Goal: Task Accomplishment & Management: Manage account settings

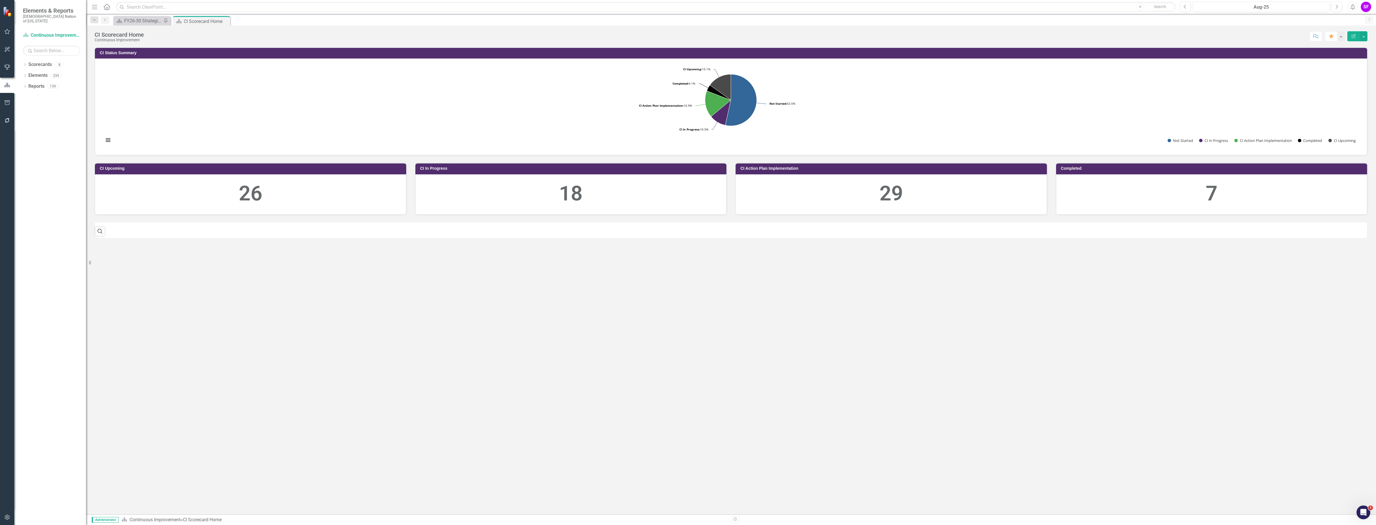
click at [94, 5] on icon "button" at bounding box center [94, 7] width 5 height 4
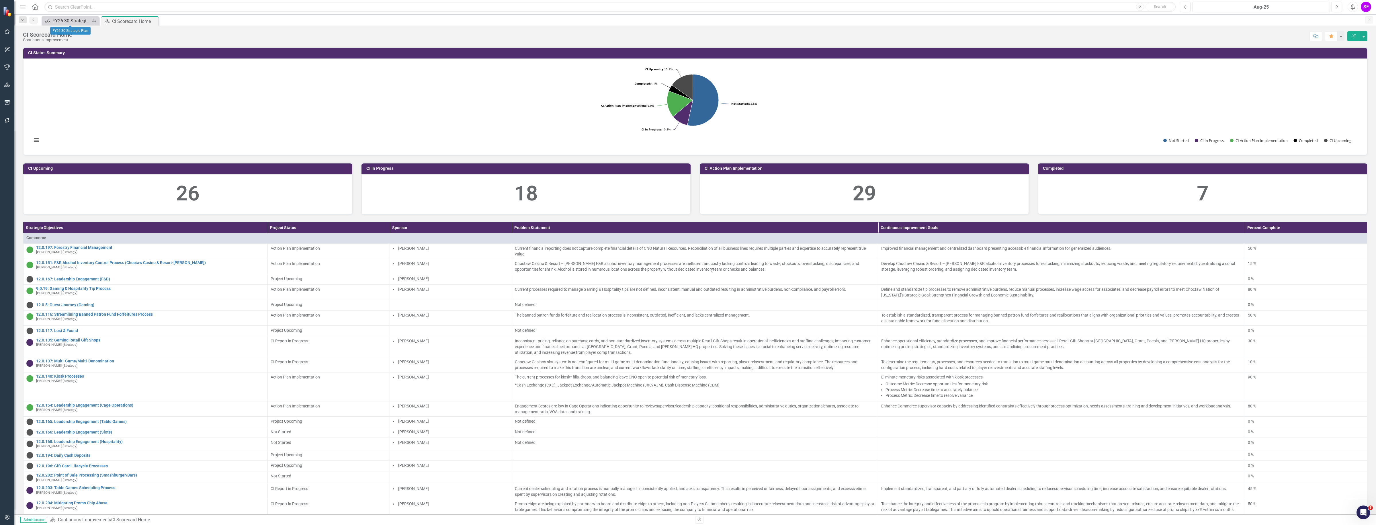
click at [80, 22] on div "FY26-30 Strategic Plan" at bounding box center [71, 20] width 38 height 7
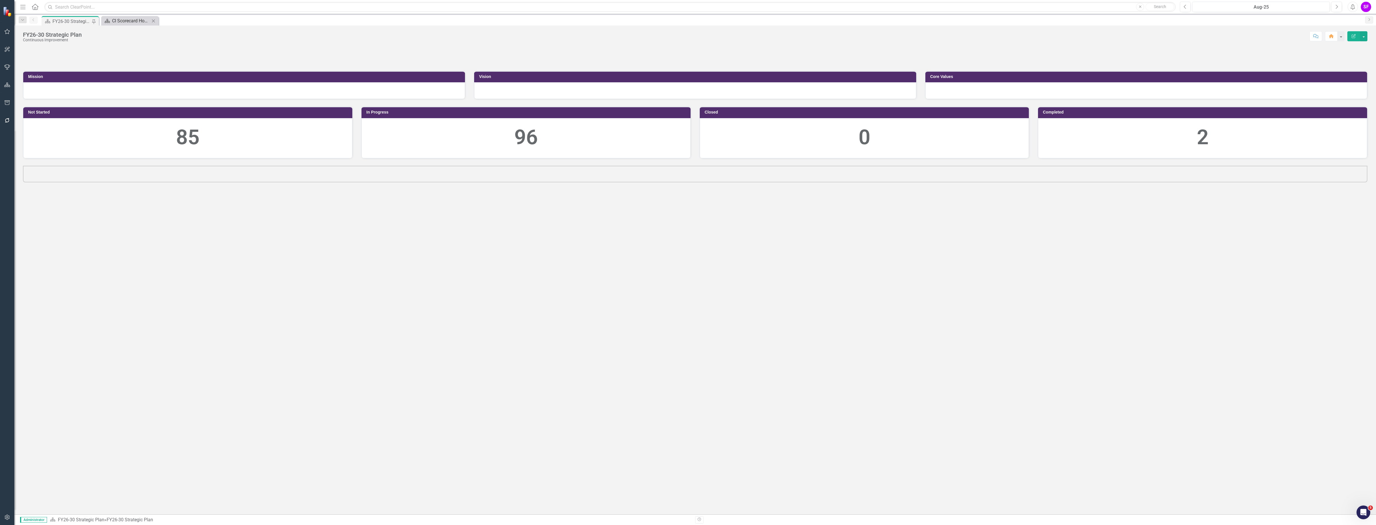
click at [127, 18] on div "CI Scorecard Home" at bounding box center [131, 20] width 38 height 7
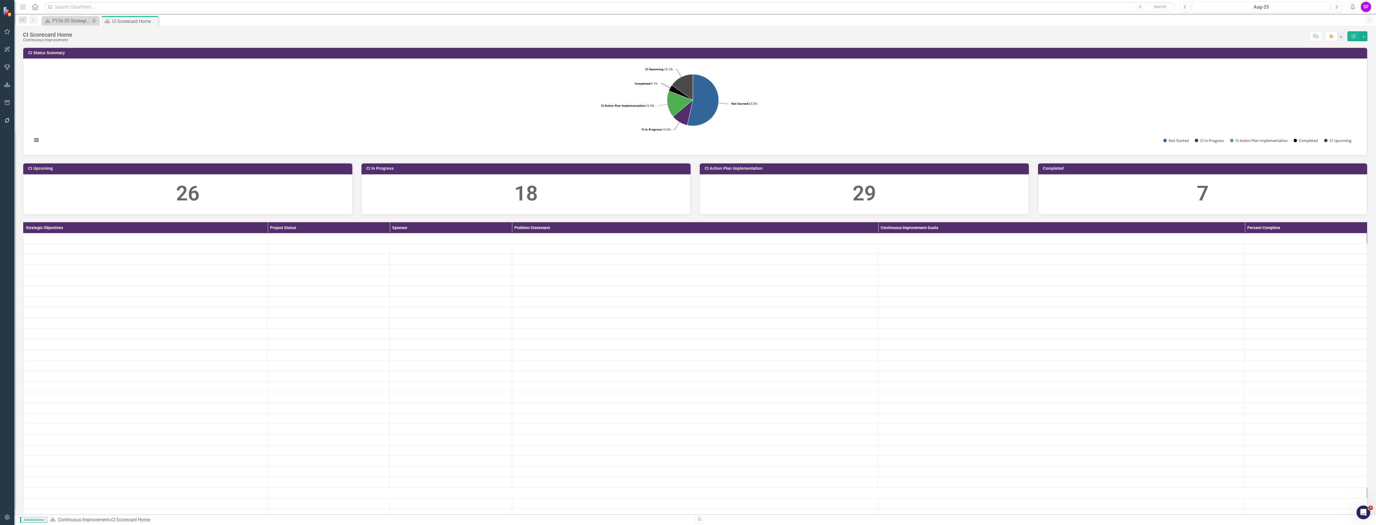
click at [20, 4] on icon "Menu" at bounding box center [22, 7] width 7 height 6
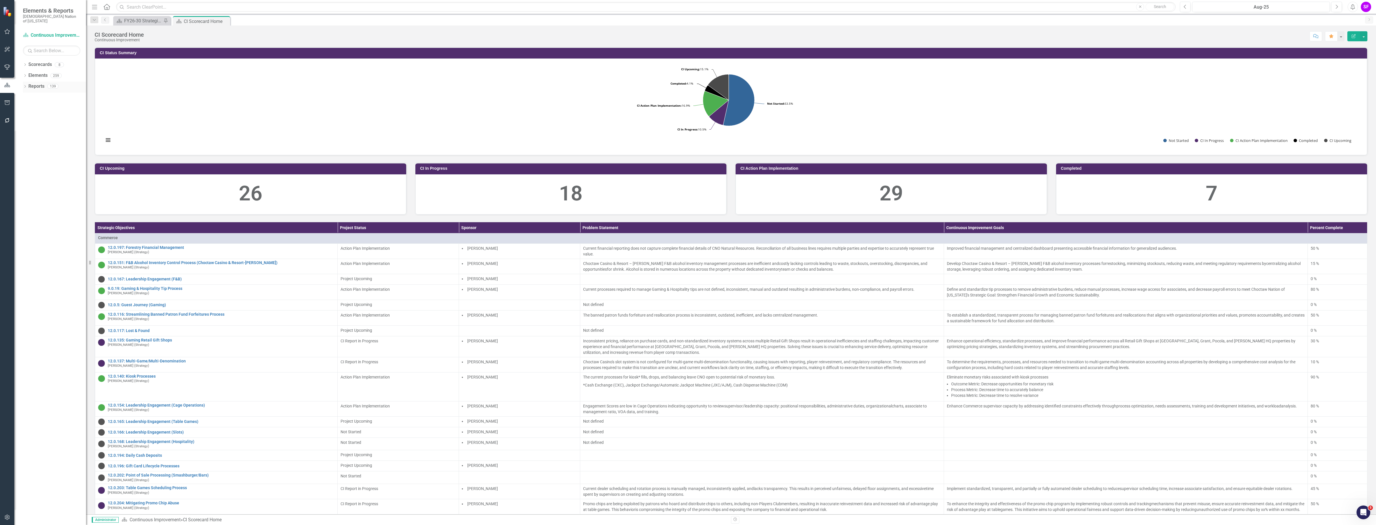
click at [33, 83] on link "Reports" at bounding box center [36, 86] width 16 height 7
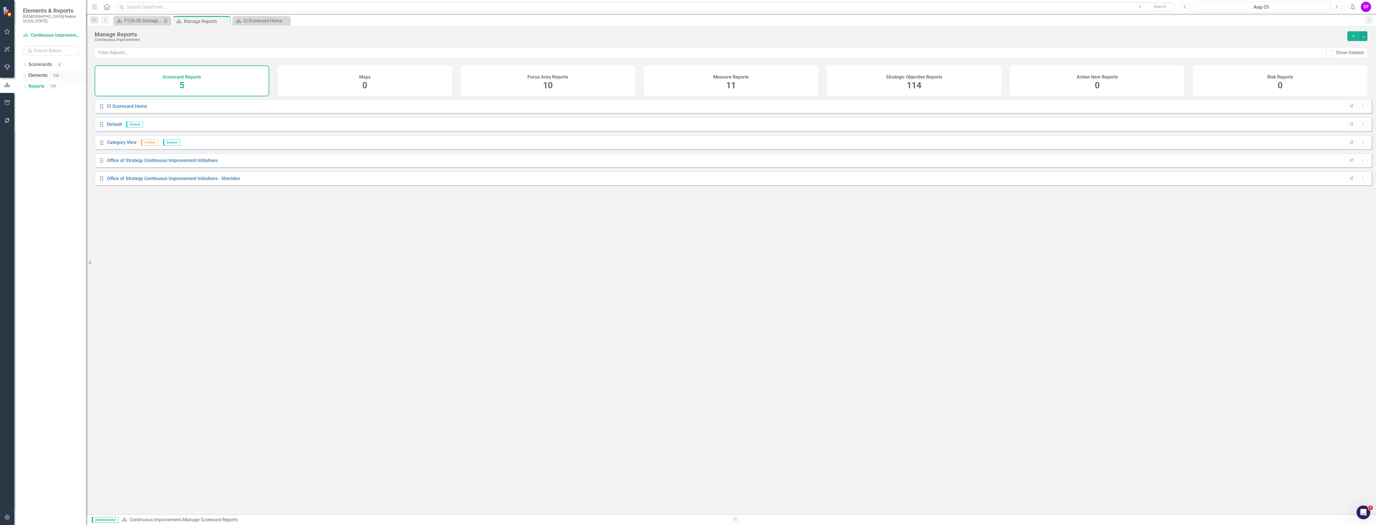
click at [39, 71] on div "Elements" at bounding box center [37, 75] width 19 height 9
click at [38, 72] on link "Elements" at bounding box center [37, 75] width 19 height 7
click at [883, 85] on div "Strategic Objectives 177" at bounding box center [837, 80] width 205 height 31
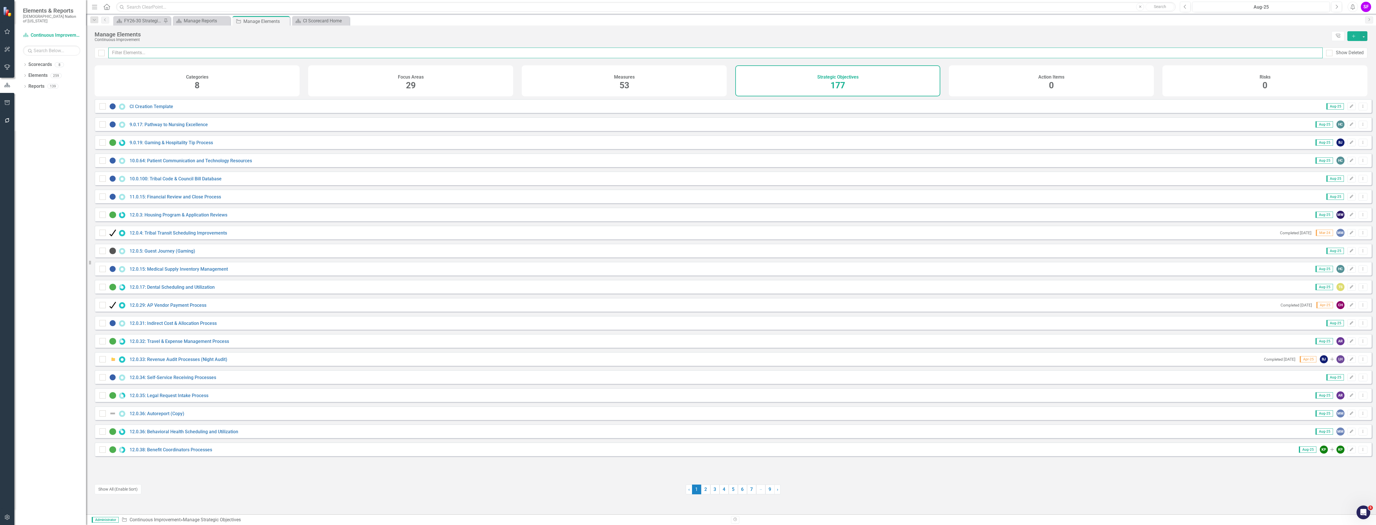
click at [627, 51] on input "text" at bounding box center [715, 53] width 1215 height 11
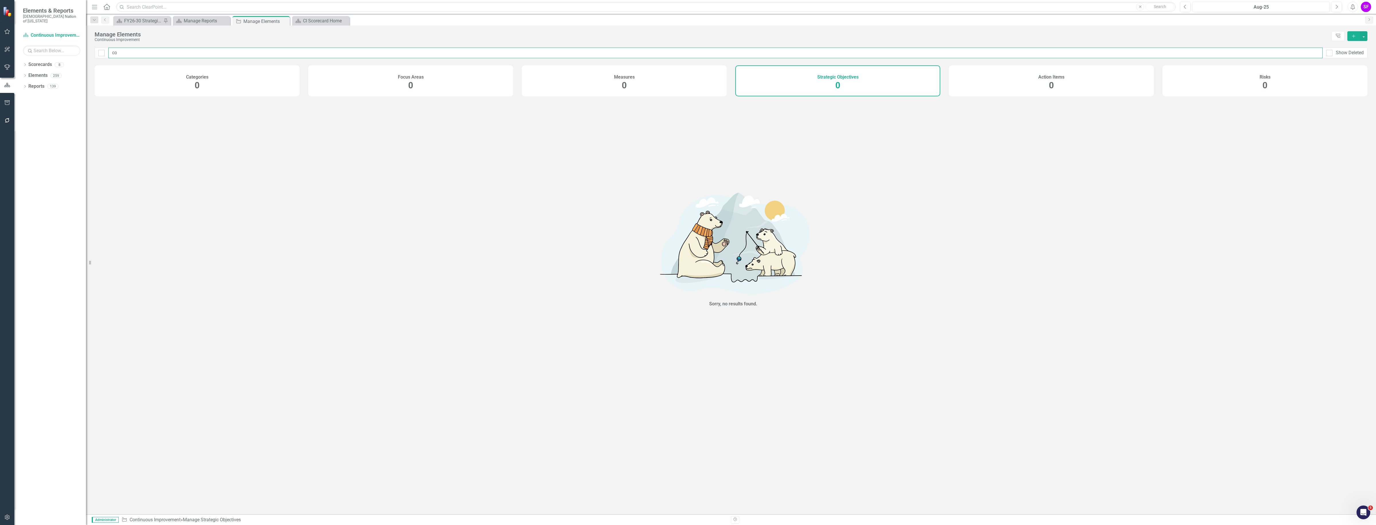
type input "c"
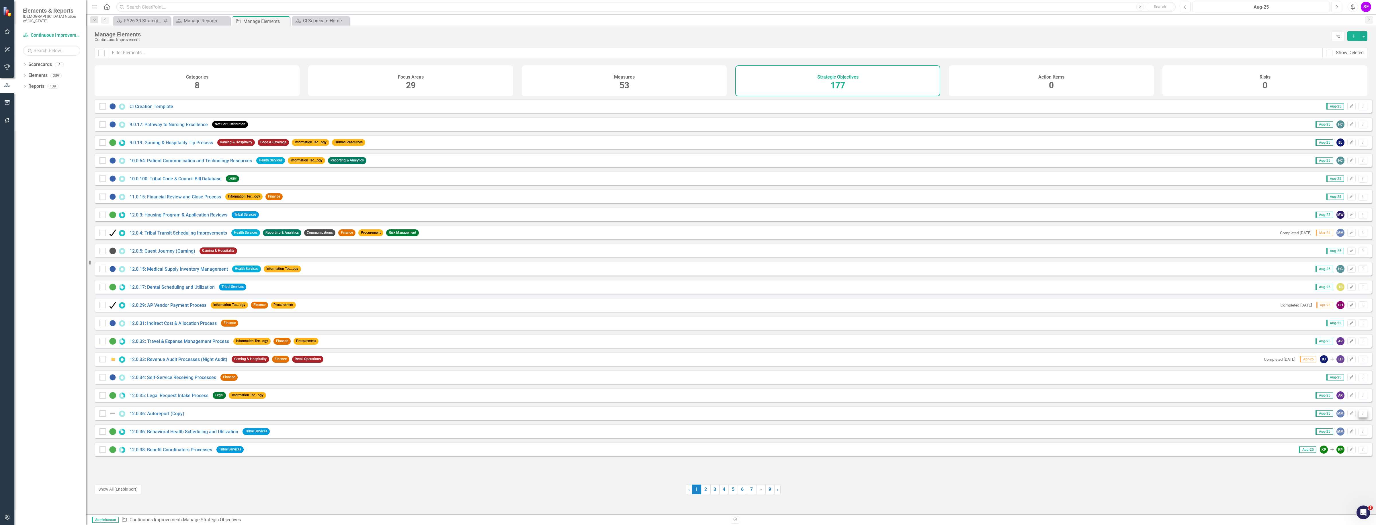
click at [1361, 415] on icon "Dropdown Menu" at bounding box center [1363, 413] width 5 height 4
click at [1338, 455] on link "Trash Delete Strategic Objective" at bounding box center [1327, 459] width 72 height 11
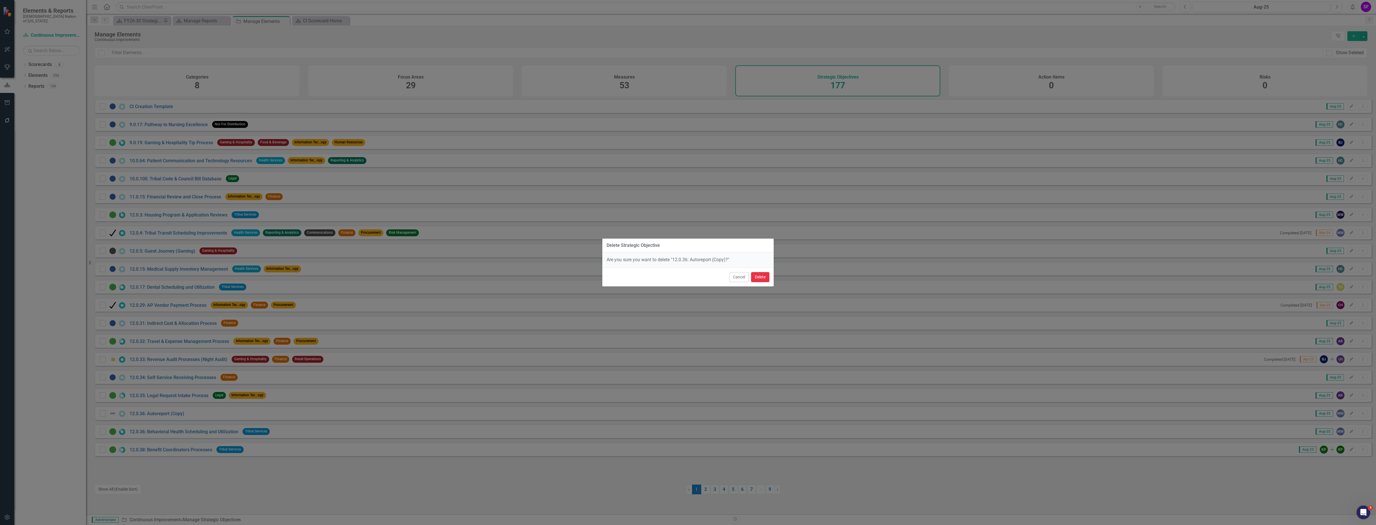
click at [768, 275] on button "Delete" at bounding box center [760, 277] width 18 height 10
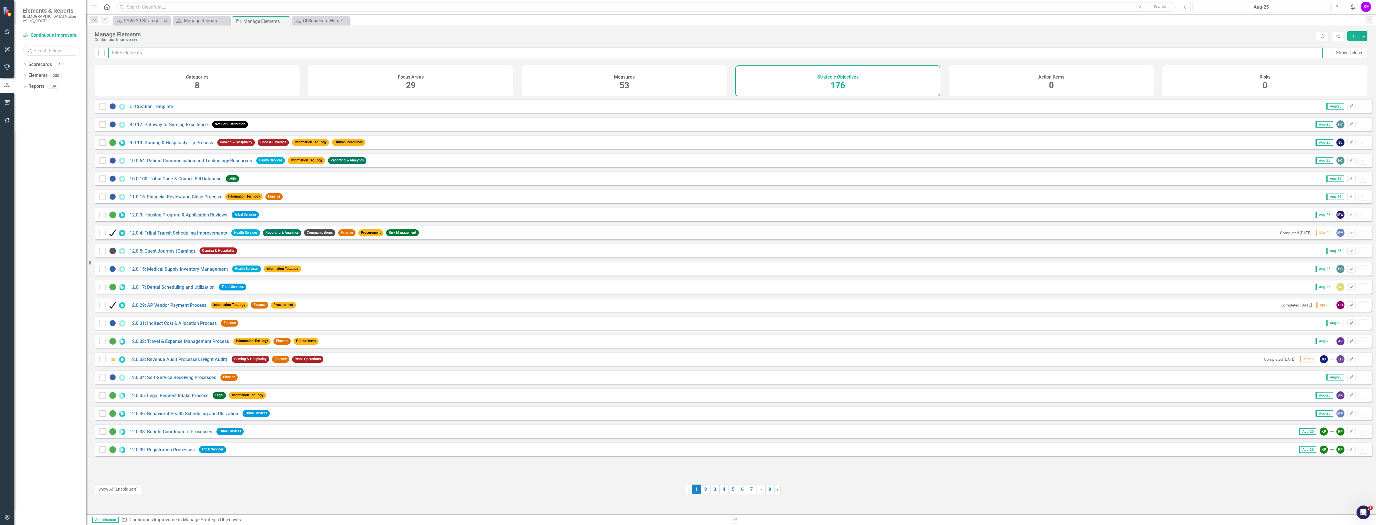
click at [515, 49] on input "text" at bounding box center [715, 53] width 1215 height 11
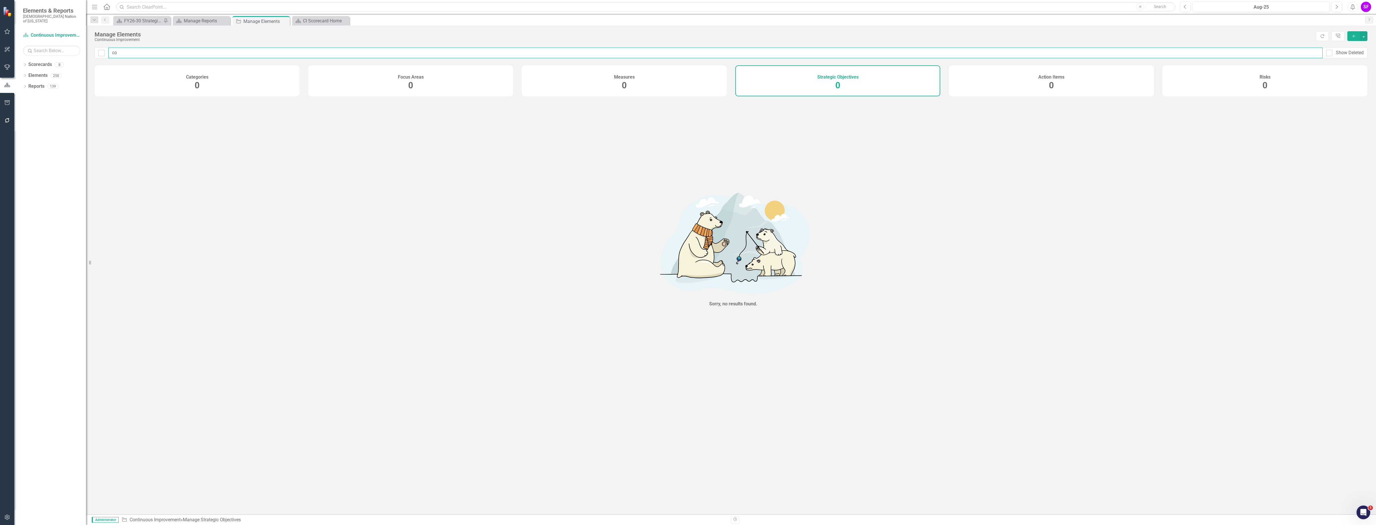
type input "c"
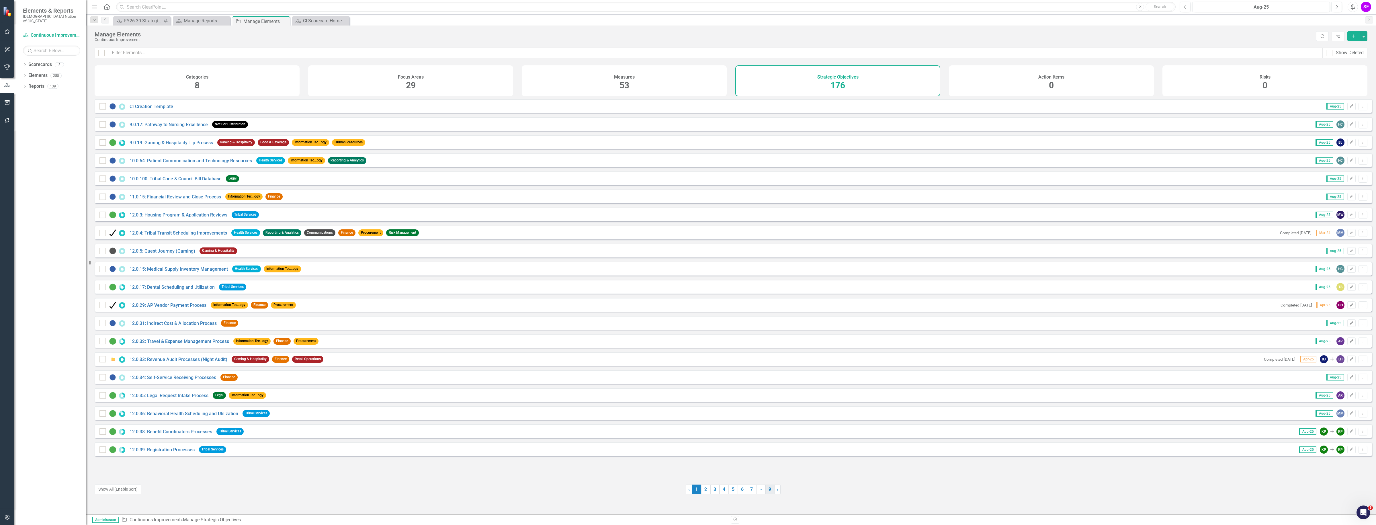
click at [768, 488] on link "9" at bounding box center [770, 490] width 9 height 10
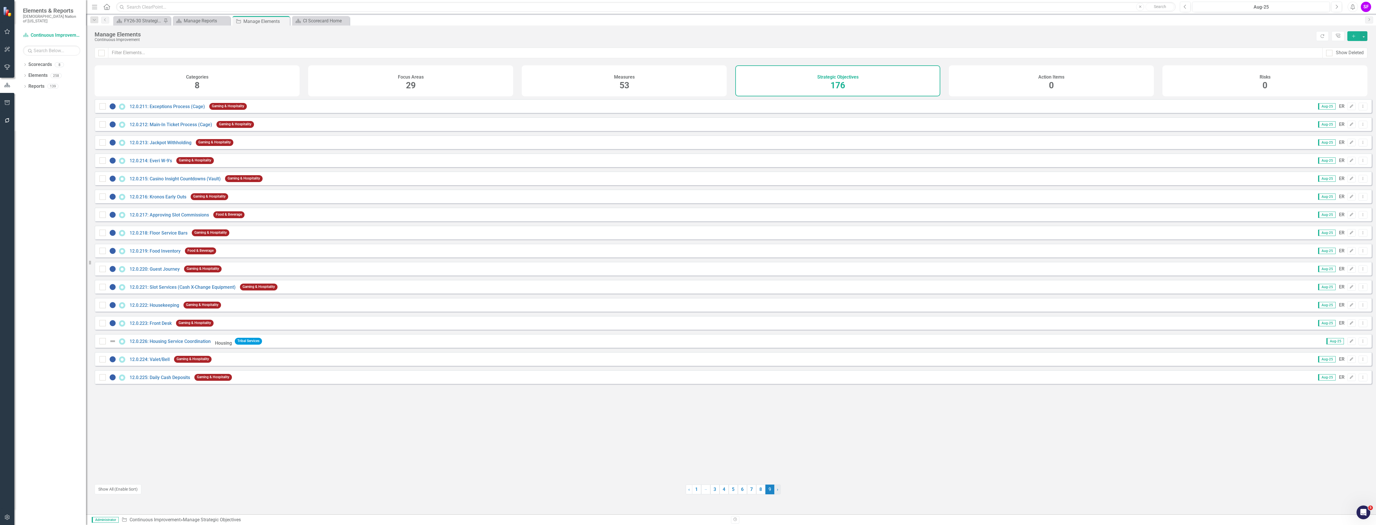
click at [777, 489] on span "›" at bounding box center [777, 489] width 1 height 5
click at [1352, 33] on button "Add" at bounding box center [1354, 36] width 13 height 10
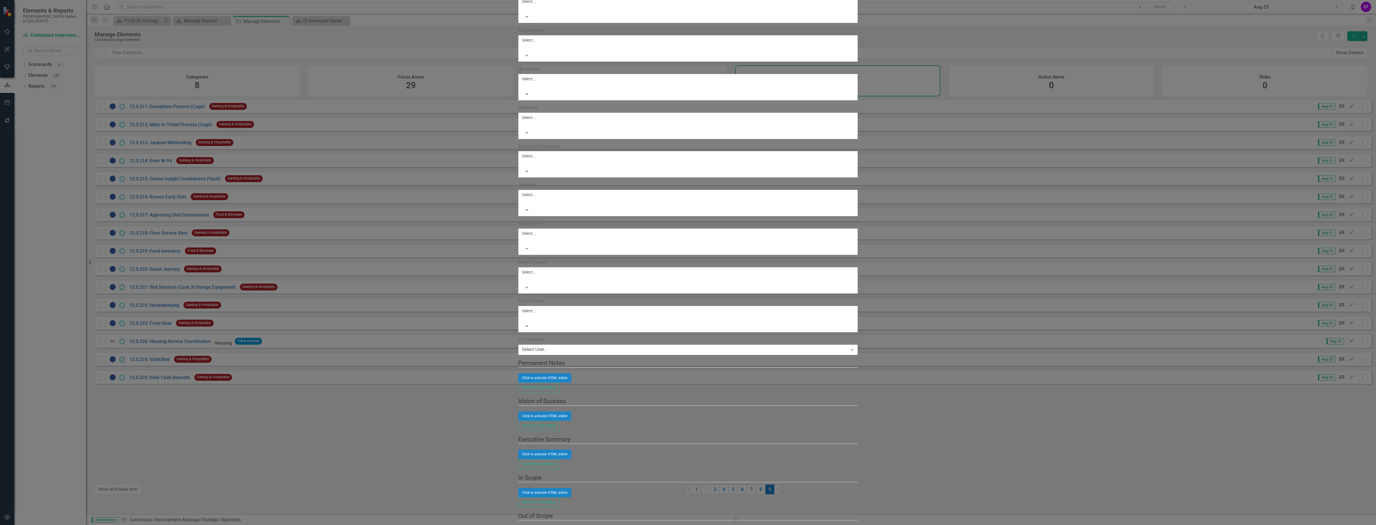
type input "https://"
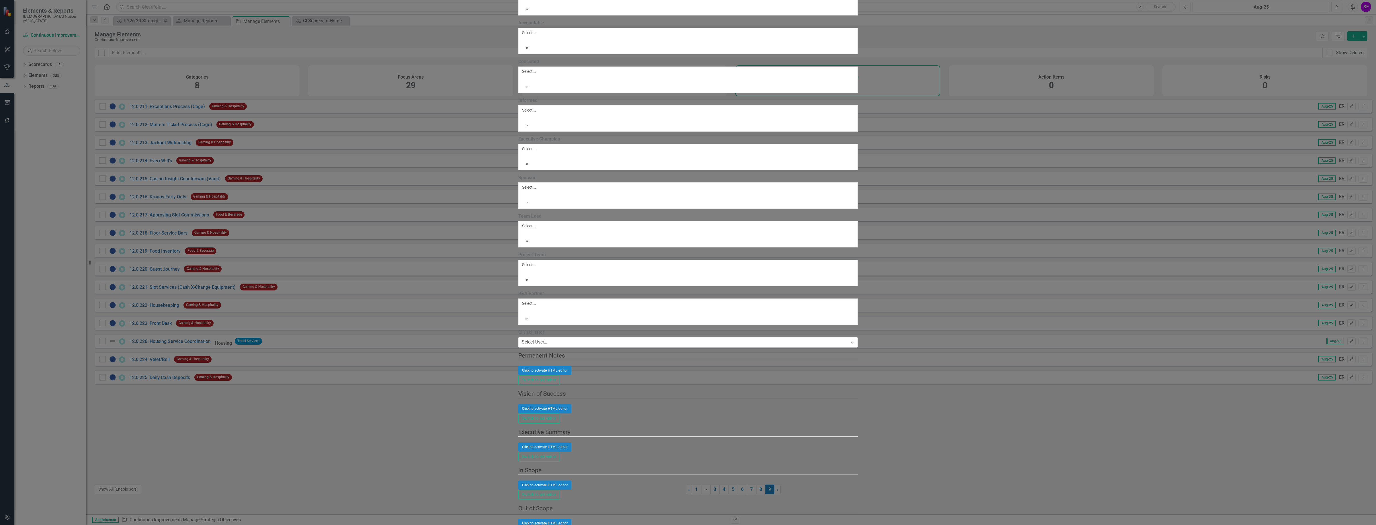
type input "12.0."
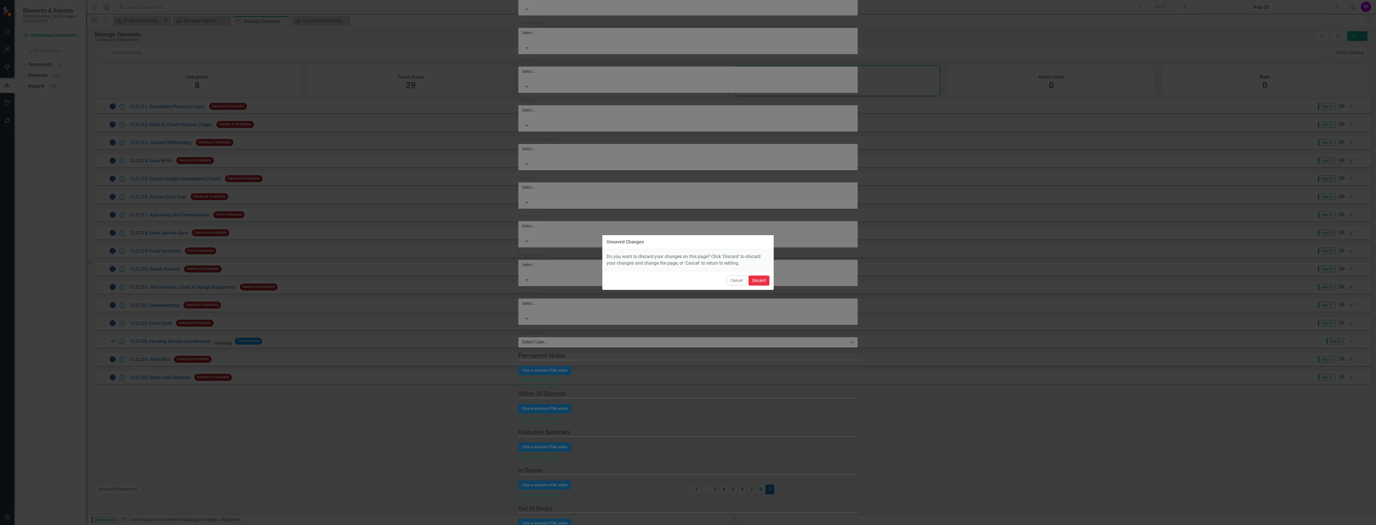
click at [751, 280] on button "Discard" at bounding box center [759, 281] width 21 height 10
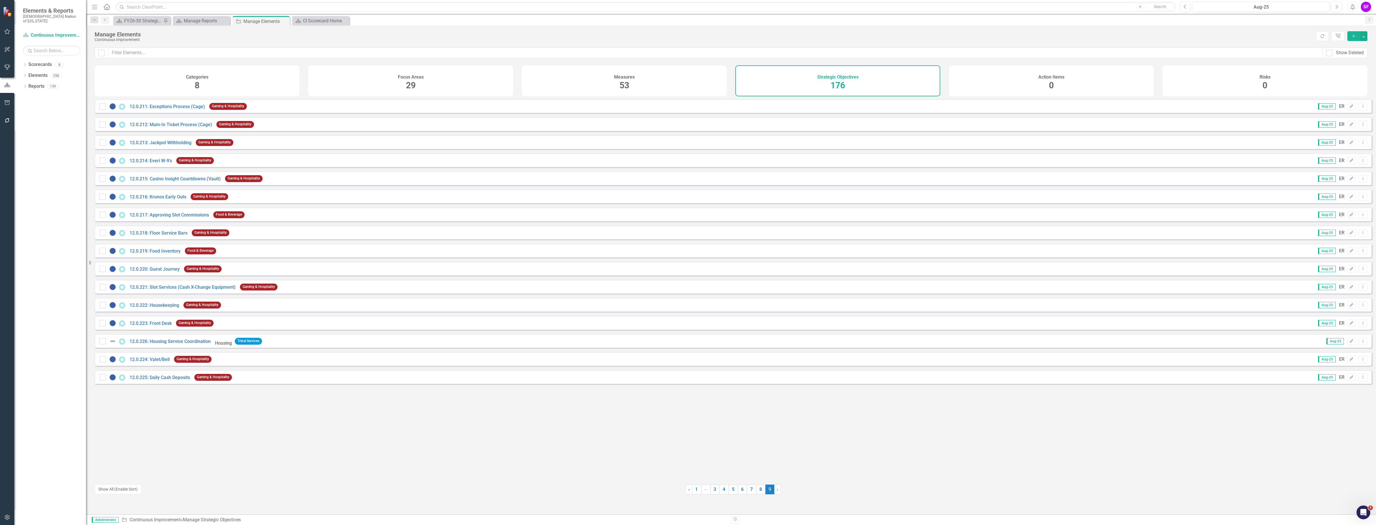
click at [1350, 37] on button "Add" at bounding box center [1354, 36] width 13 height 10
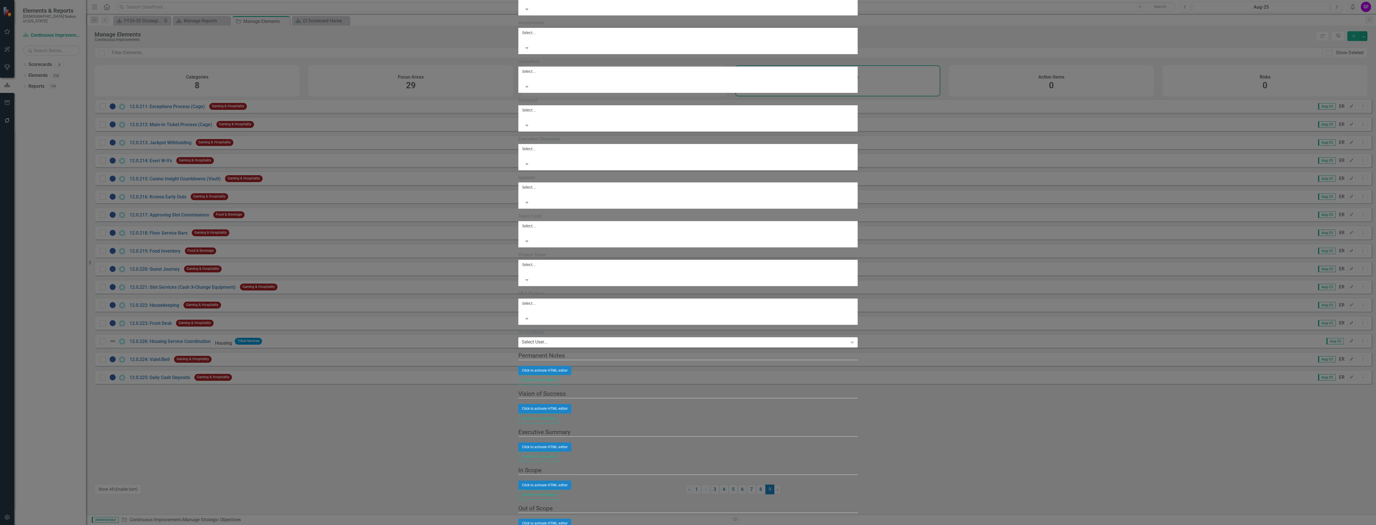
type input "12.0.226: Construction Costs"
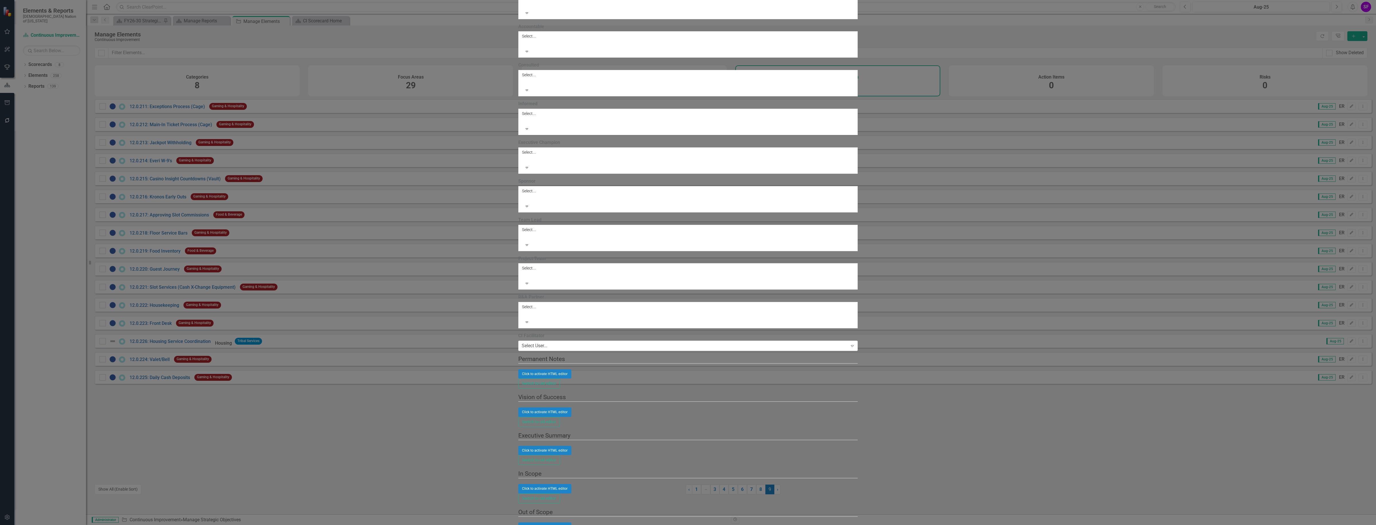
drag, startPoint x: 1369, startPoint y: 198, endPoint x: 1363, endPoint y: 201, distance: 7.2
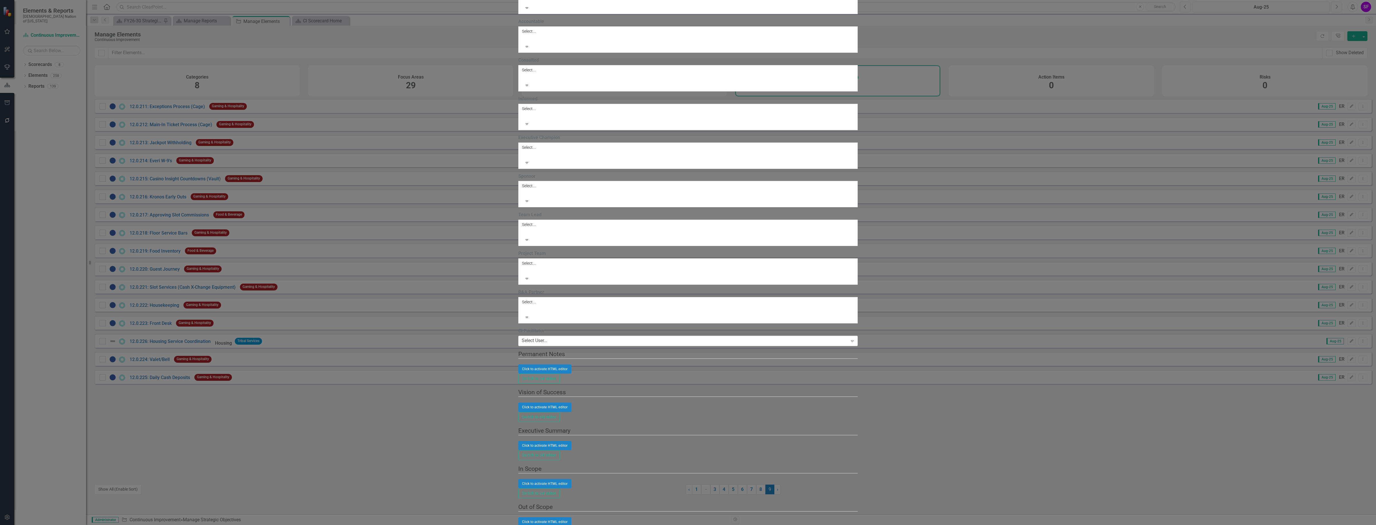
scroll to position [36, 0]
drag, startPoint x: 433, startPoint y: 329, endPoint x: 432, endPoint y: 332, distance: 3.4
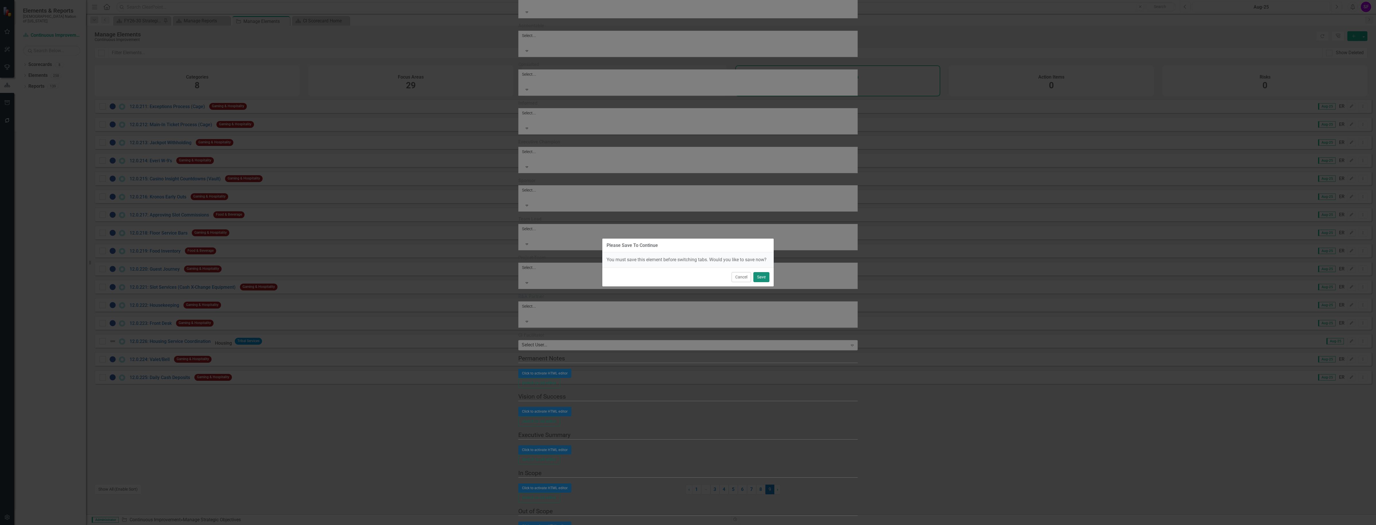
click at [757, 277] on button "Save" at bounding box center [762, 277] width 16 height 10
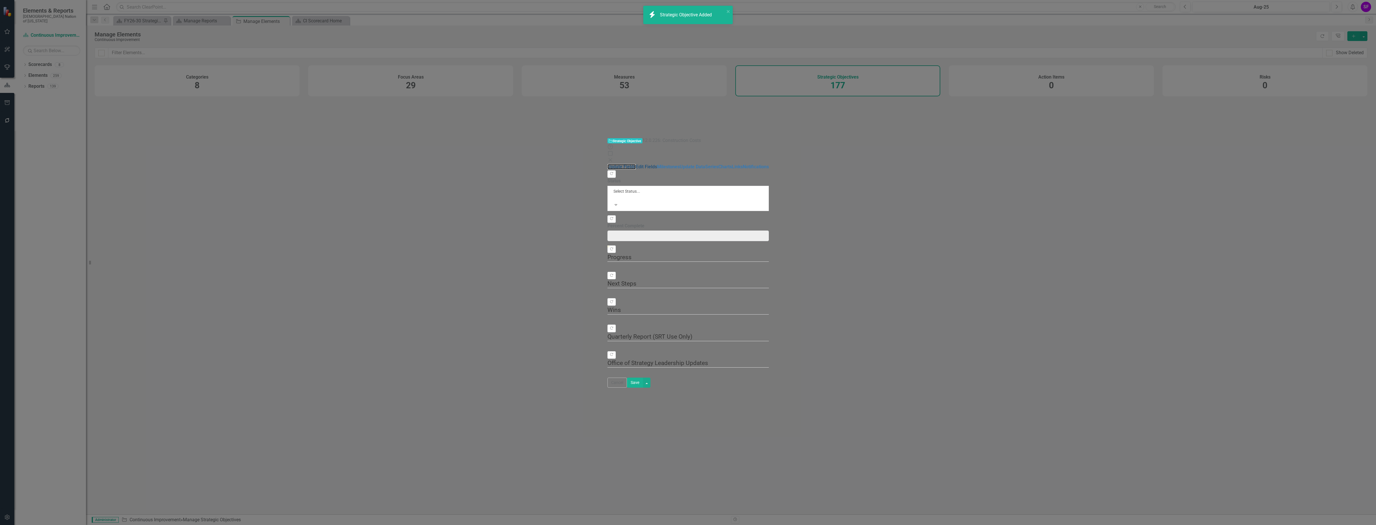
type input "0"
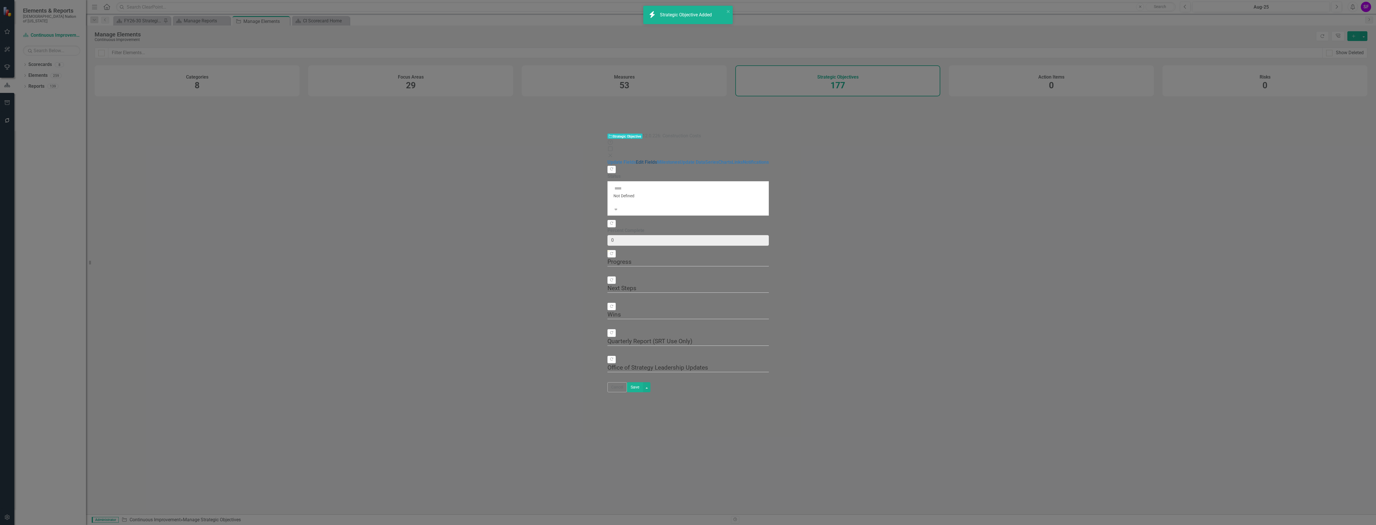
click at [636, 159] on link "Edit Fields" at bounding box center [646, 161] width 21 height 5
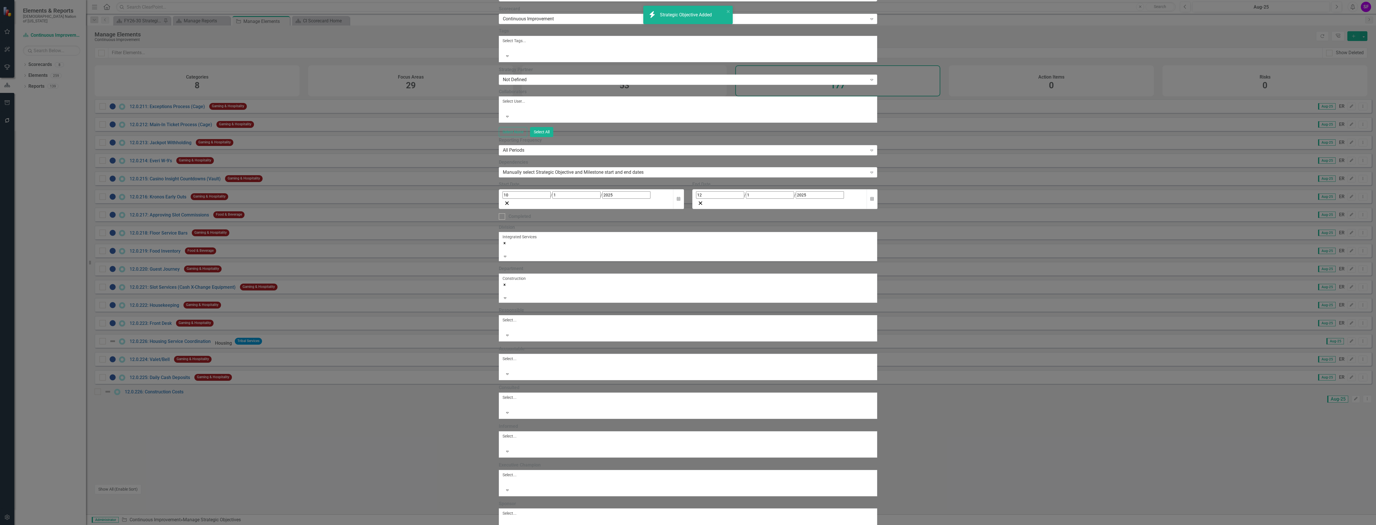
scroll to position [0, 0]
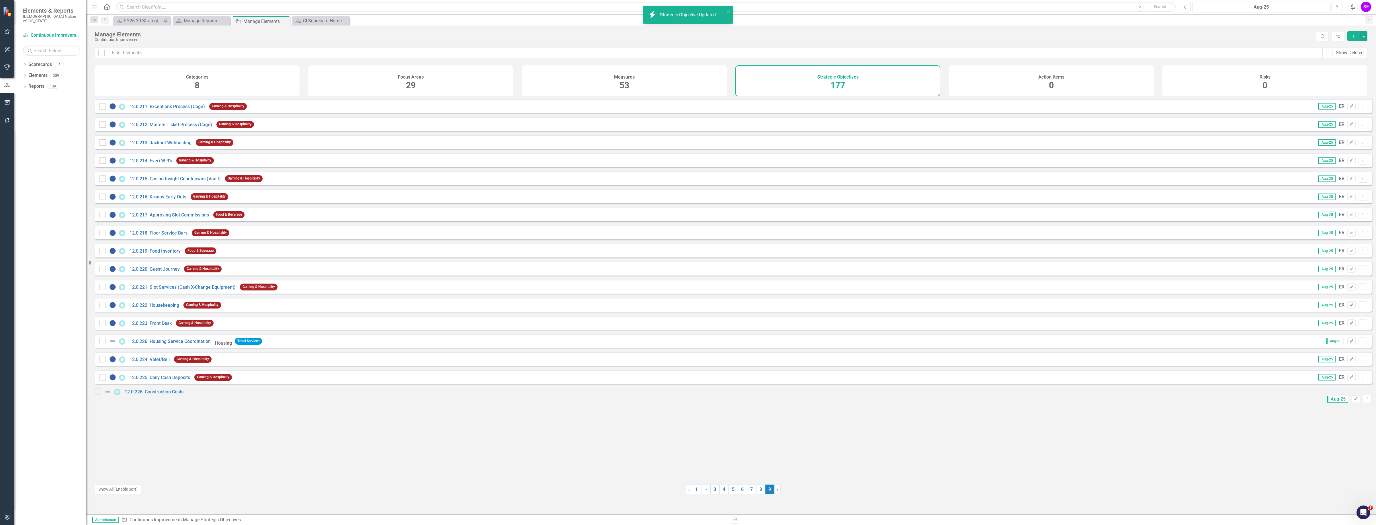
click at [9, 515] on icon "button" at bounding box center [7, 517] width 6 height 5
click at [34, 96] on div "System Setup" at bounding box center [50, 92] width 72 height 7
click at [30, 96] on link "System Setup" at bounding box center [50, 92] width 72 height 7
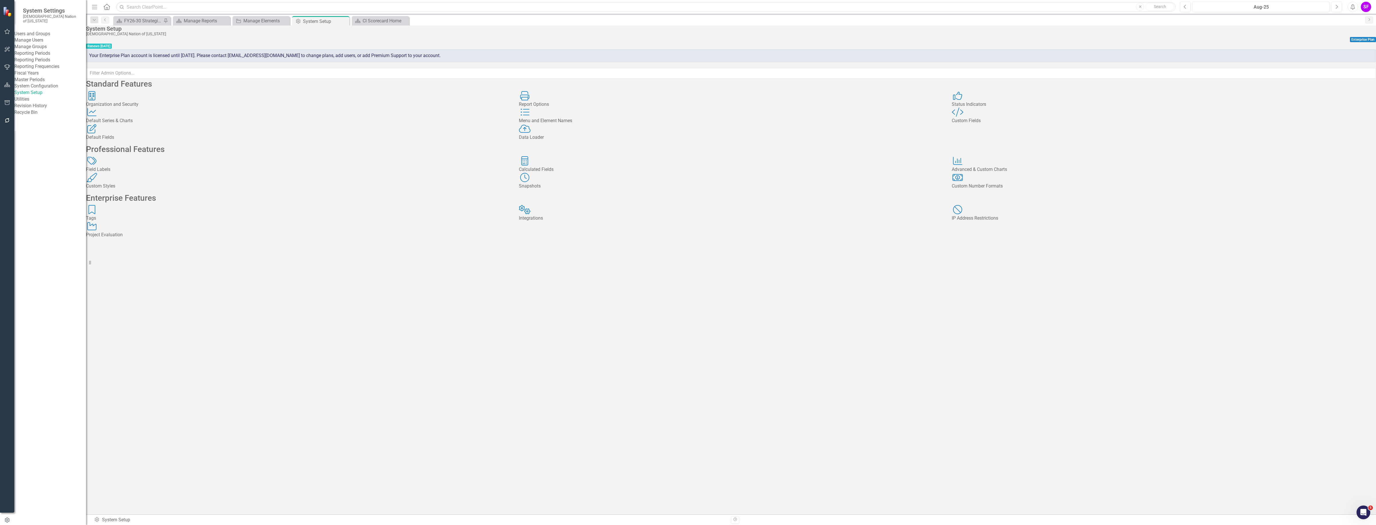
click at [969, 118] on div "Custom Style" at bounding box center [1164, 113] width 424 height 10
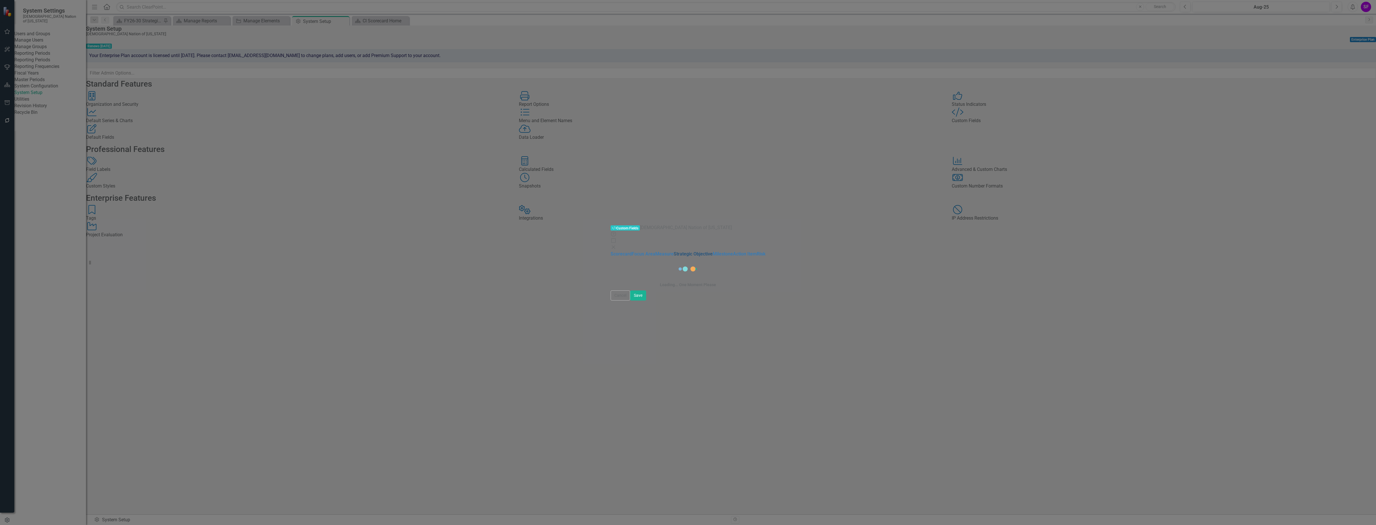
click at [674, 251] on link "Strategic Objective" at bounding box center [693, 253] width 39 height 5
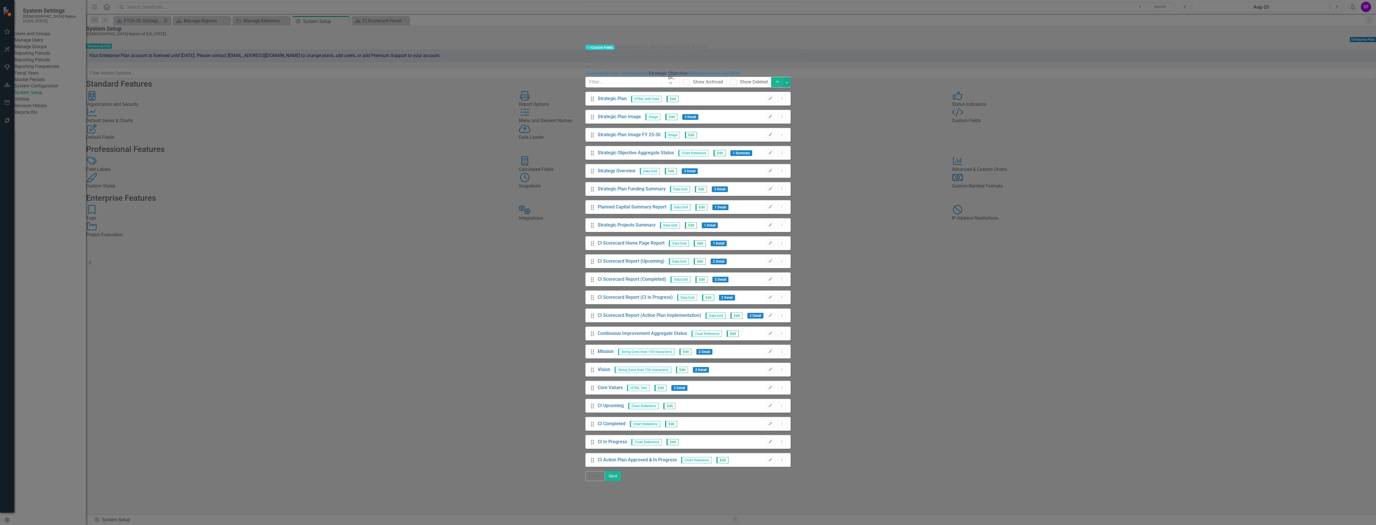
click at [649, 71] on link "Strategic Objective" at bounding box center [668, 73] width 39 height 5
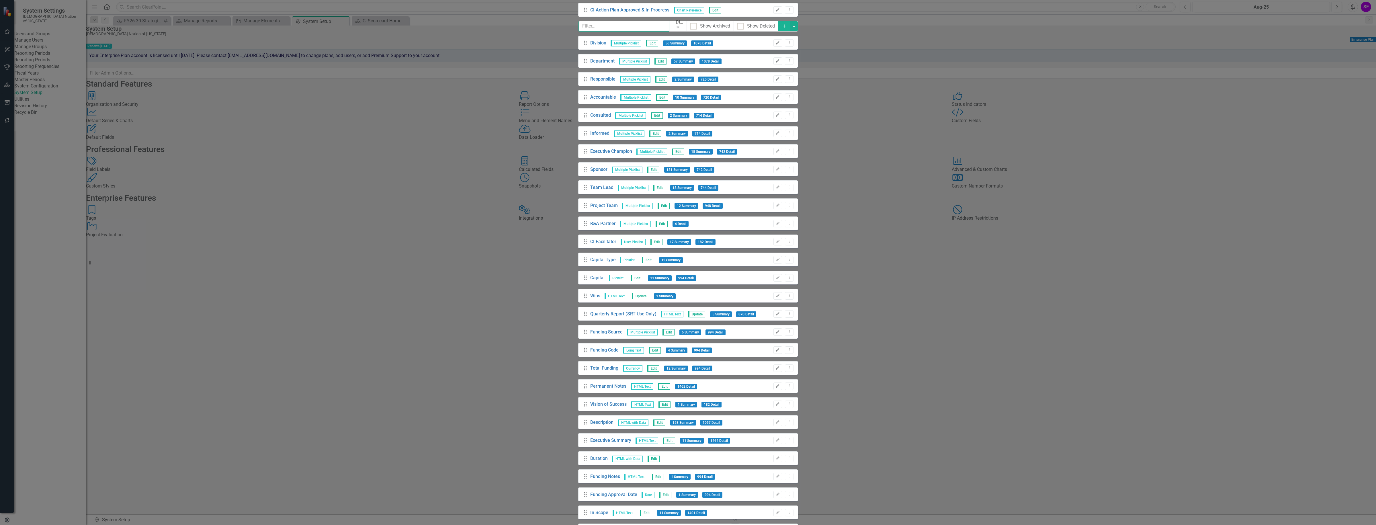
click at [579, 22] on input "text" at bounding box center [624, 26] width 91 height 11
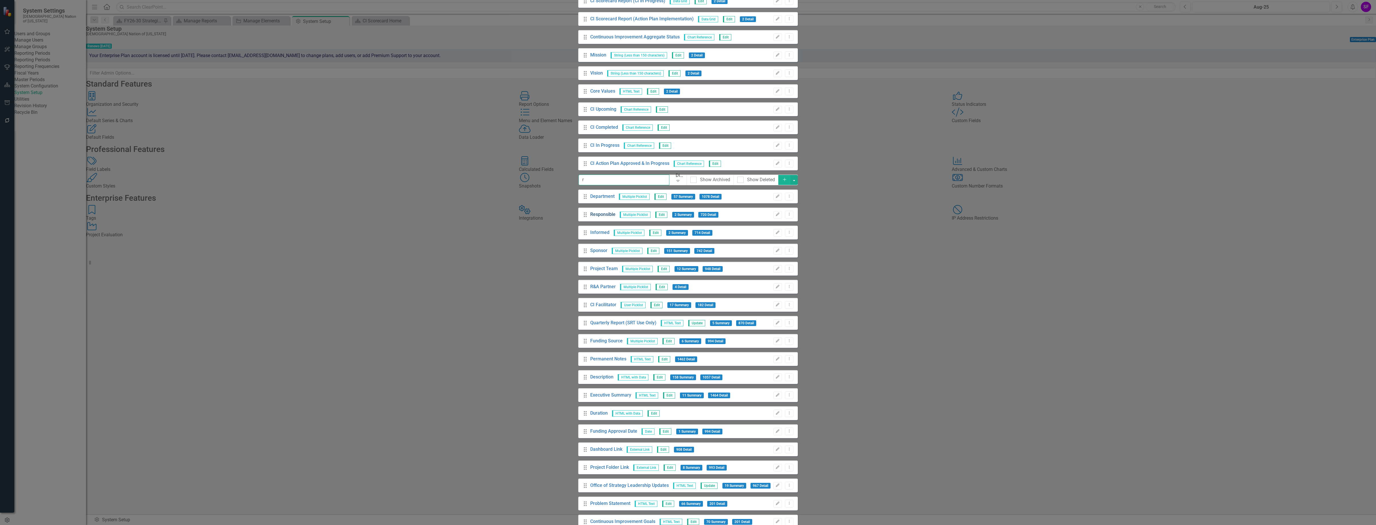
type input "r"
click at [590, 211] on link "Responsible" at bounding box center [602, 214] width 25 height 7
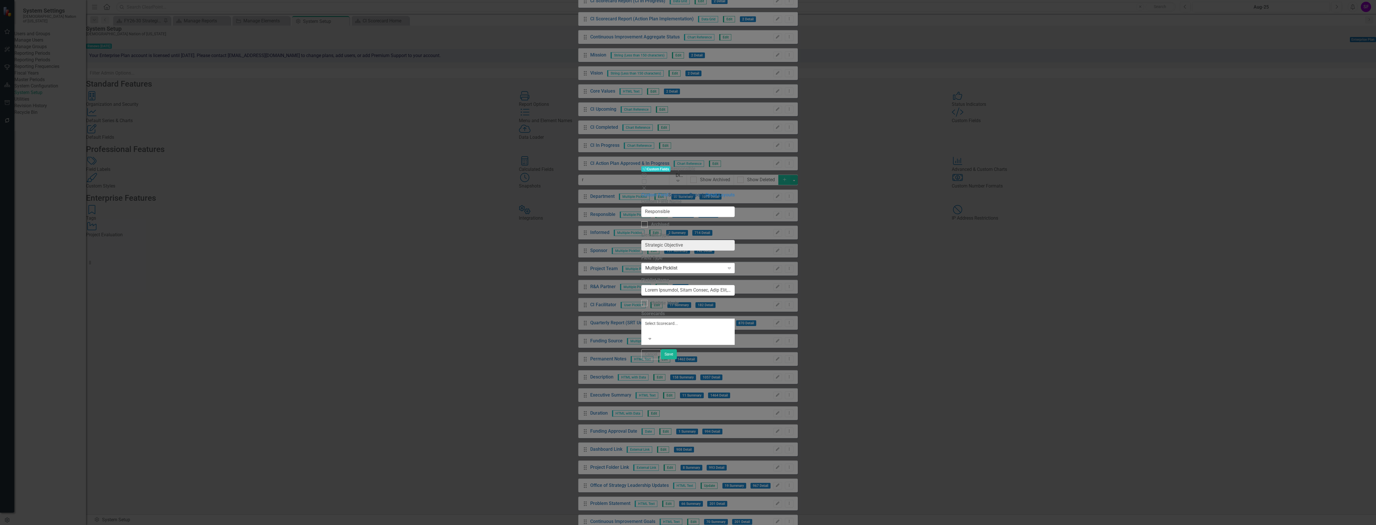
click at [668, 192] on link "Summary Reports" at bounding box center [686, 194] width 37 height 5
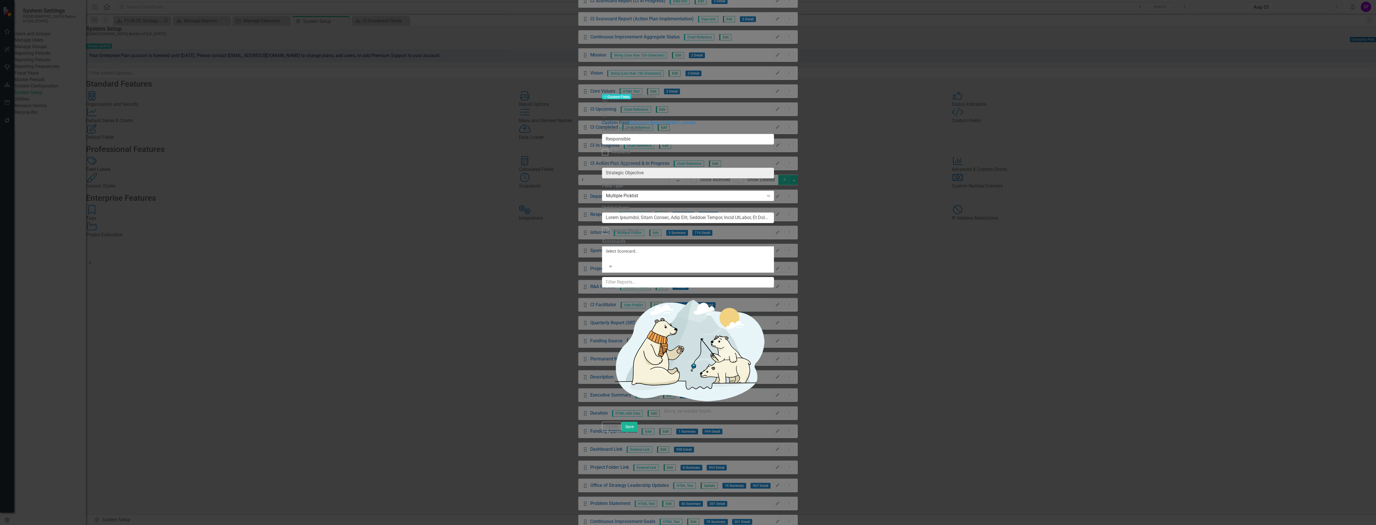
click at [602, 120] on link "Custom Field" at bounding box center [615, 122] width 27 height 5
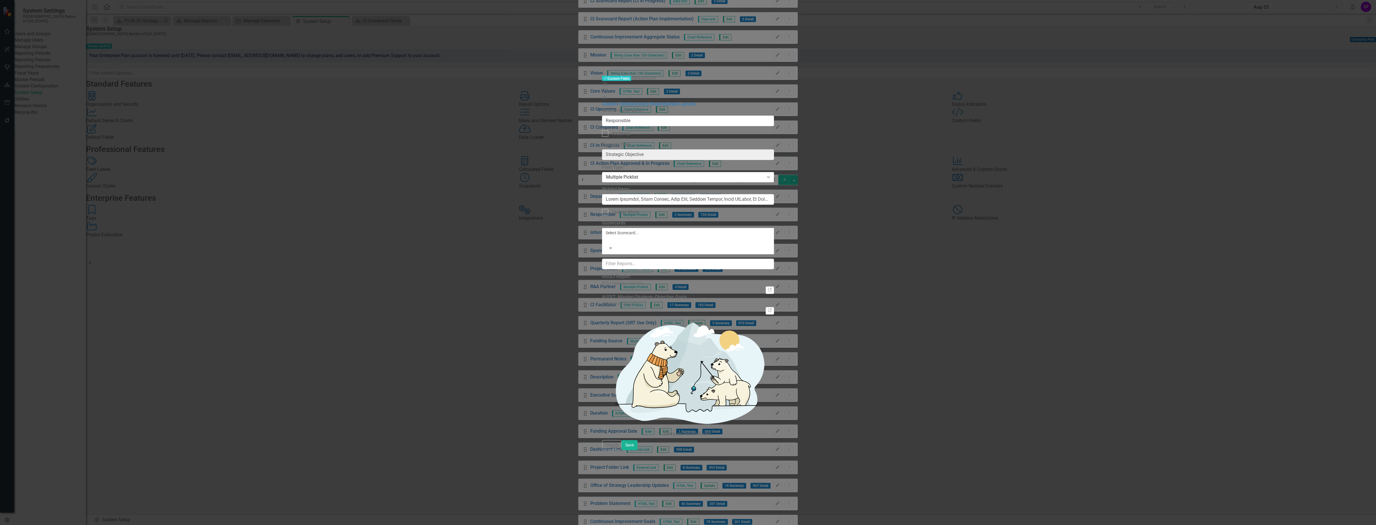
click at [607, 236] on div at bounding box center [606, 239] width 1 height 7
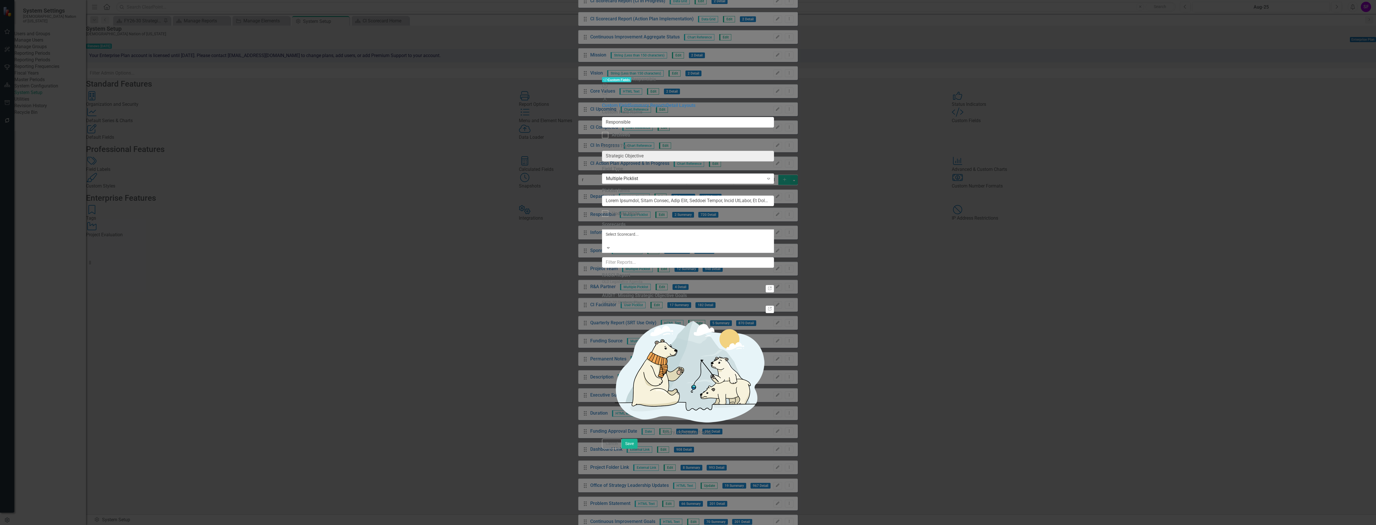
click at [598, 525] on div "FY26-30 Strategic Plan" at bounding box center [688, 528] width 1376 height 7
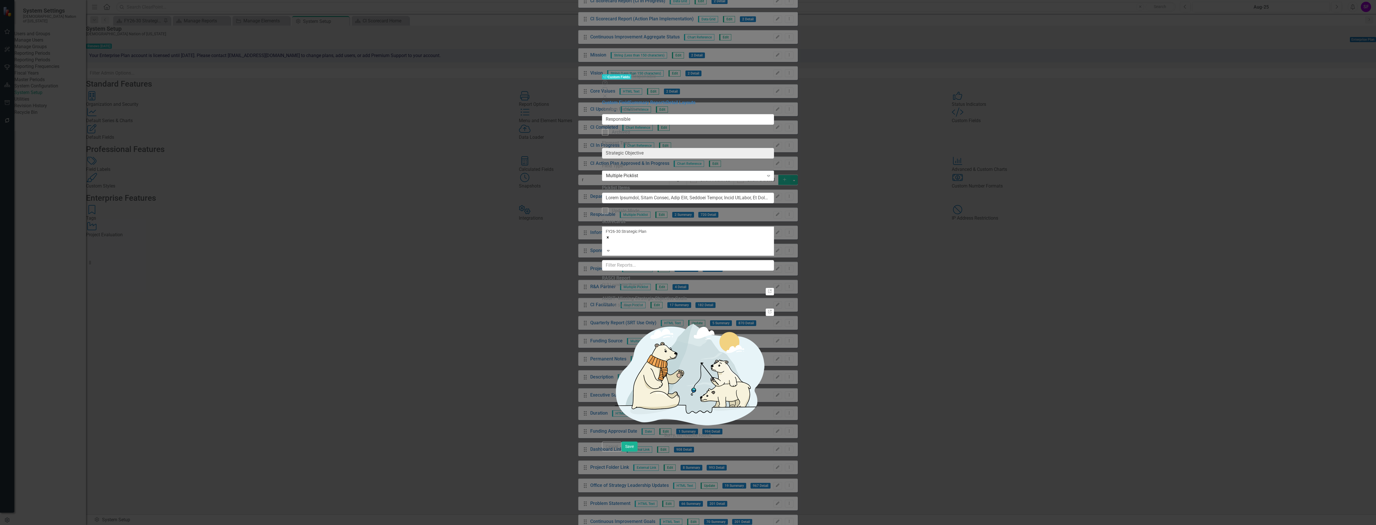
click at [606, 241] on div at bounding box center [606, 244] width 1 height 7
click at [573, 525] on div "FY26-30 Operational Objectives" at bounding box center [688, 535] width 1376 height 7
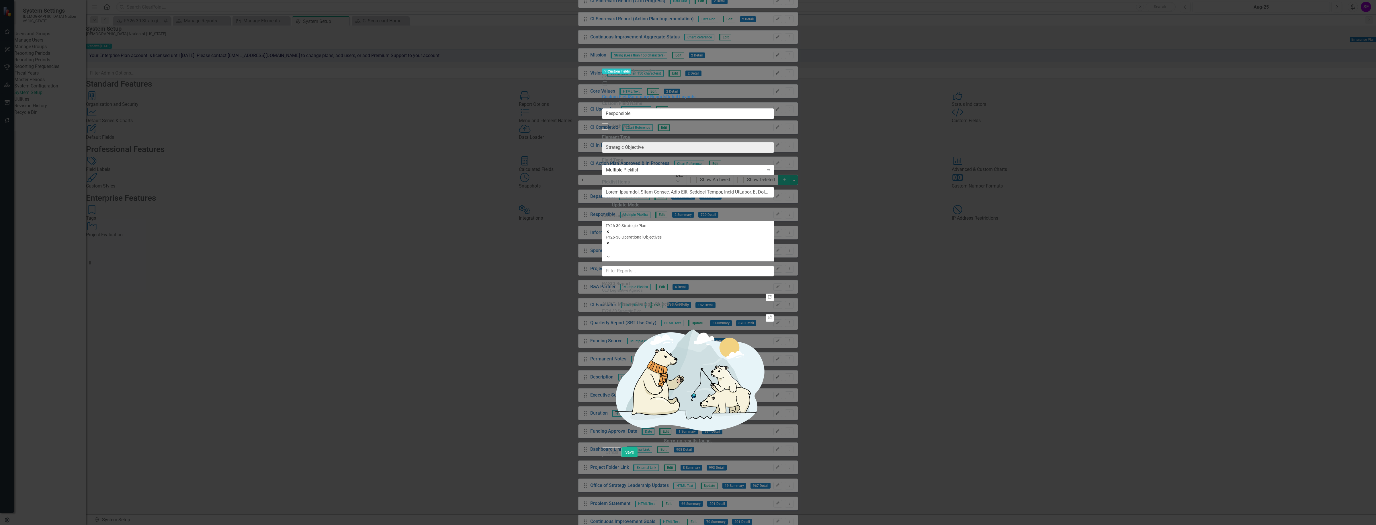
click at [606, 246] on div at bounding box center [606, 249] width 1 height 7
click at [576, 525] on div "Choctaw Nation Strategic Plan" at bounding box center [688, 535] width 1376 height 7
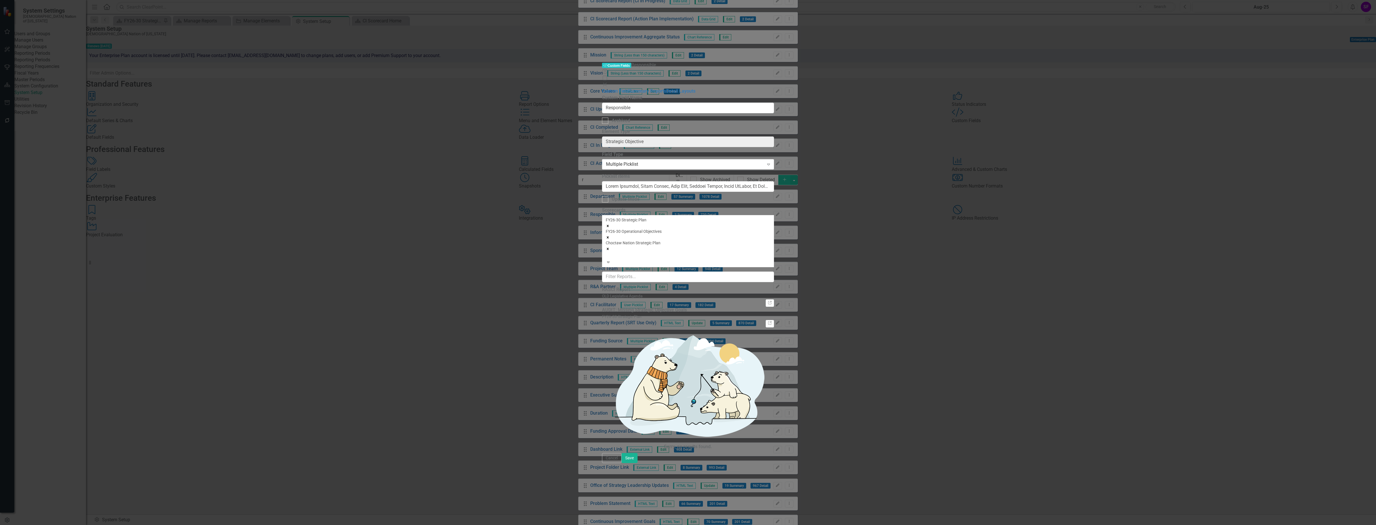
click at [627, 217] on div "FY26-30 Strategic Plan FY26-30 Operational Objectives Choctaw Nation Strategic …" at bounding box center [688, 238] width 165 height 42
click at [727, 267] on div "Custom Field Name Responsible Archived Element Type Strategic Objective ClearPo…" at bounding box center [688, 181] width 172 height 172
click at [638, 463] on button "Save" at bounding box center [630, 458] width 16 height 10
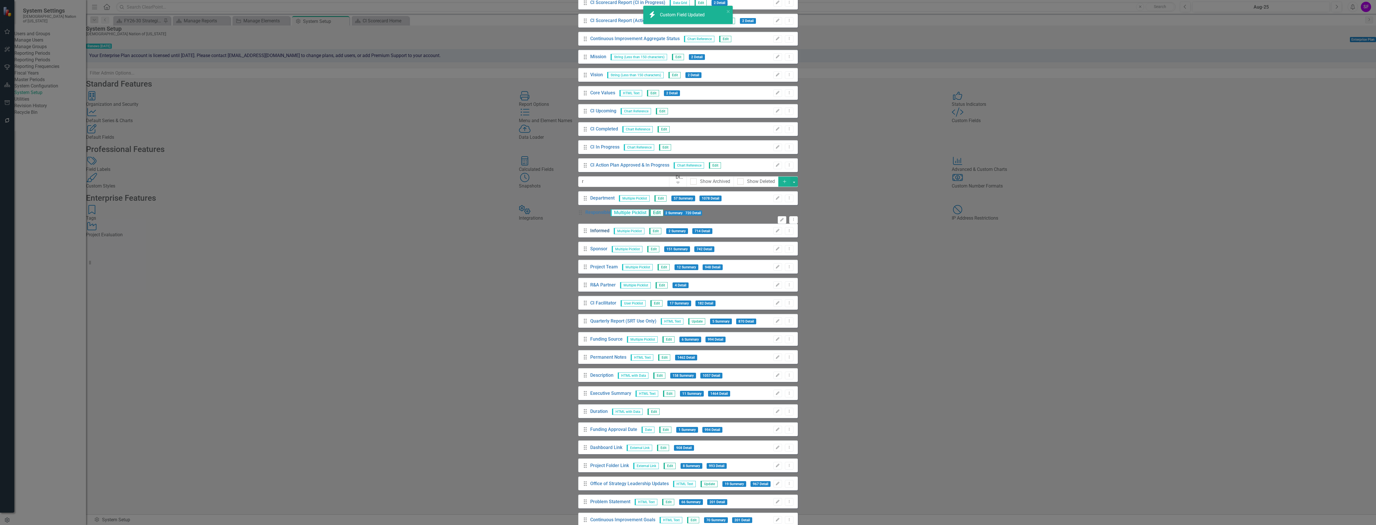
click at [590, 228] on link "Informed" at bounding box center [599, 231] width 19 height 7
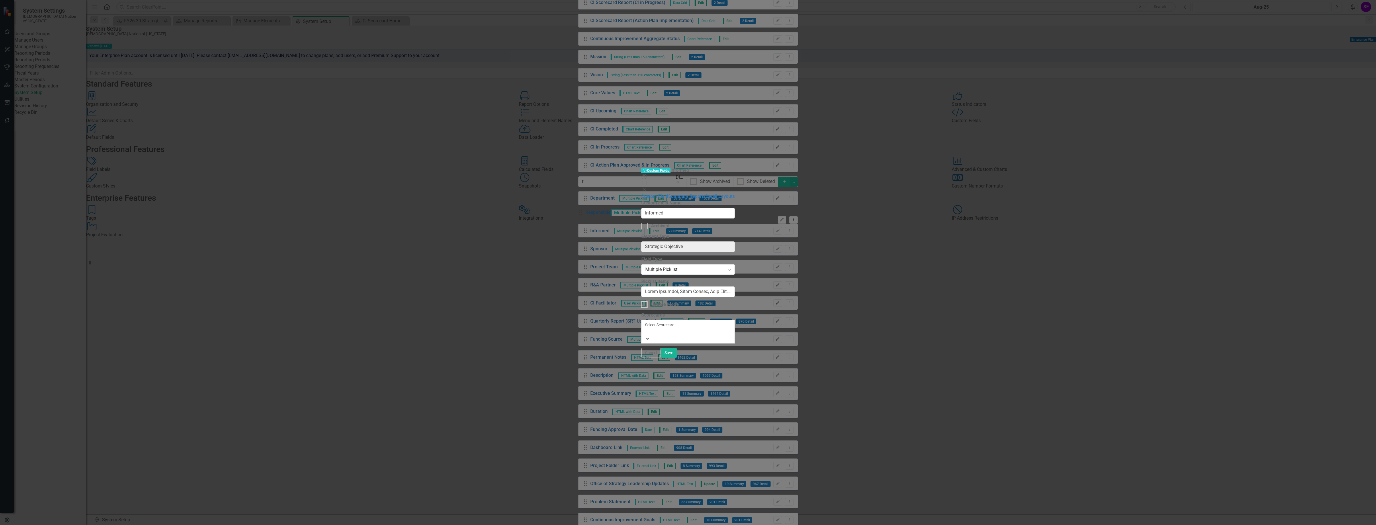
click at [646, 328] on div at bounding box center [646, 331] width 1 height 7
click at [556, 525] on div "FY26-30 Strategic Plan" at bounding box center [688, 528] width 1376 height 7
click at [646, 331] on div at bounding box center [646, 334] width 1 height 7
click at [548, 525] on div "FY26-30 Operational Objectives" at bounding box center [688, 535] width 1376 height 7
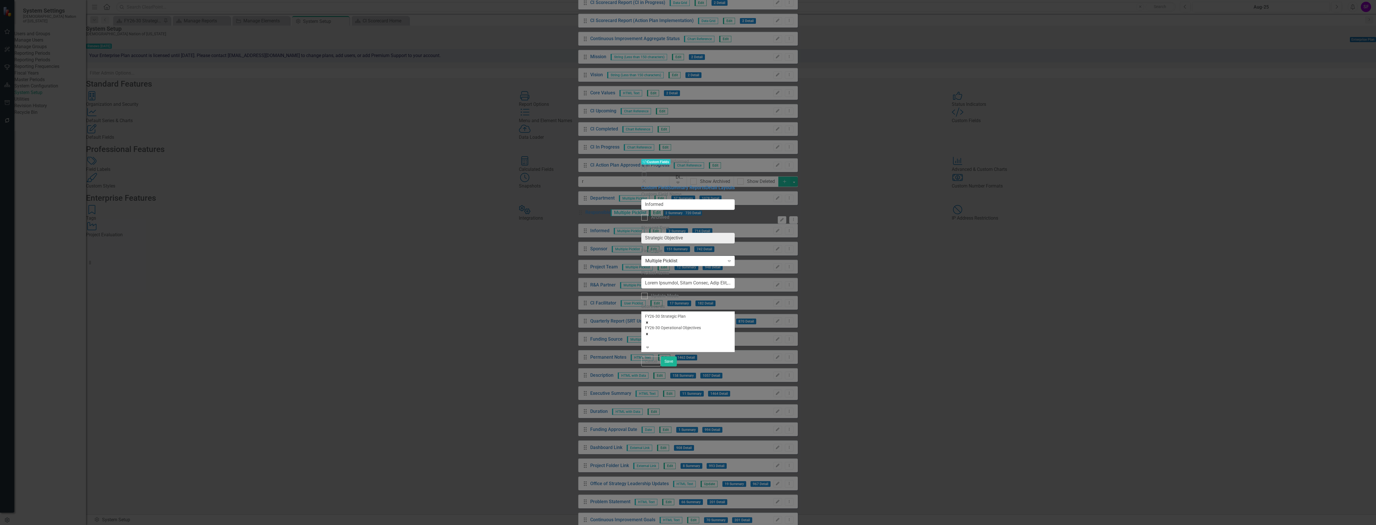
click at [646, 337] on div at bounding box center [646, 340] width 1 height 7
click at [551, 525] on div "Choctaw Nation Strategic Plan" at bounding box center [688, 535] width 1376 height 7
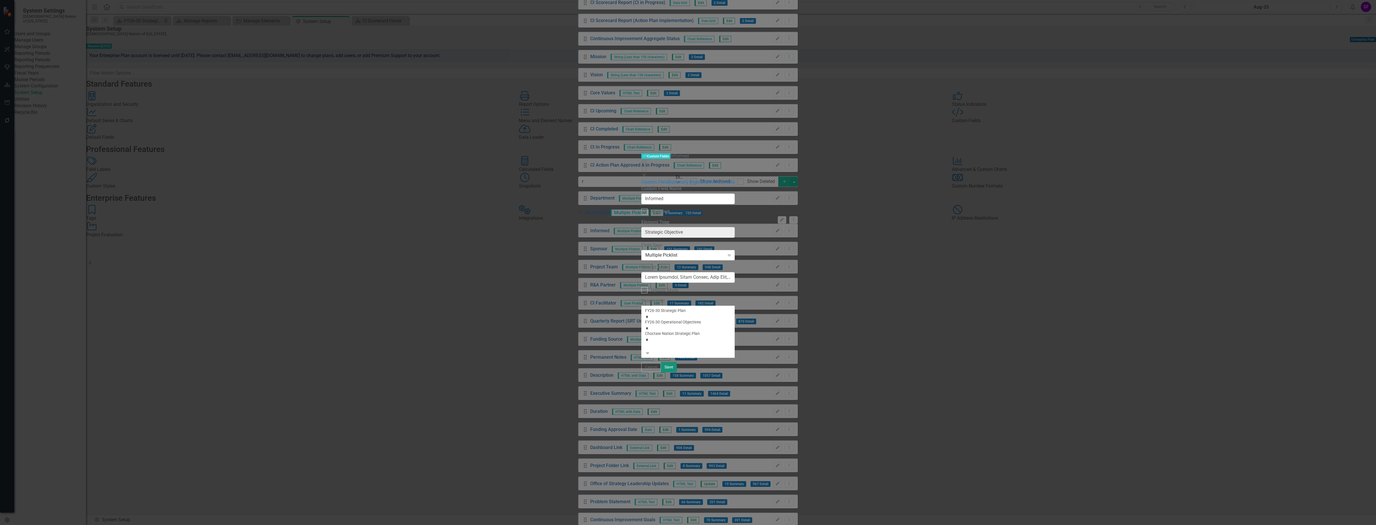
click at [677, 372] on button "Save" at bounding box center [669, 367] width 16 height 10
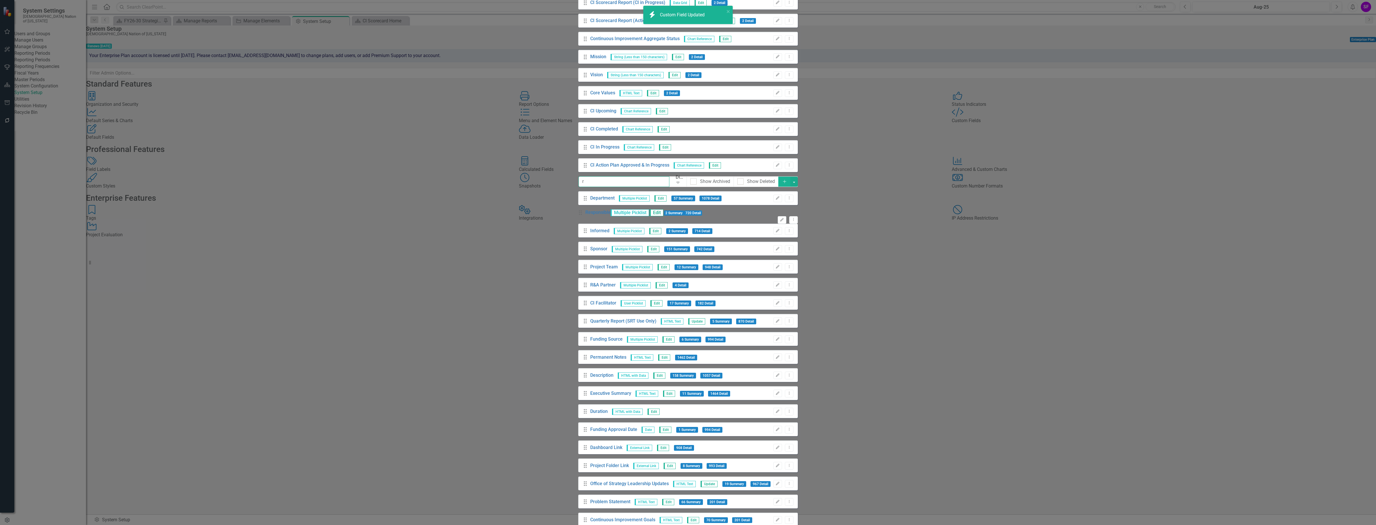
click at [579, 176] on input "r" at bounding box center [624, 181] width 91 height 11
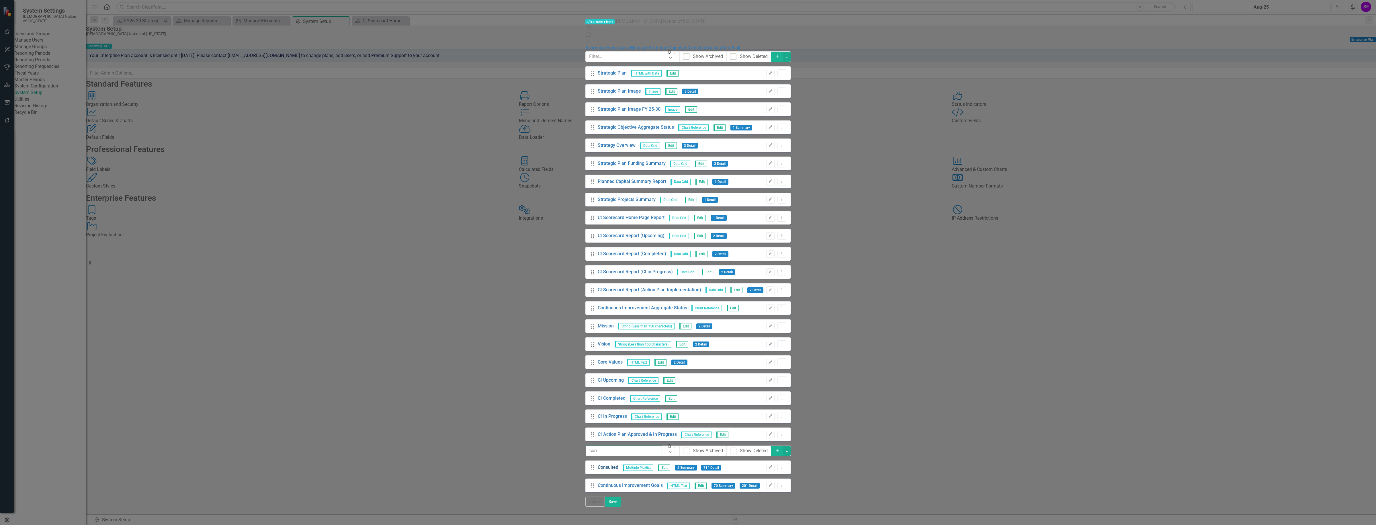
type input "con"
click at [598, 464] on link "Consulted" at bounding box center [608, 467] width 21 height 7
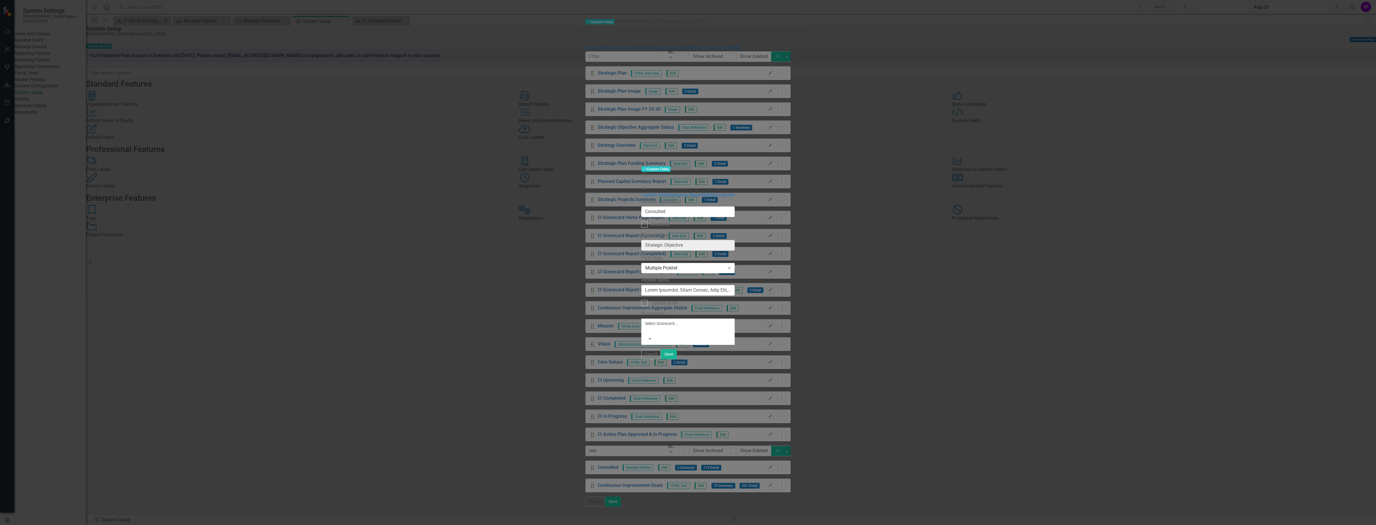
click at [641, 311] on div "Scorecards Select Scorecard... Expand" at bounding box center [687, 328] width 93 height 34
click at [646, 327] on div at bounding box center [646, 330] width 1 height 7
click at [526, 525] on div "FY26-30 Strategic Plan" at bounding box center [688, 528] width 1376 height 7
click at [645, 319] on div "FY26-30 Strategic Plan" at bounding box center [688, 328] width 86 height 19
click at [525, 525] on div "FY26-30 Operational Objectives" at bounding box center [688, 535] width 1376 height 7
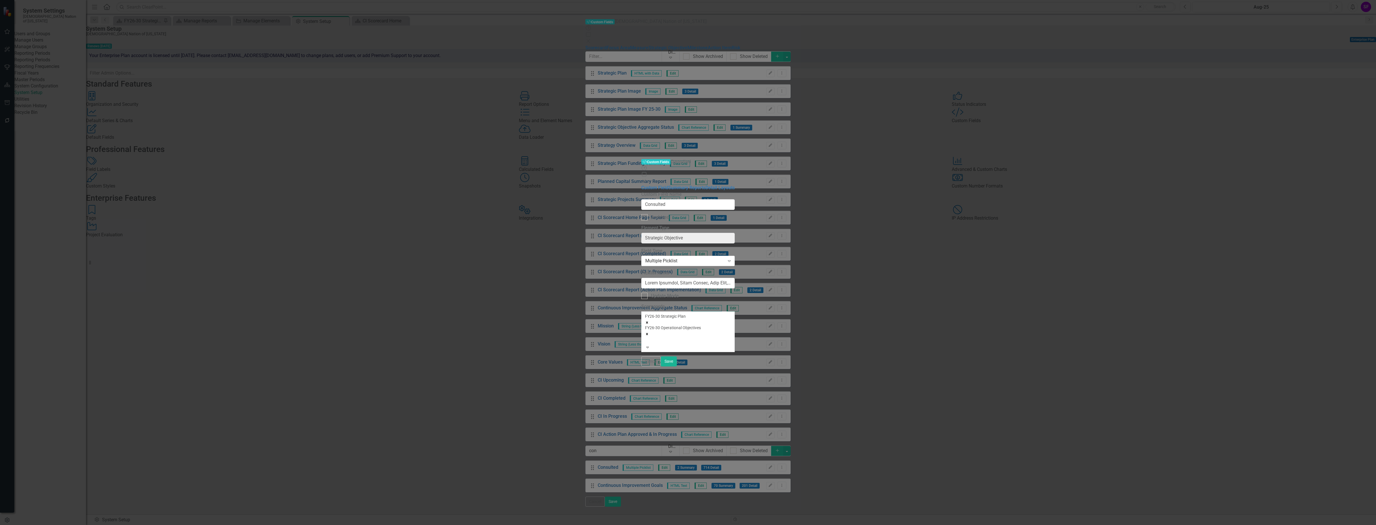
click at [646, 337] on div at bounding box center [646, 340] width 1 height 7
click at [540, 525] on div "Choctaw Nation Strategic Plan" at bounding box center [688, 535] width 1376 height 7
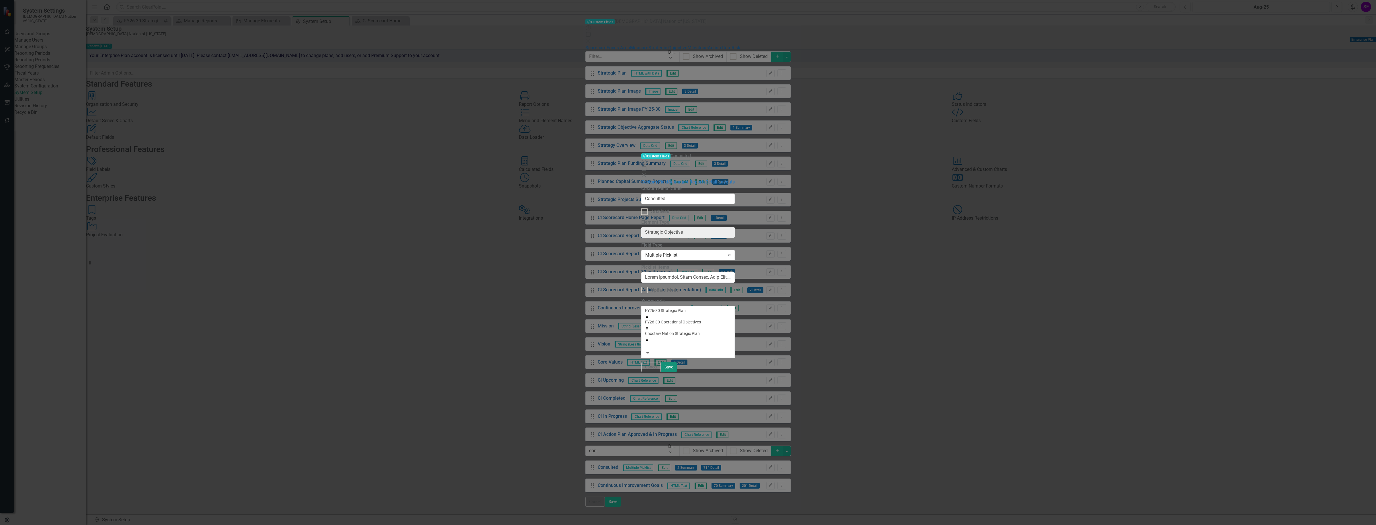
click at [677, 372] on button "Save" at bounding box center [669, 367] width 16 height 10
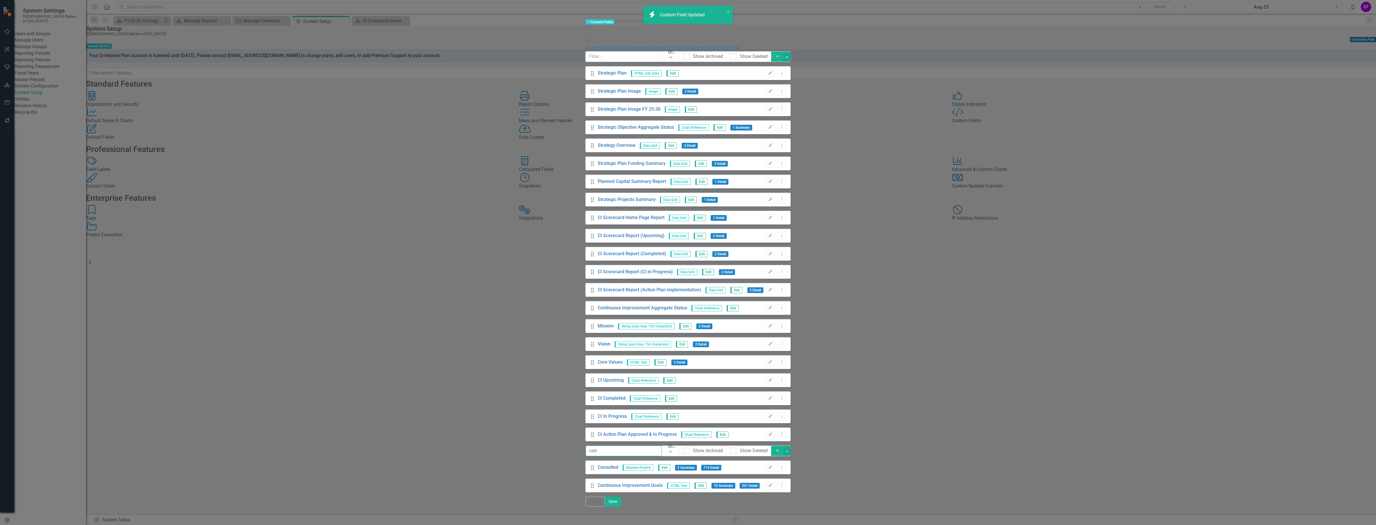
click at [586, 446] on input "con" at bounding box center [624, 451] width 76 height 11
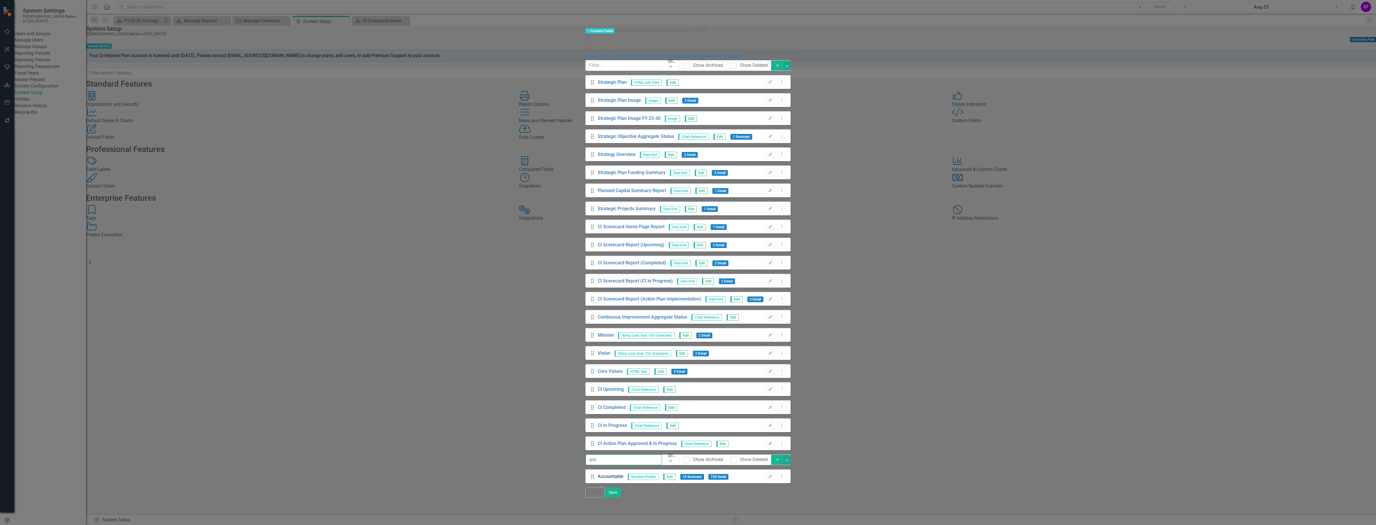
type input "acc"
click at [598, 473] on link "Accountable" at bounding box center [611, 476] width 26 height 7
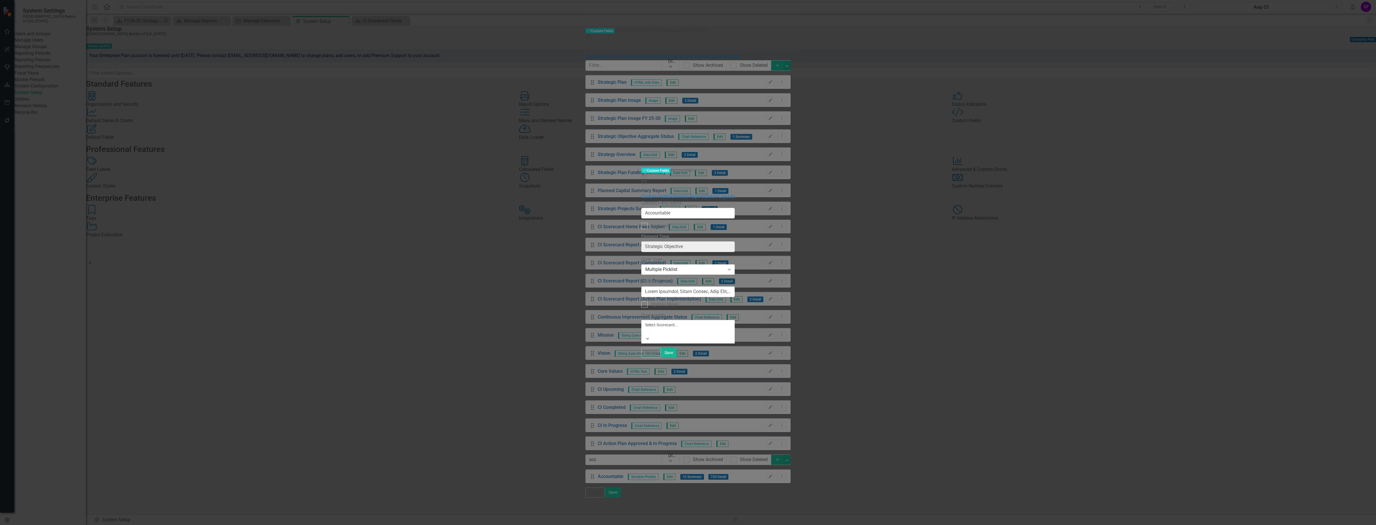
click at [646, 328] on div at bounding box center [646, 331] width 1 height 7
click at [528, 525] on div "FY26-30 Strategic Plan" at bounding box center [688, 528] width 1376 height 7
click at [646, 331] on div at bounding box center [646, 334] width 1 height 7
click at [531, 525] on div "FY26-30 Operational Objectives" at bounding box center [688, 535] width 1376 height 7
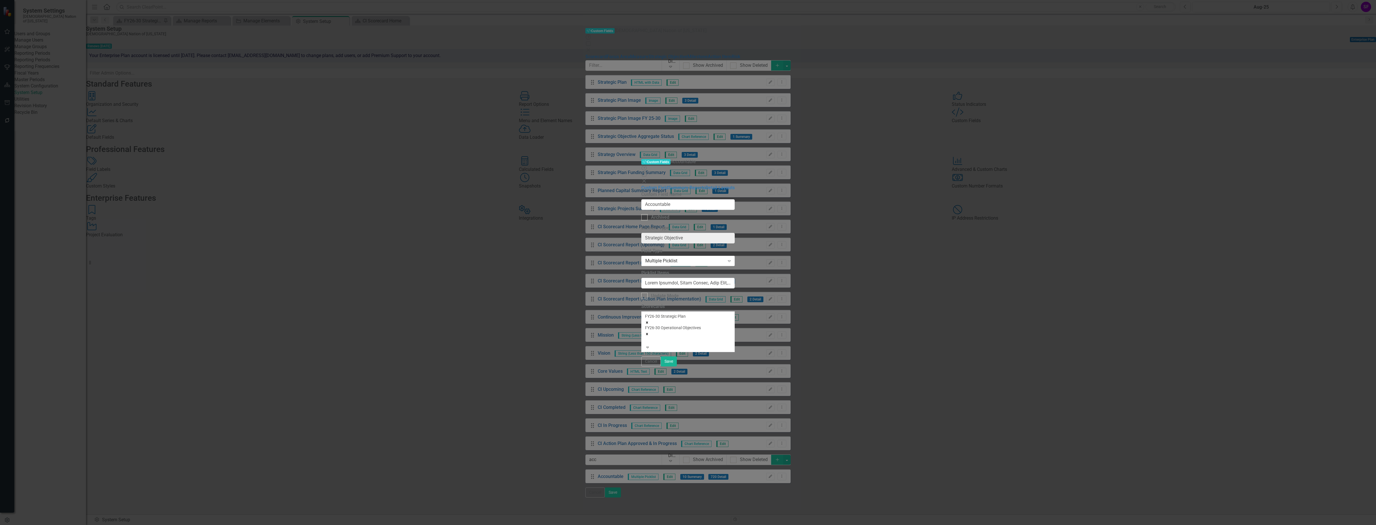
click at [646, 337] on div at bounding box center [646, 340] width 1 height 7
click at [526, 525] on div "Choctaw Nation Strategic Plan" at bounding box center [688, 535] width 1376 height 7
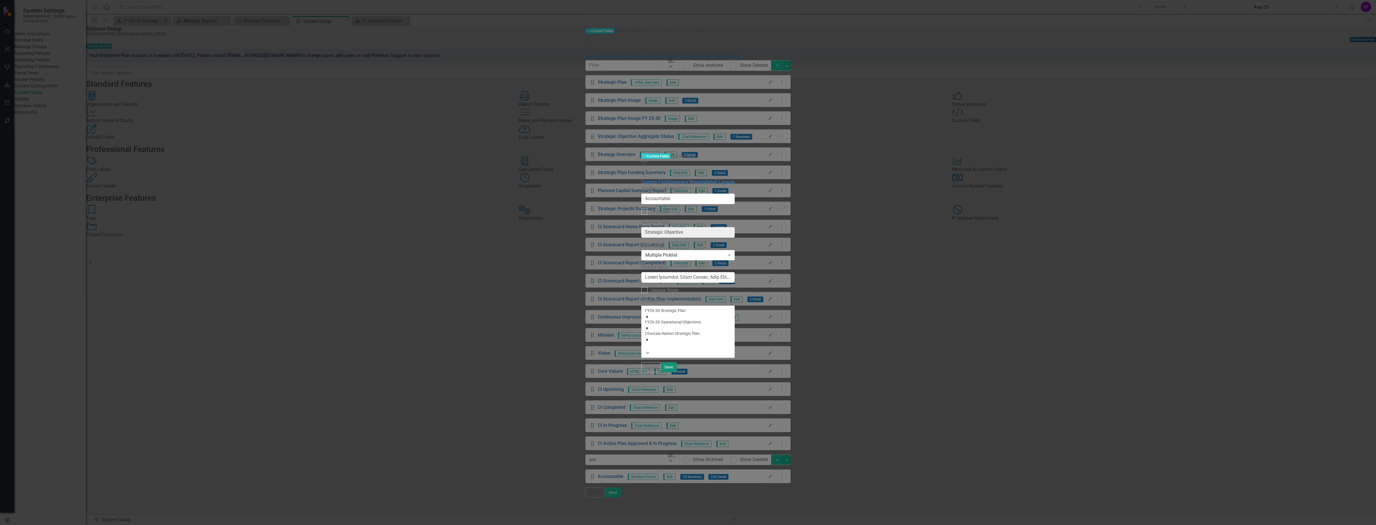
click at [677, 372] on button "Save" at bounding box center [669, 367] width 16 height 10
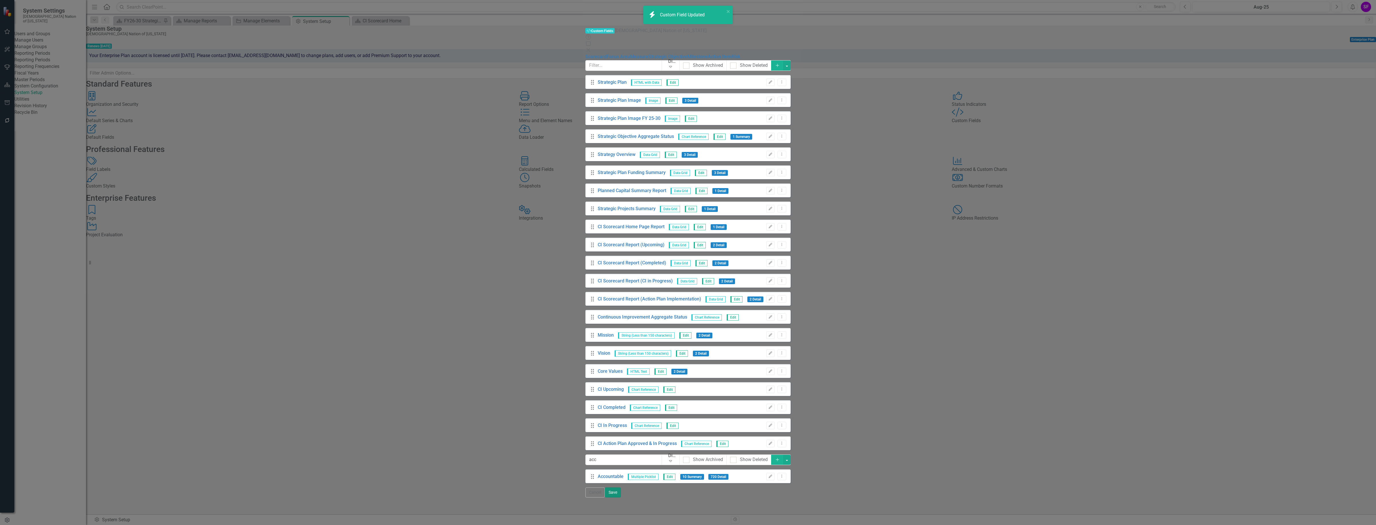
click at [621, 497] on button "Save" at bounding box center [613, 492] width 16 height 10
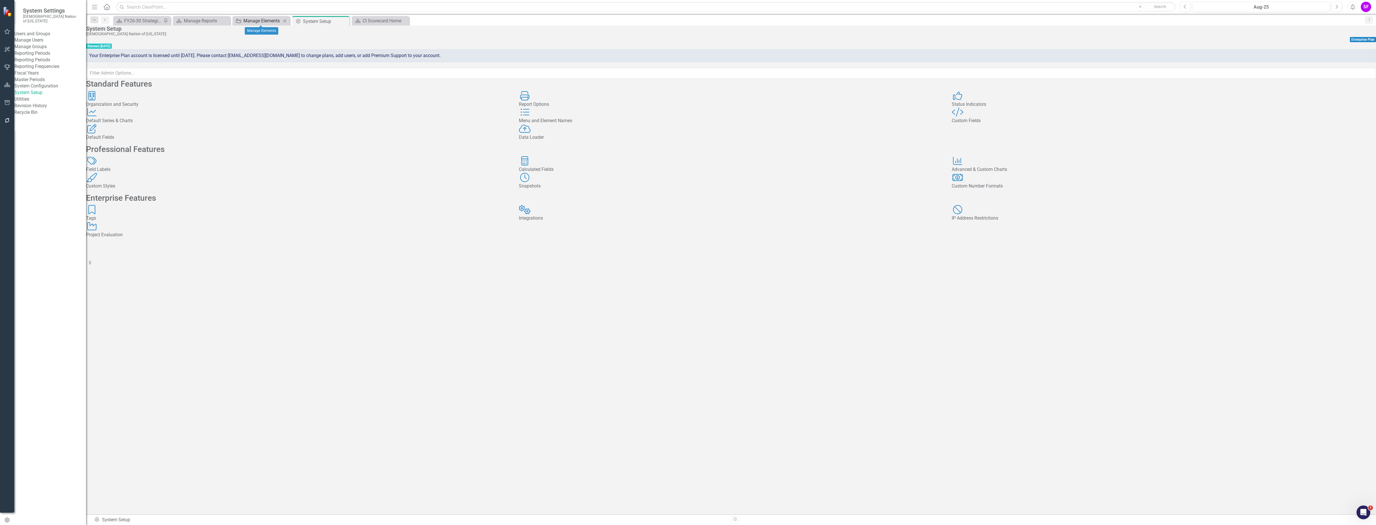
click at [245, 20] on div "Manage Elements" at bounding box center [262, 20] width 38 height 7
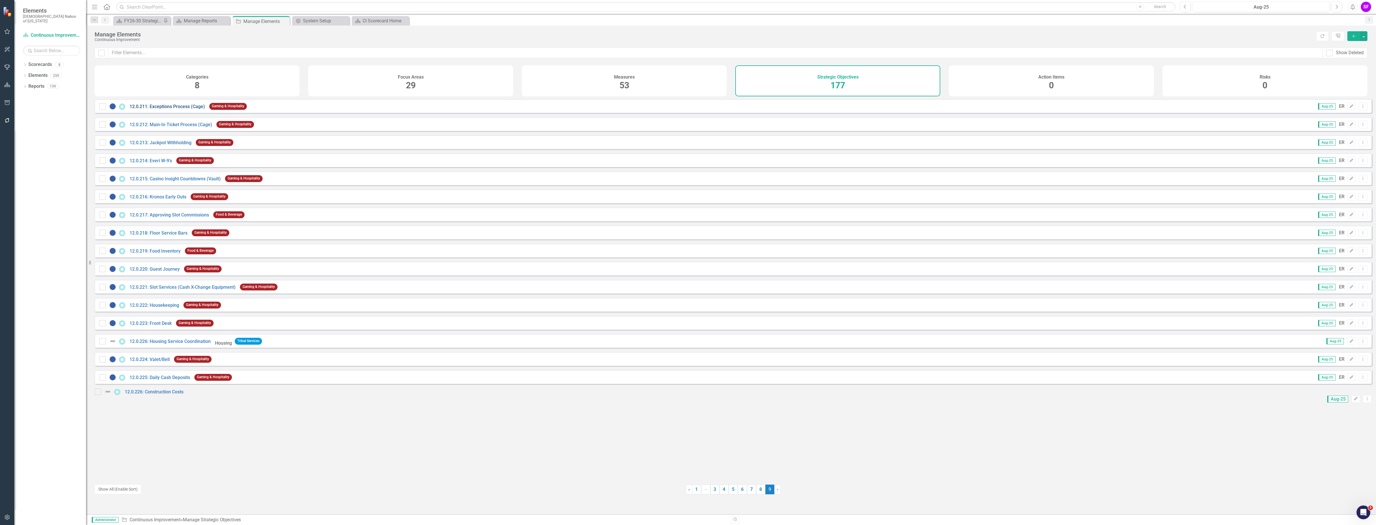
click at [154, 109] on link "12.0.211: Exceptions Process (Cage)" at bounding box center [167, 106] width 75 height 5
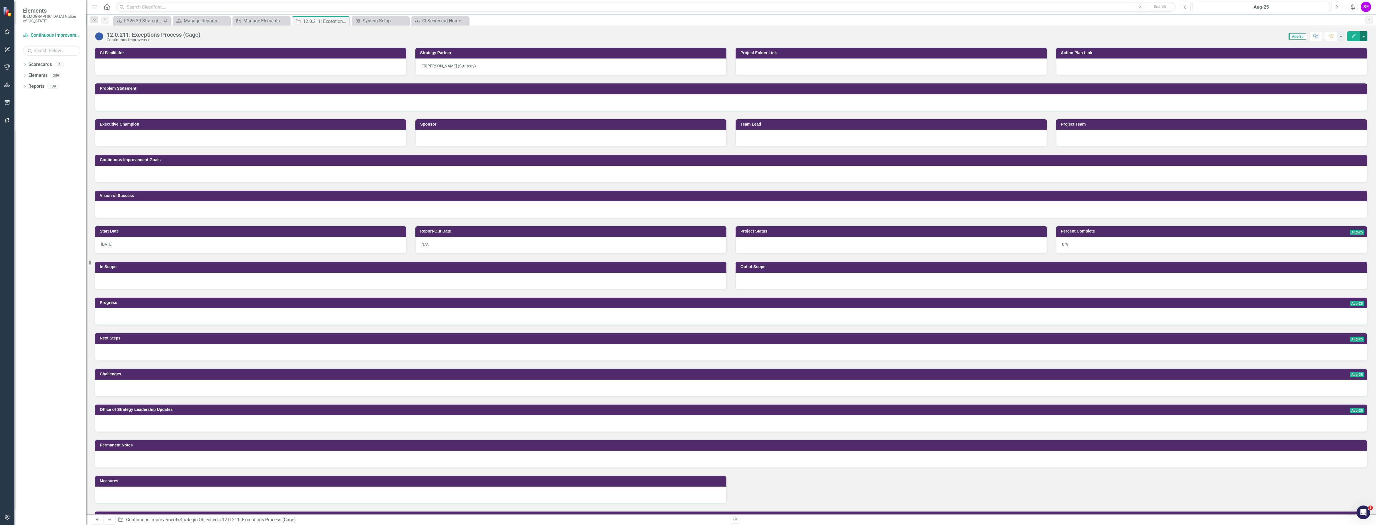
click at [1365, 34] on button "button" at bounding box center [1363, 36] width 7 height 10
click at [1350, 47] on link "Edit Edit Strategic Objective" at bounding box center [1329, 47] width 76 height 11
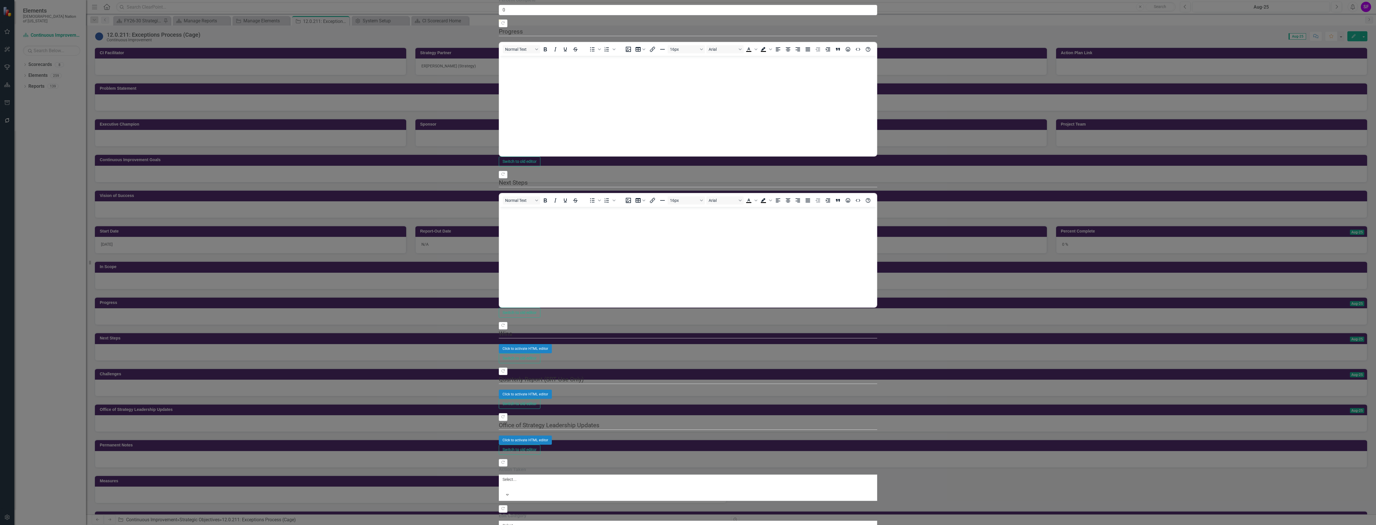
scroll to position [372, 0]
click at [499, 466] on div "Action Taken Select... Expand" at bounding box center [688, 483] width 378 height 34
click at [503, 483] on div at bounding box center [503, 486] width 1 height 7
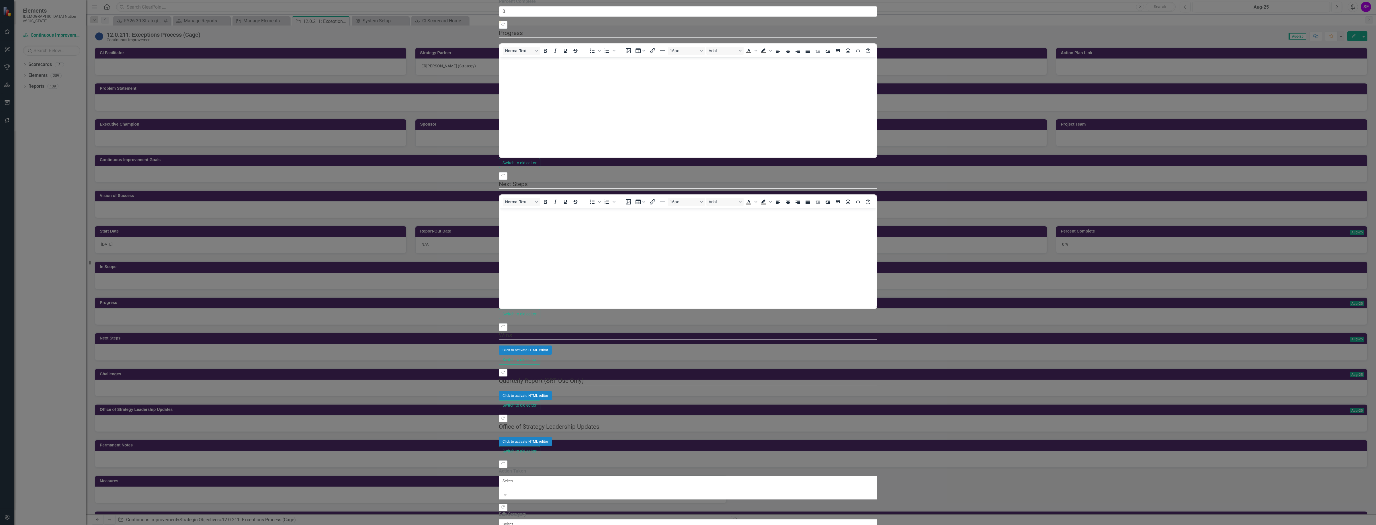
click at [503, 484] on div at bounding box center [503, 487] width 1 height 7
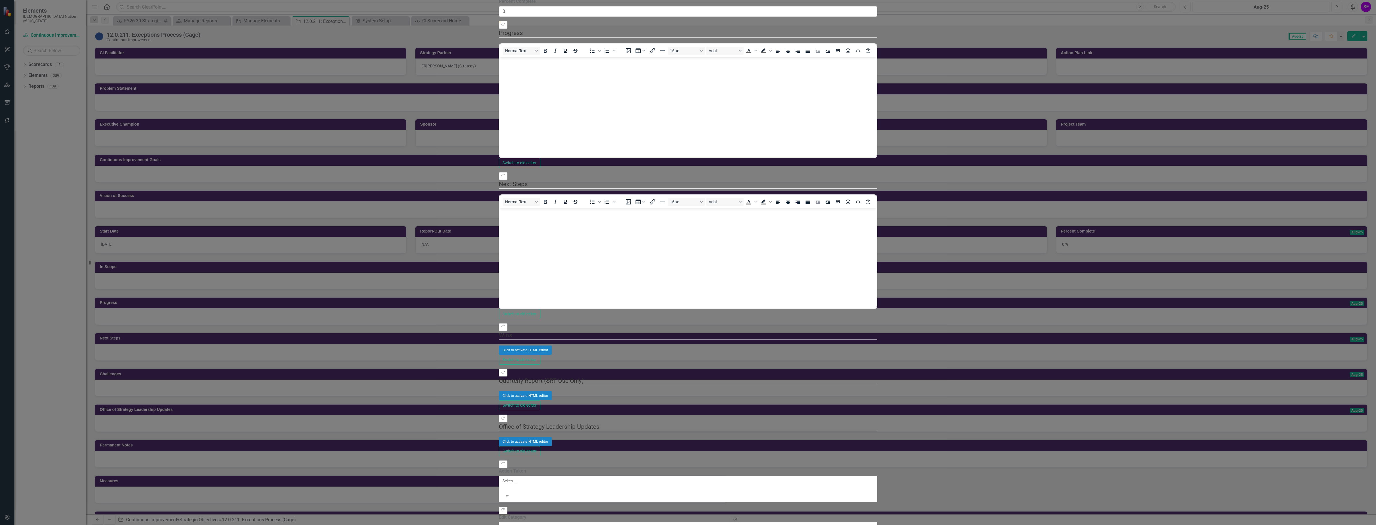
click at [503, 525] on div at bounding box center [503, 533] width 1 height 7
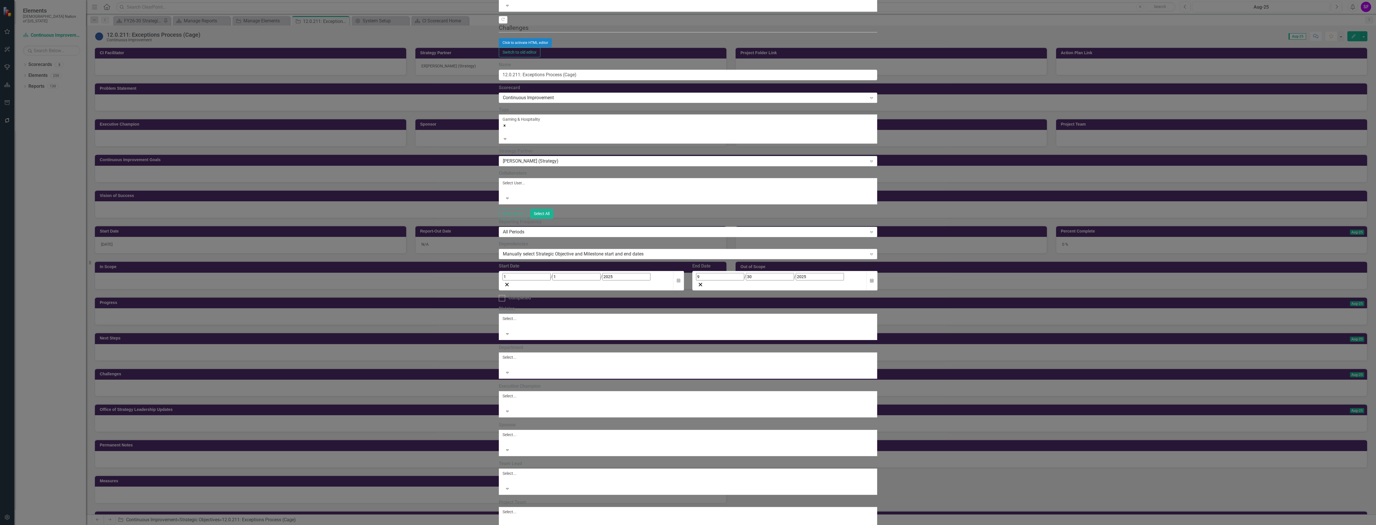
scroll to position [1043, 0]
drag, startPoint x: 1332, startPoint y: 522, endPoint x: 1358, endPoint y: 518, distance: 27.1
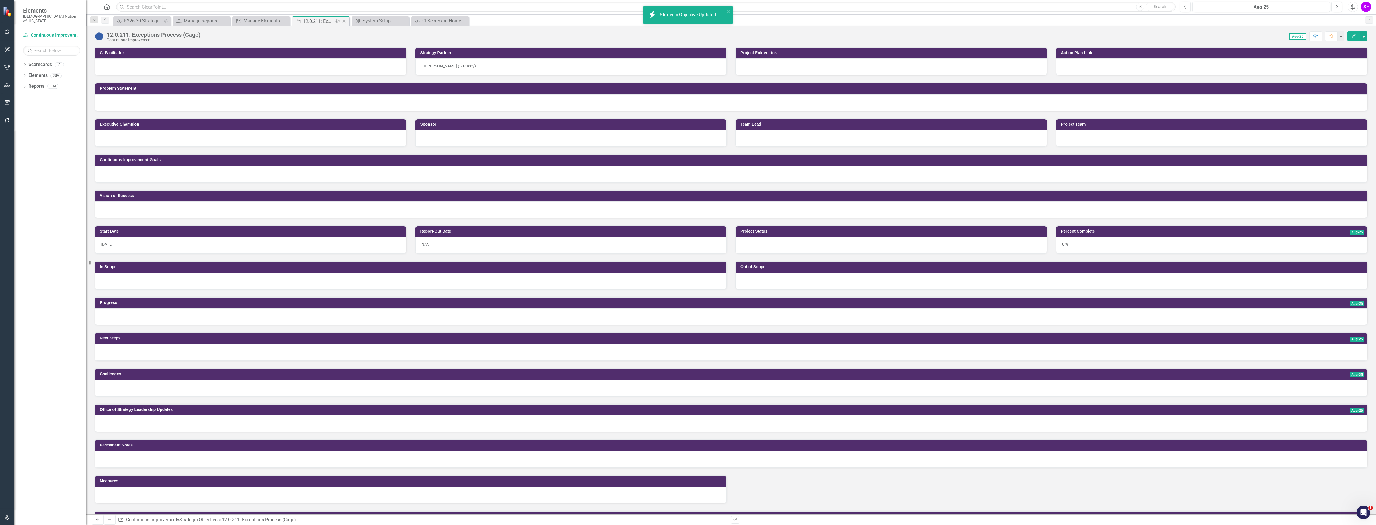
click at [345, 20] on icon at bounding box center [344, 21] width 3 height 3
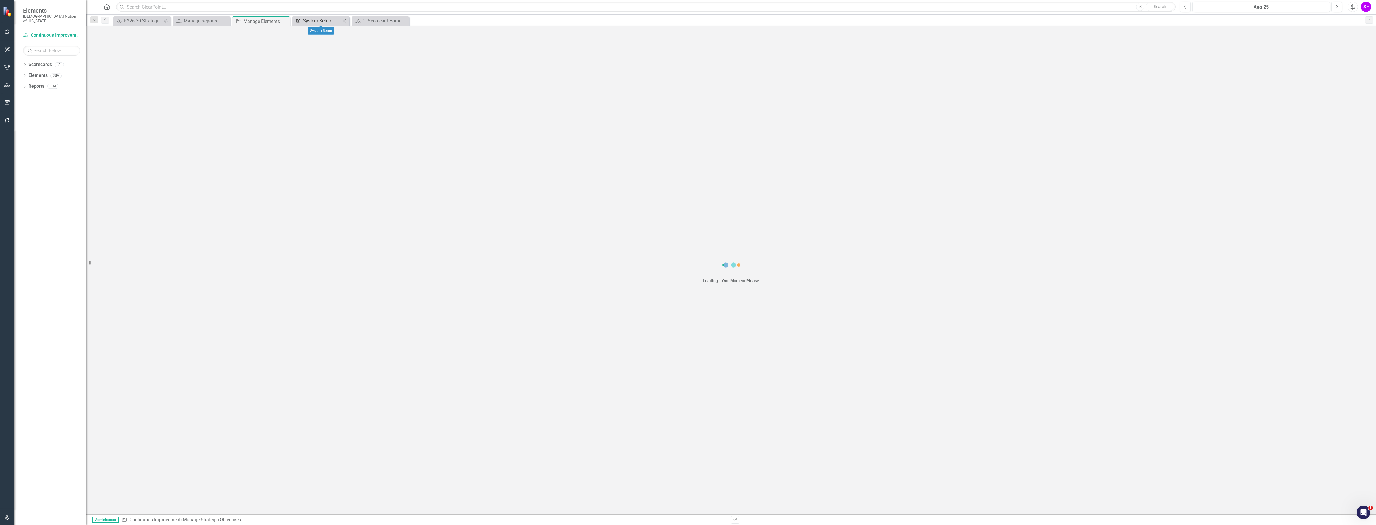
click at [335, 21] on div "System Setup" at bounding box center [322, 20] width 38 height 7
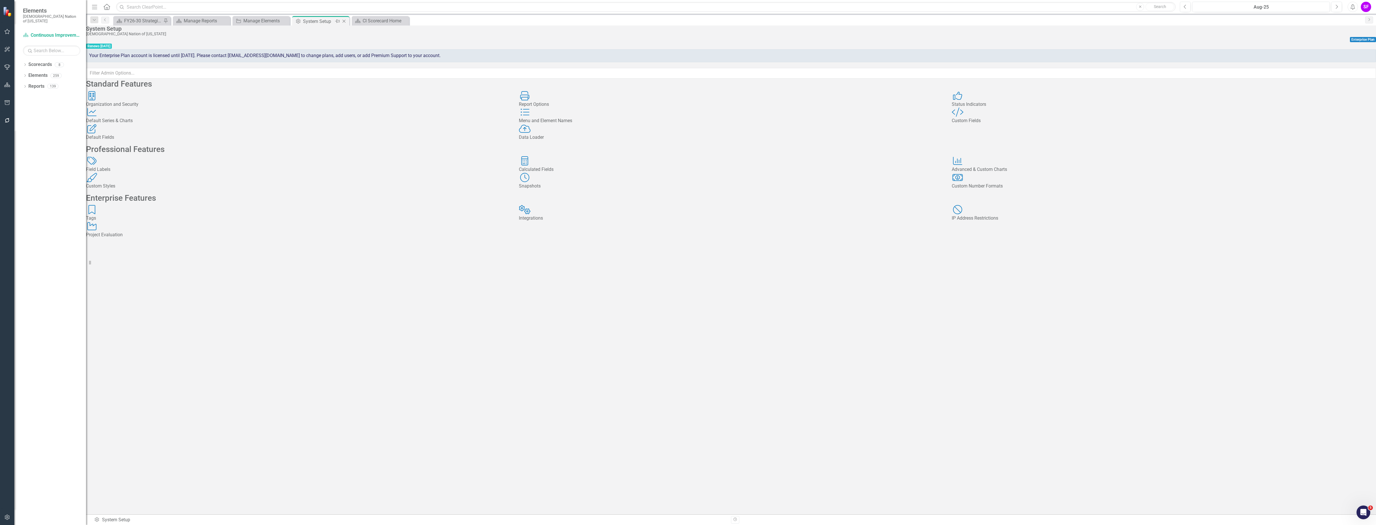
click at [344, 20] on icon "Close" at bounding box center [344, 21] width 6 height 5
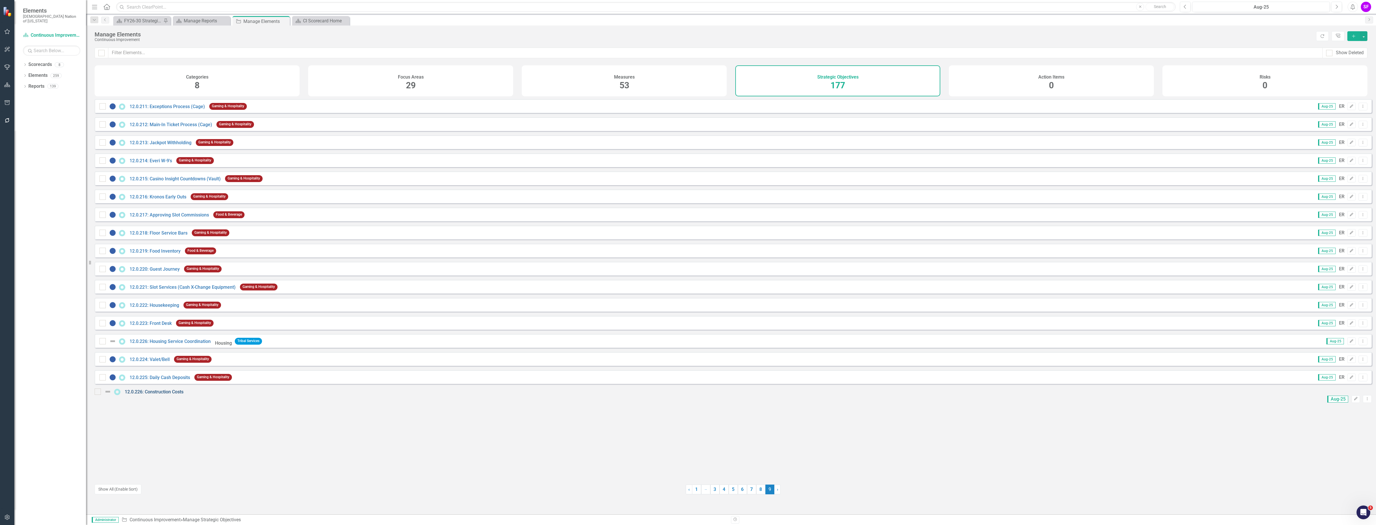
click at [151, 395] on link "12.0.226: Construction Costs" at bounding box center [154, 391] width 59 height 5
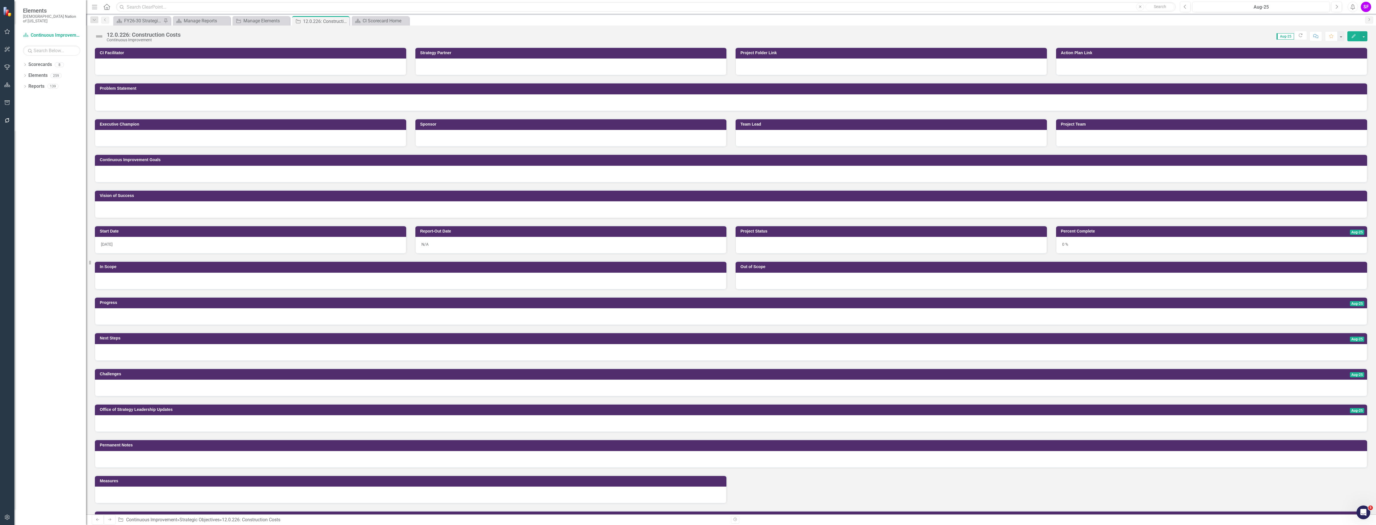
click at [103, 37] on img at bounding box center [99, 36] width 9 height 9
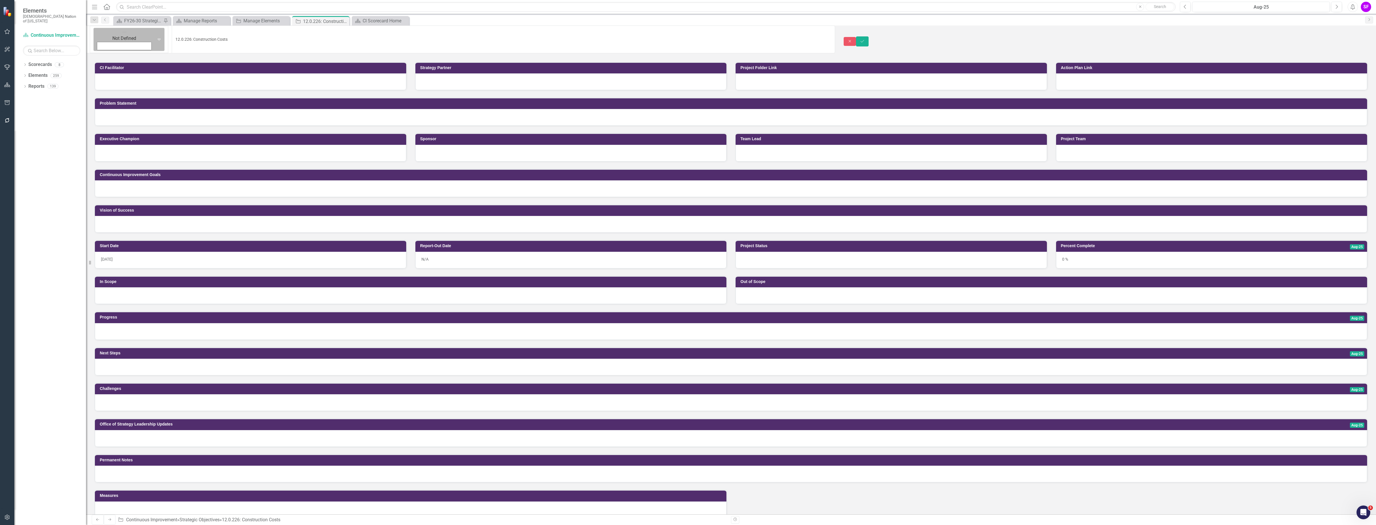
click at [102, 38] on div "Not Defined Expand" at bounding box center [128, 39] width 71 height 23
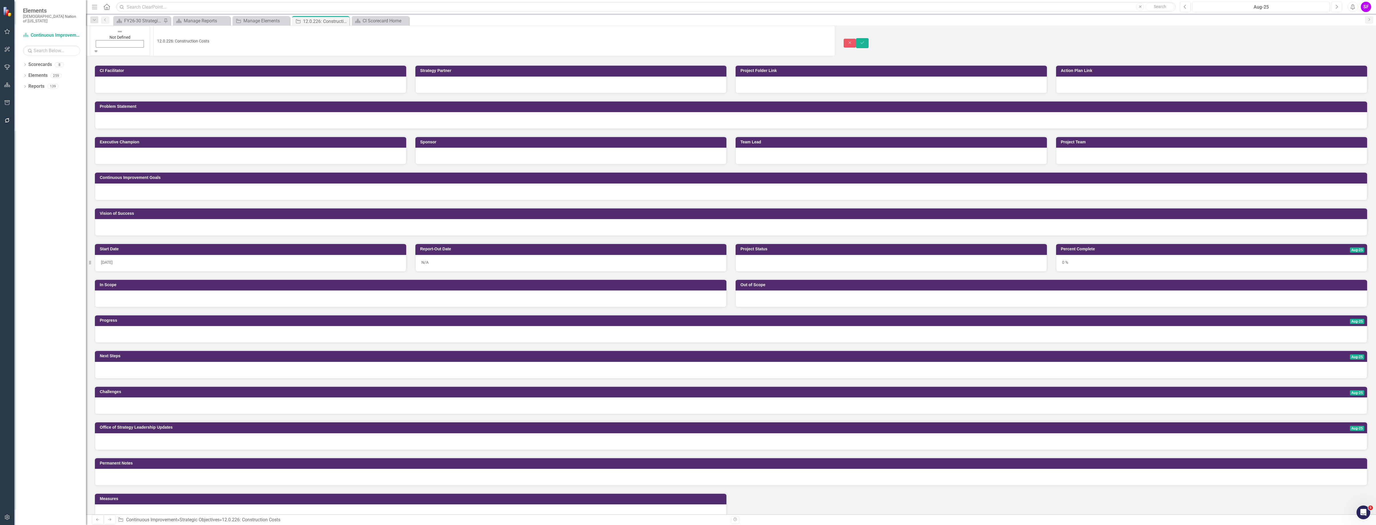
scroll to position [40, 0]
click at [865, 41] on icon "Save" at bounding box center [862, 43] width 5 height 4
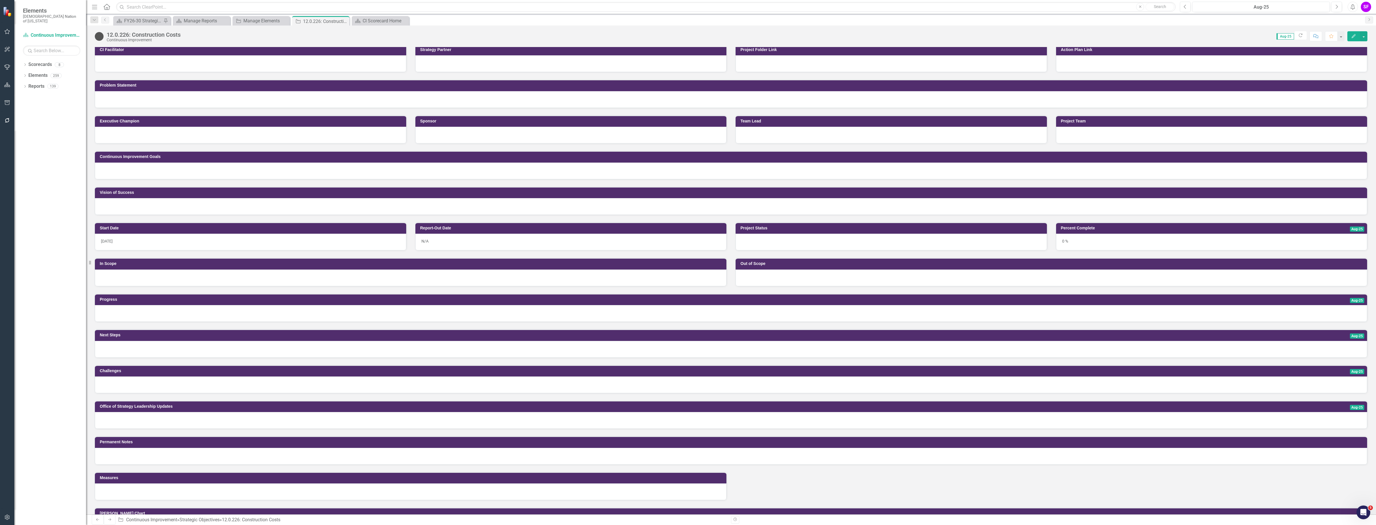
scroll to position [0, 0]
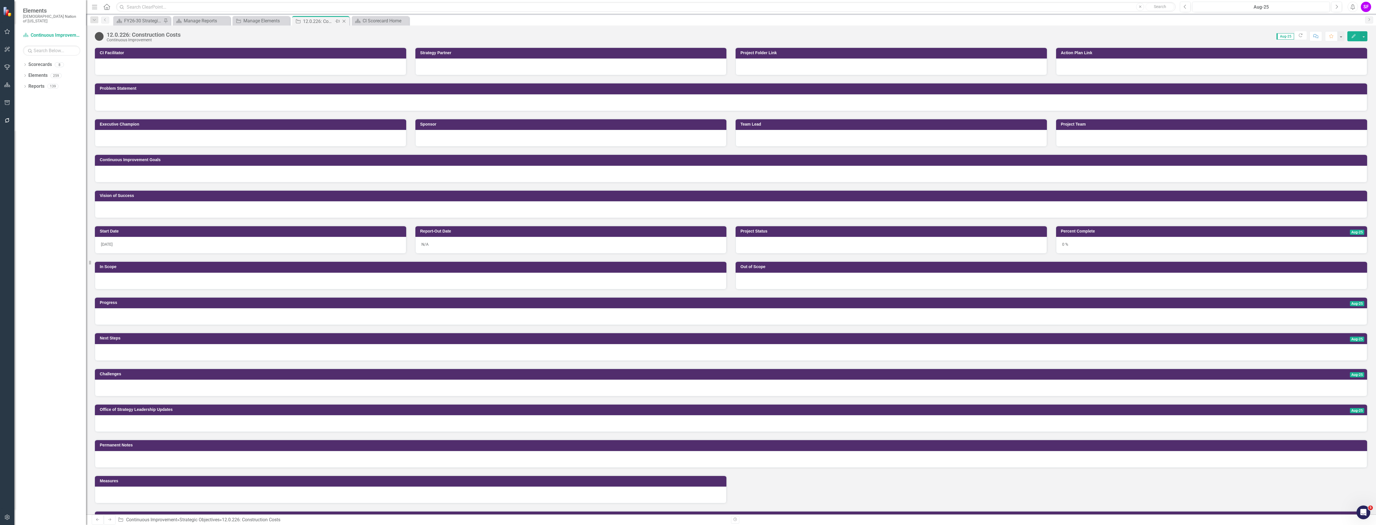
click at [345, 22] on icon "Close" at bounding box center [344, 21] width 6 height 5
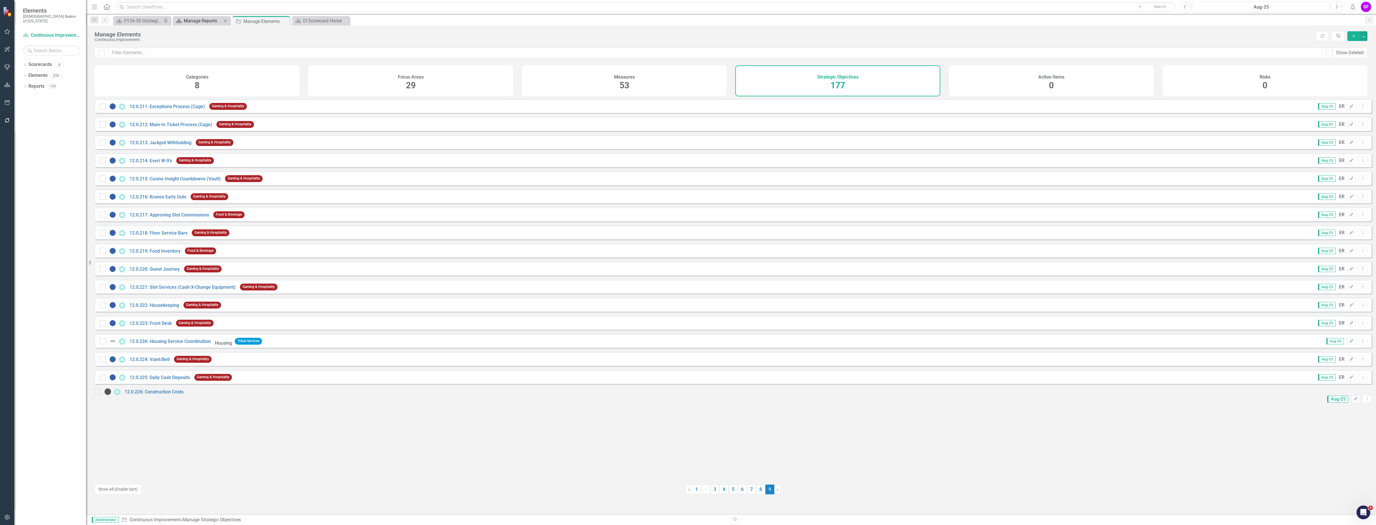
click at [200, 20] on div "Manage Reports" at bounding box center [203, 20] width 38 height 7
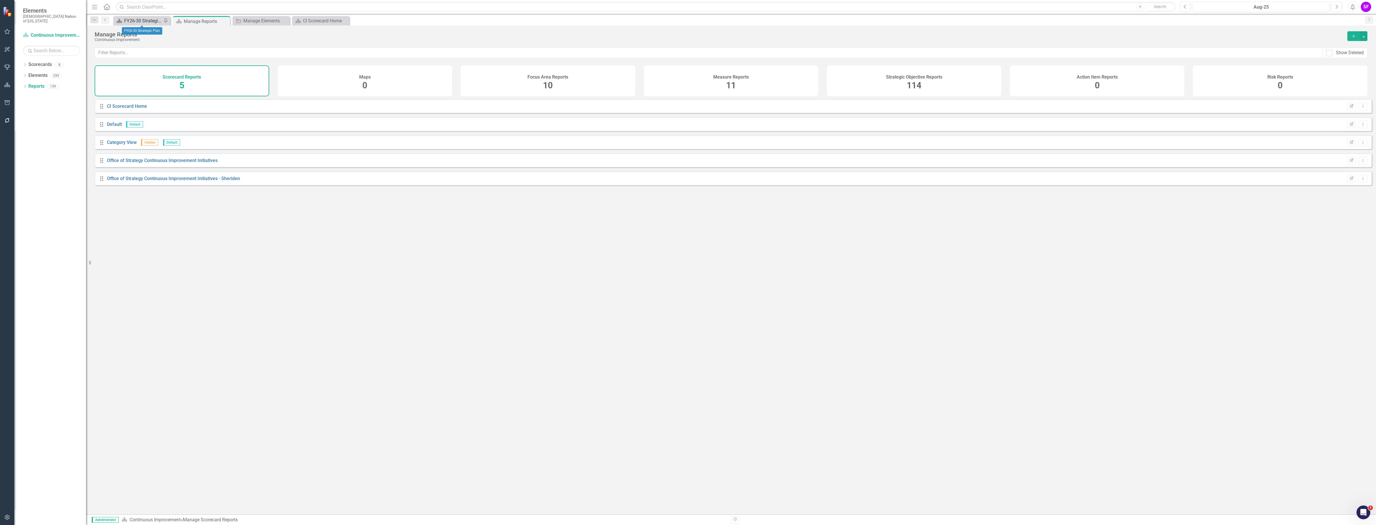
click at [144, 20] on div "FY26-30 Strategic Plan" at bounding box center [143, 20] width 38 height 7
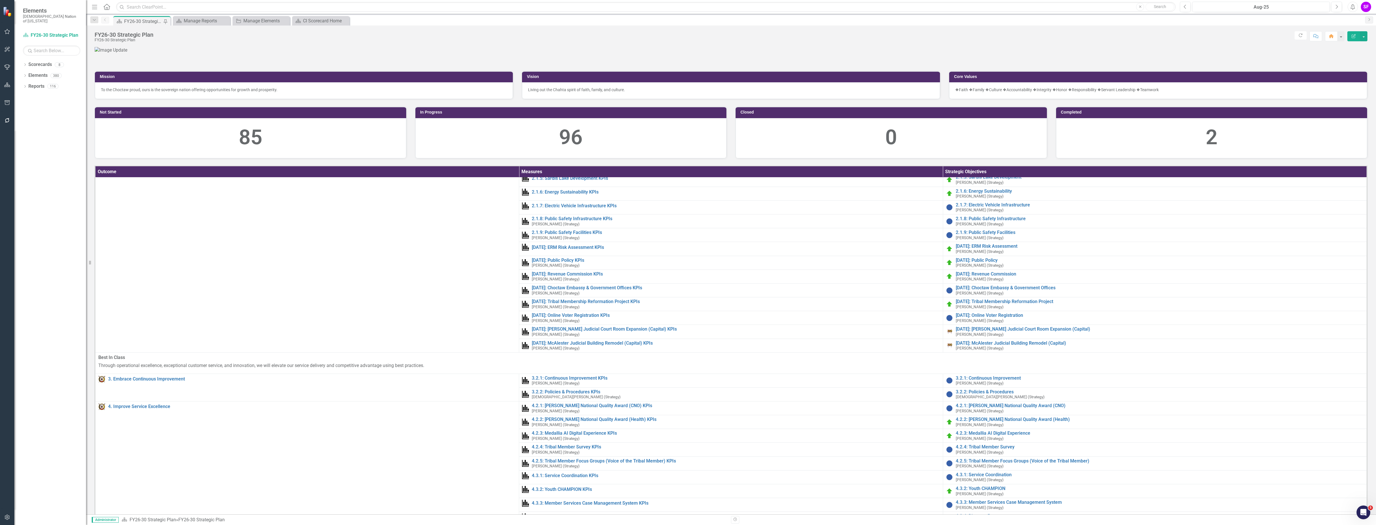
scroll to position [251, 0]
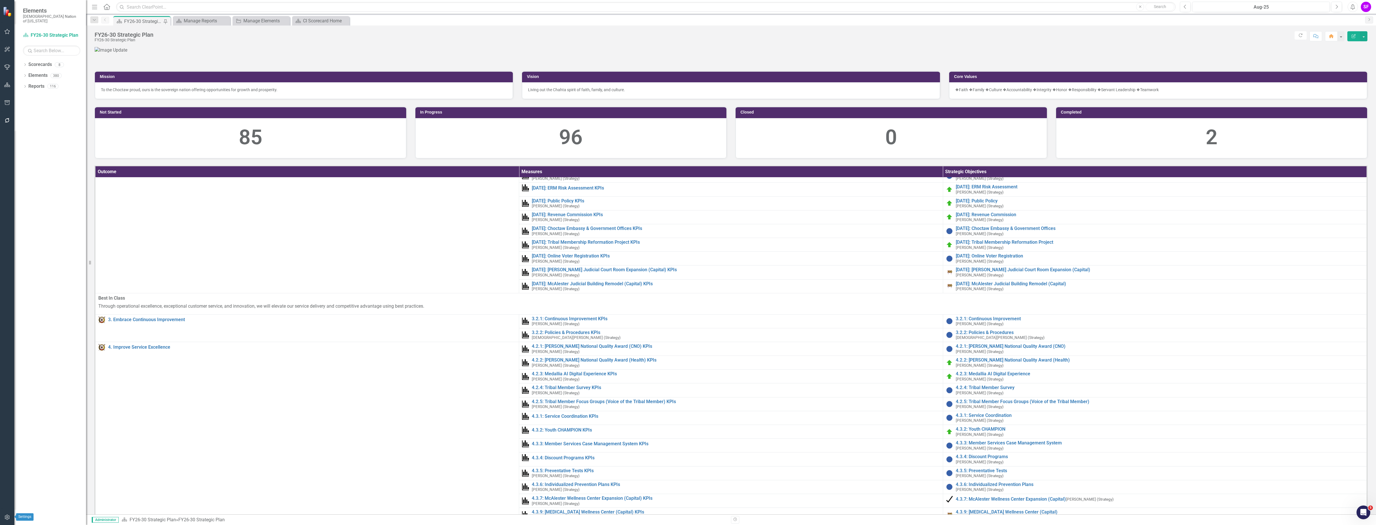
click at [3, 516] on button "button" at bounding box center [7, 518] width 13 height 12
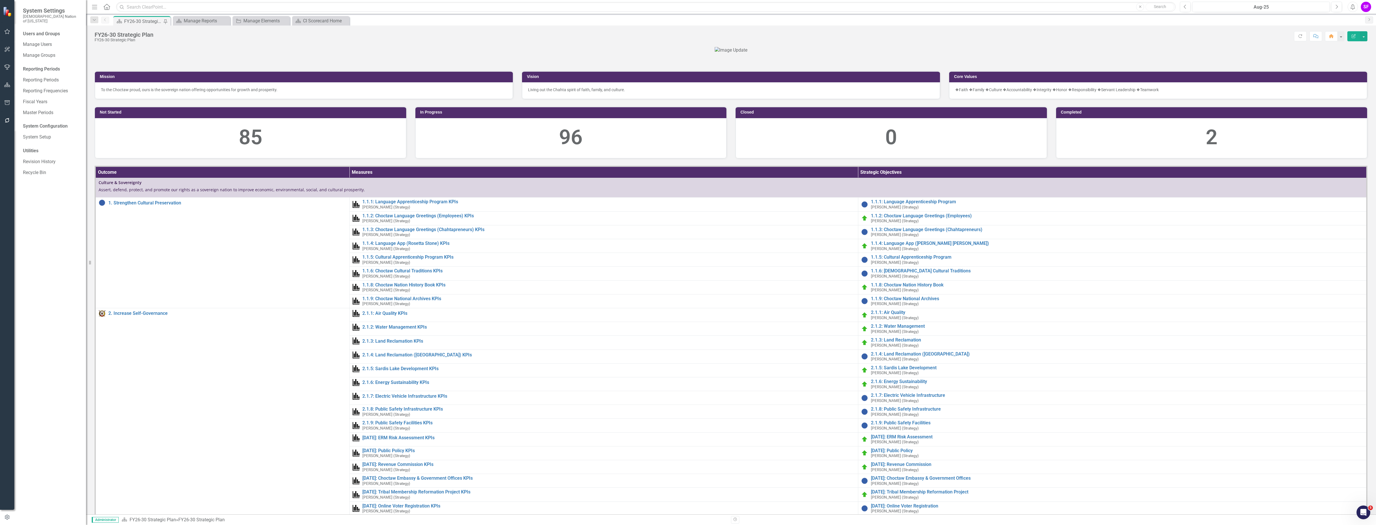
scroll to position [251, 0]
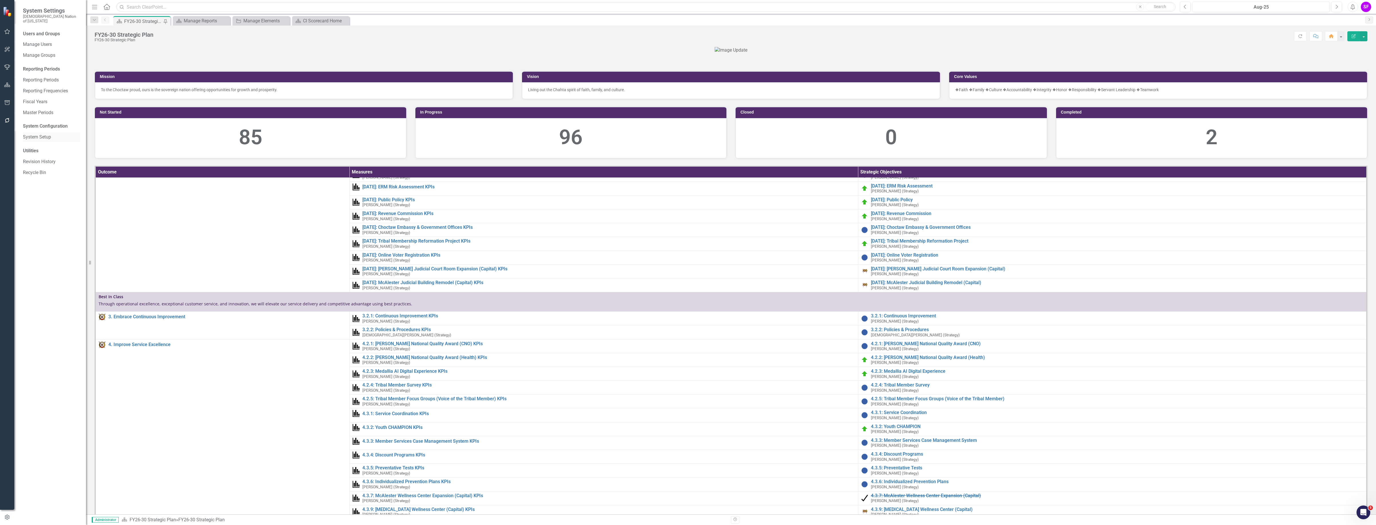
click at [46, 134] on link "System Setup" at bounding box center [51, 137] width 57 height 7
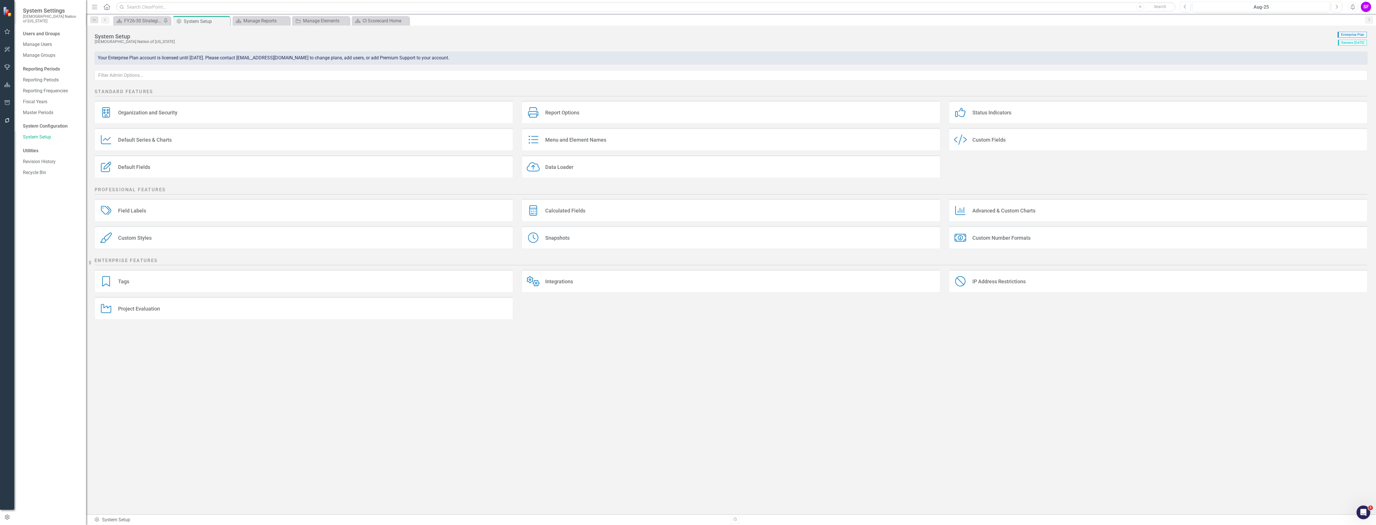
click at [1063, 141] on div "Custom Style Custom Fields" at bounding box center [1158, 139] width 419 height 23
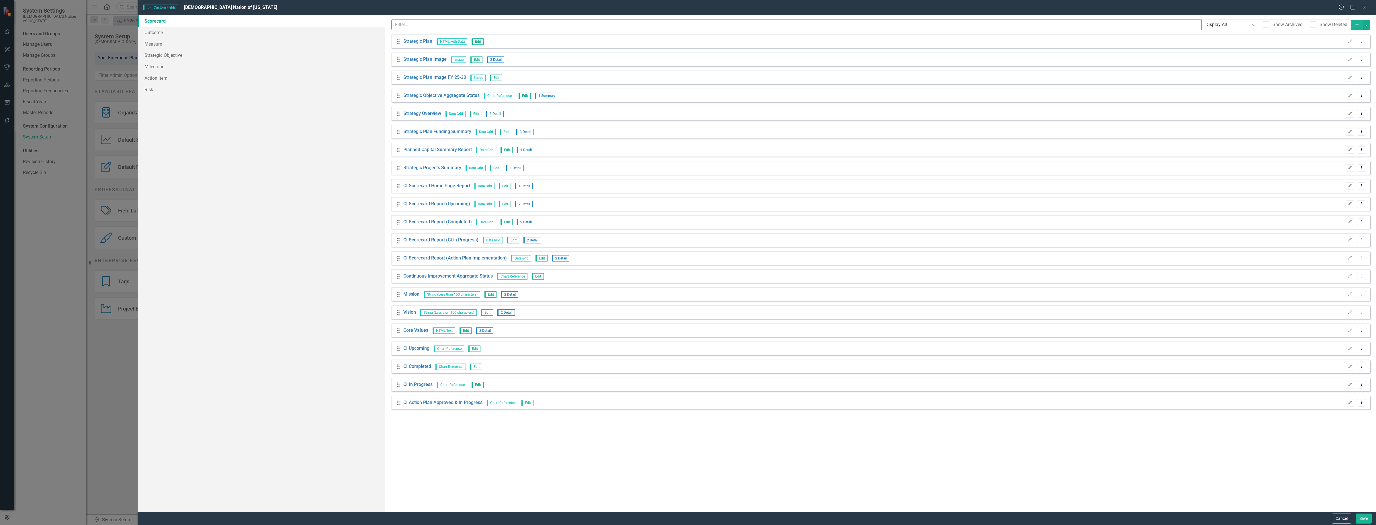
click at [423, 22] on input "text" at bounding box center [796, 24] width 811 height 11
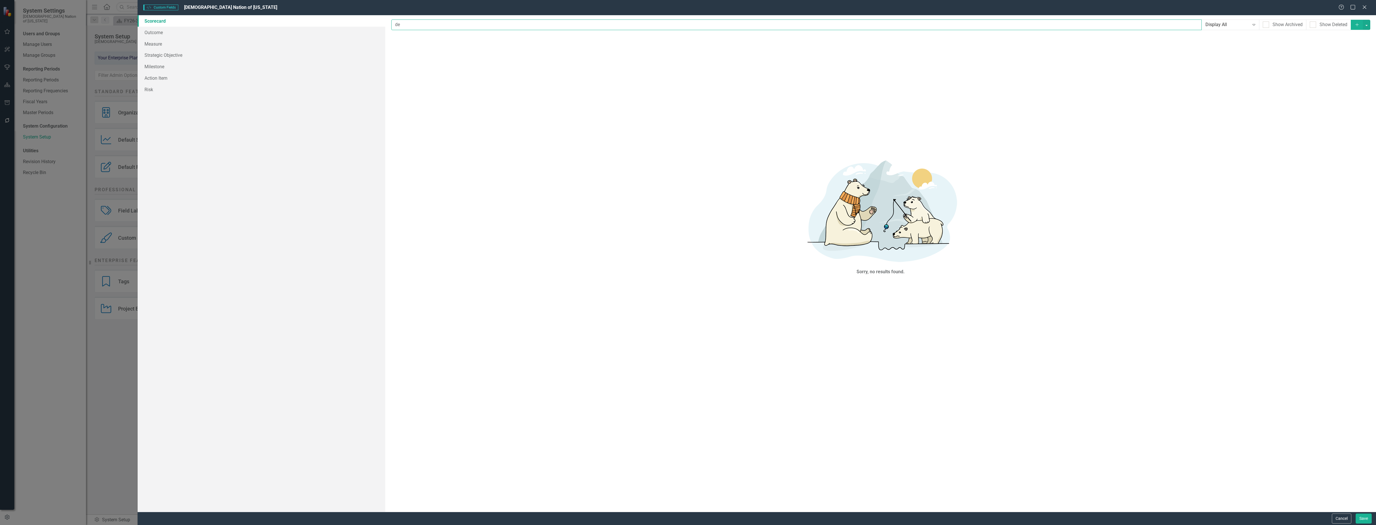
type input "d"
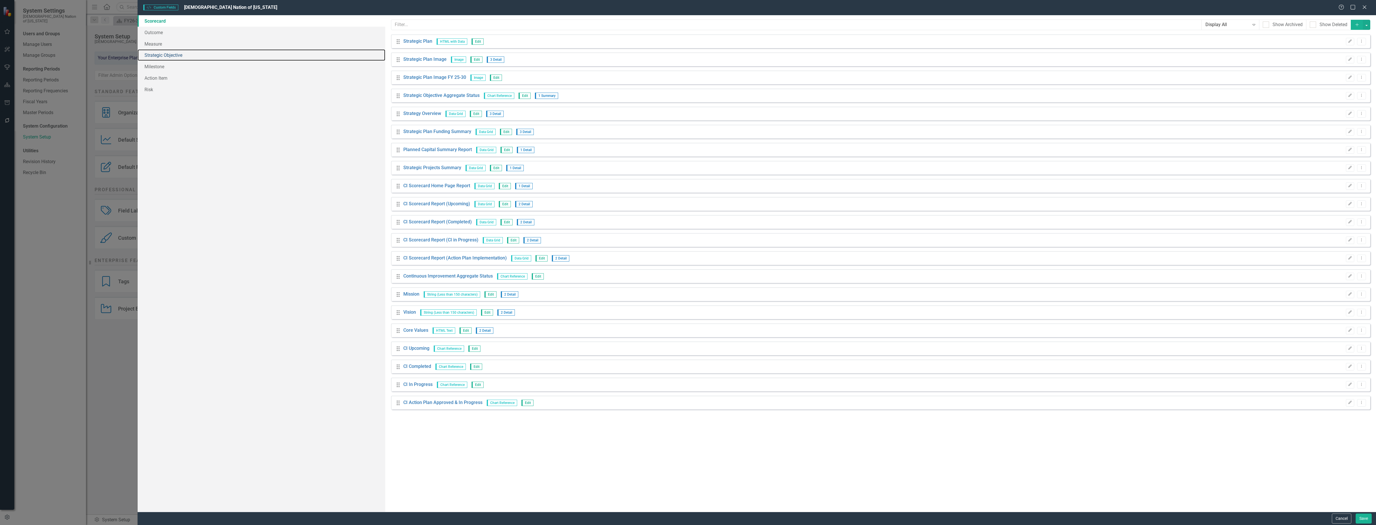
click at [164, 59] on link "Strategic Objective" at bounding box center [262, 54] width 248 height 11
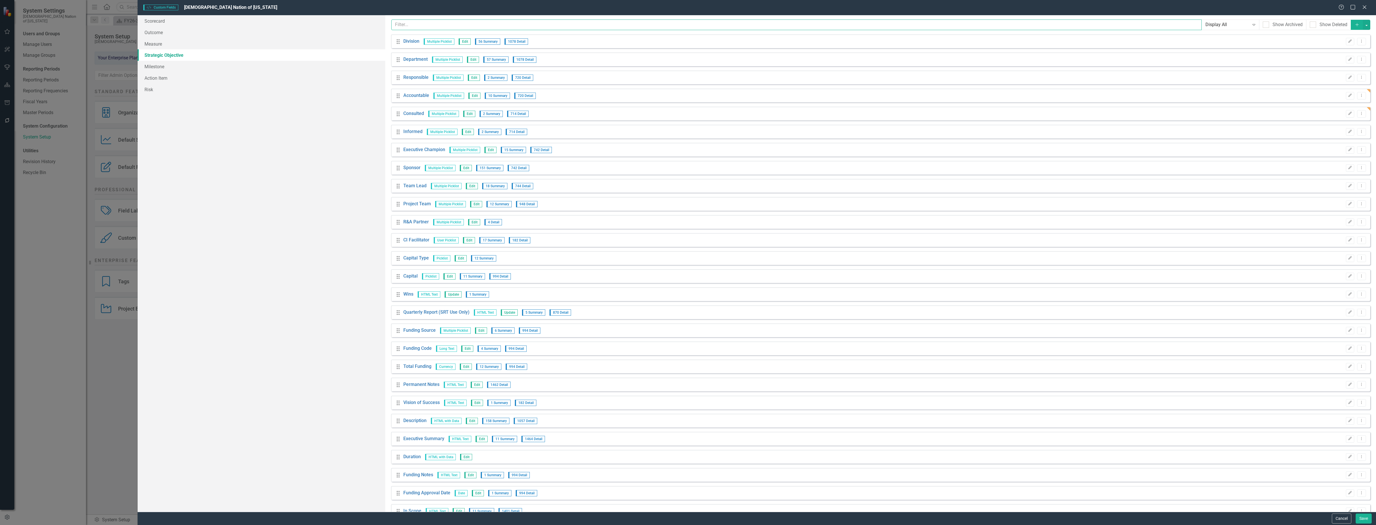
click at [461, 26] on input "text" at bounding box center [796, 24] width 811 height 11
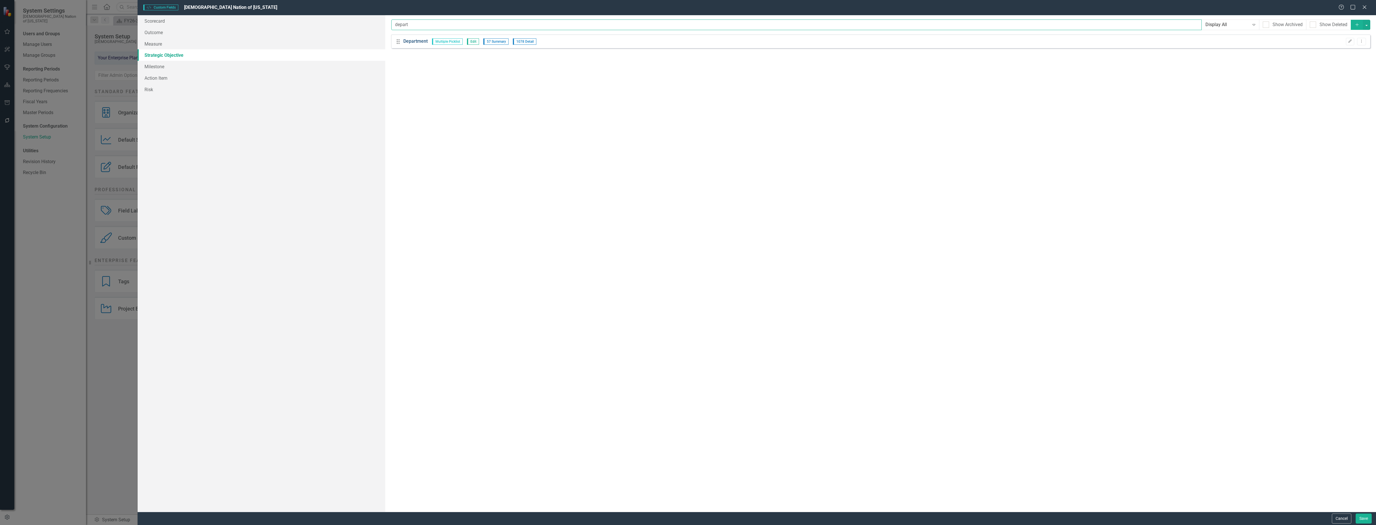
type input "depart"
click at [421, 40] on link "Department" at bounding box center [415, 41] width 24 height 7
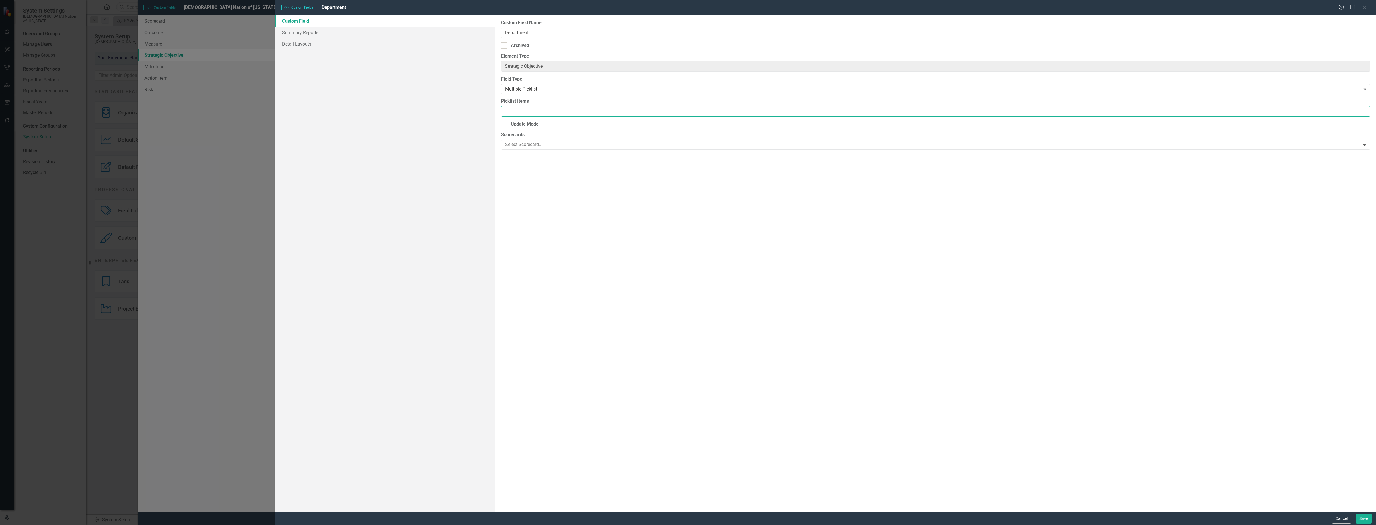
scroll to position [0, 958]
drag, startPoint x: 689, startPoint y: 111, endPoint x: 1352, endPoint y: 134, distance: 663.3
click at [1352, 134] on div "Custom Field Name Department Archived Element Type Strategic Objective ClearPoi…" at bounding box center [935, 263] width 881 height 497
click at [1188, 200] on div "Custom Field Name Department Archived Element Type Strategic Objective ClearPoi…" at bounding box center [935, 263] width 881 height 497
drag, startPoint x: 1086, startPoint y: 112, endPoint x: 1376, endPoint y: 137, distance: 290.9
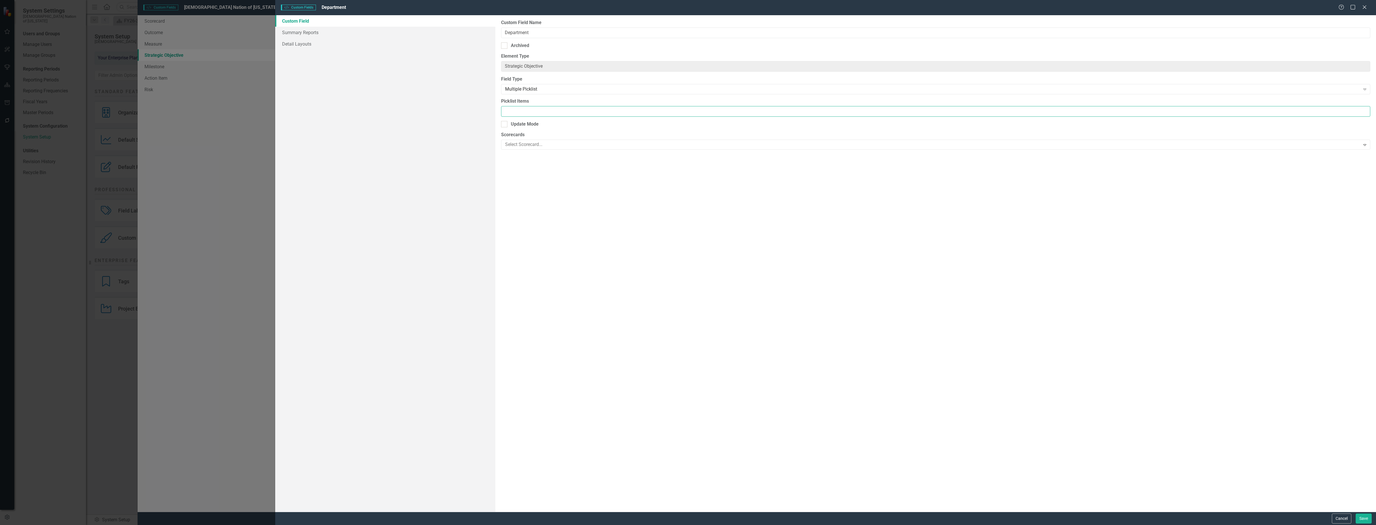
click at [1376, 137] on div "Custom Field Name Department Archived Element Type Strategic Objective ClearPoi…" at bounding box center [935, 263] width 881 height 497
click at [1031, 112] on input "Accounting, Advanced Technology Initiatives, Agriculture & Land Management, Aud…" at bounding box center [935, 111] width 869 height 11
drag, startPoint x: 1033, startPoint y: 111, endPoint x: 998, endPoint y: 111, distance: 35.0
click at [998, 111] on input "Accounting, Advanced Technology Initiatives, Agriculture & Land Management, Aud…" at bounding box center [935, 111] width 869 height 11
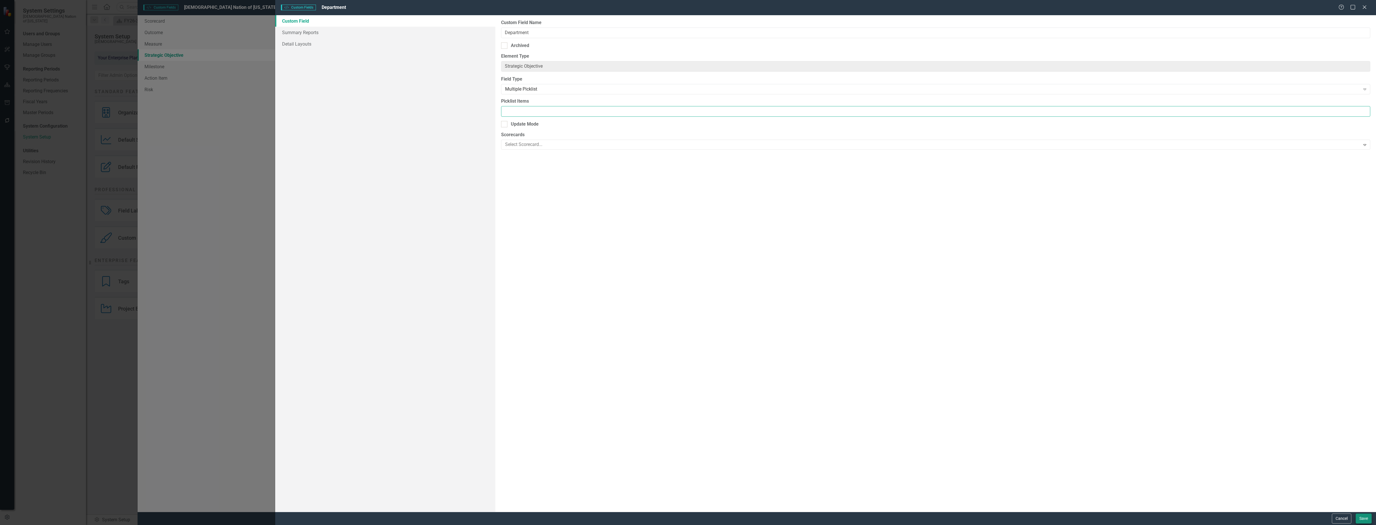
type input "Accounting, Advanced Technology Initiatives, Agriculture & Land Management, Aud…"
click at [1361, 518] on button "Save" at bounding box center [1364, 519] width 16 height 10
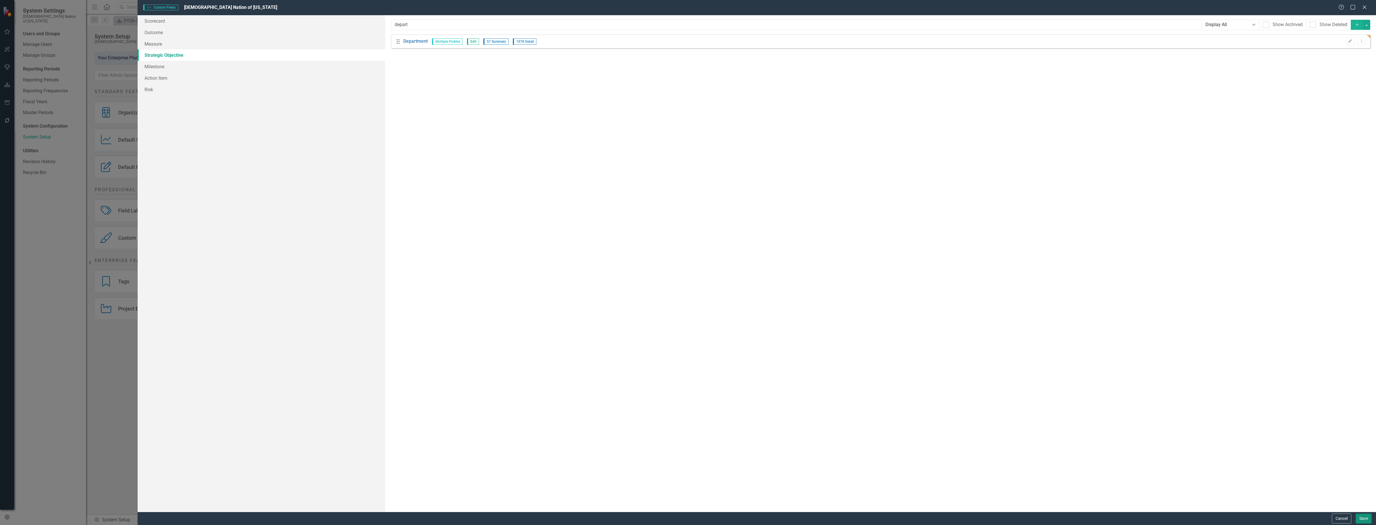
click at [1356, 514] on button "Save" at bounding box center [1364, 519] width 16 height 10
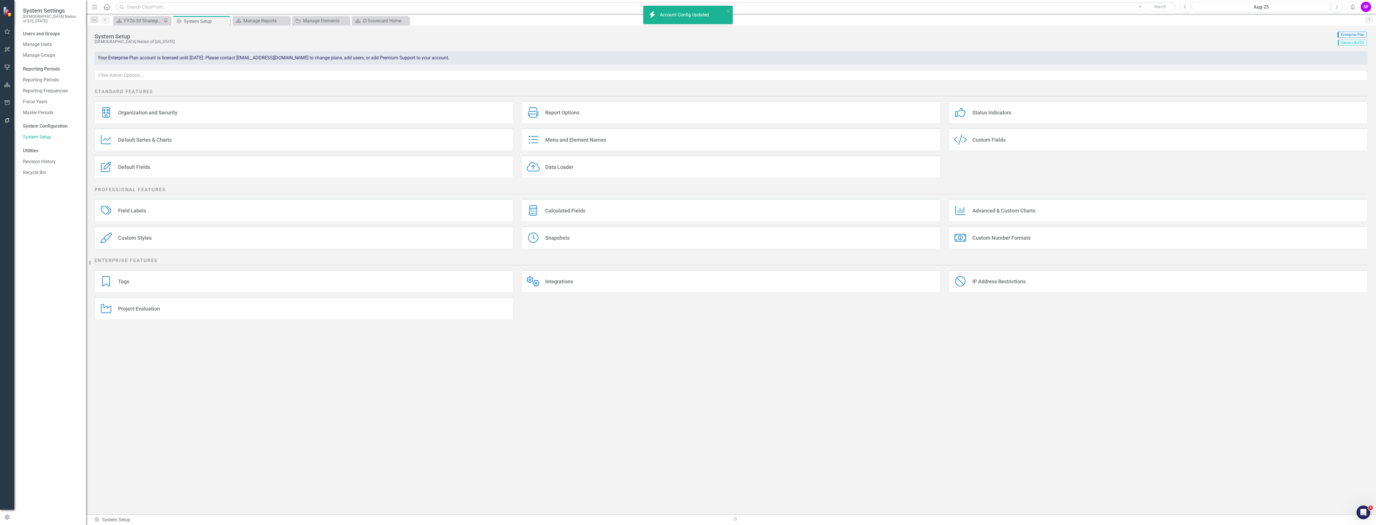
click at [1014, 206] on div "Charts Advanced & Custom Charts" at bounding box center [1158, 210] width 419 height 23
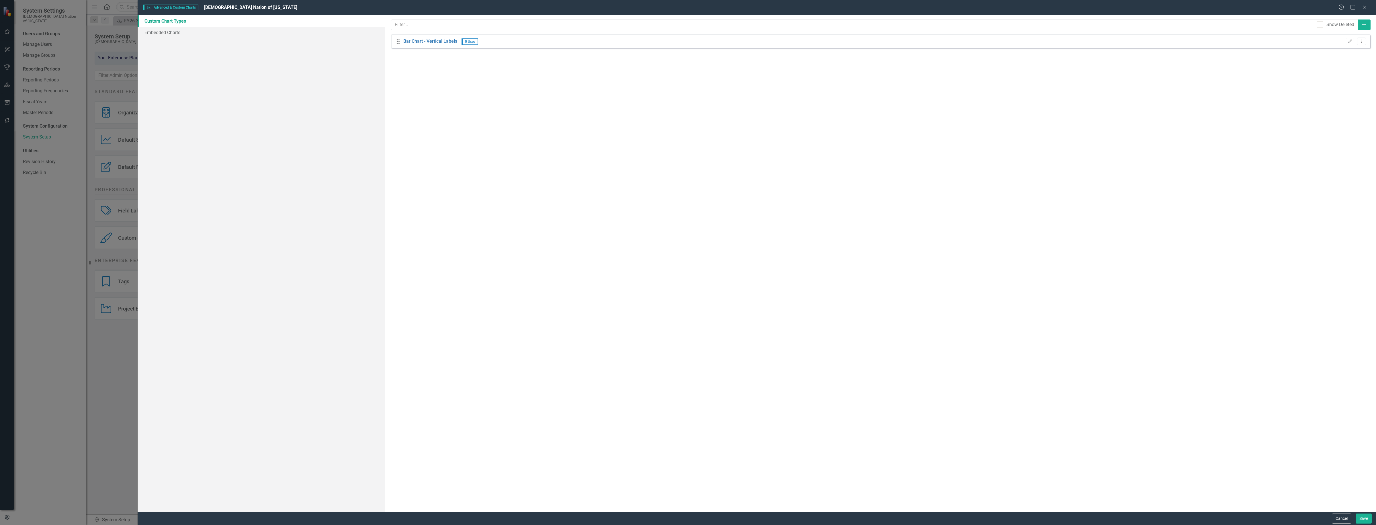
drag, startPoint x: 700, startPoint y: 283, endPoint x: 857, endPoint y: 368, distance: 178.3
click at [806, 350] on div "While ClearPoint allows you to customize your charts extensively from the chart…" at bounding box center [880, 263] width 991 height 497
click at [1359, 519] on button "Save" at bounding box center [1364, 519] width 16 height 10
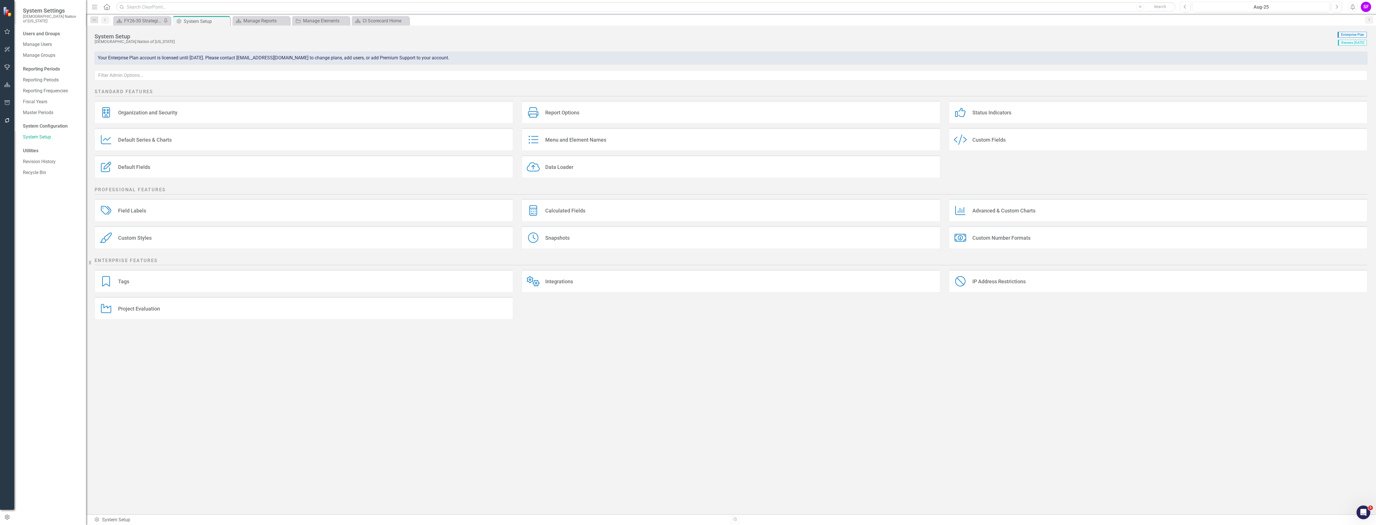
click at [201, 148] on div "Default Series Default Series & Charts" at bounding box center [304, 139] width 419 height 23
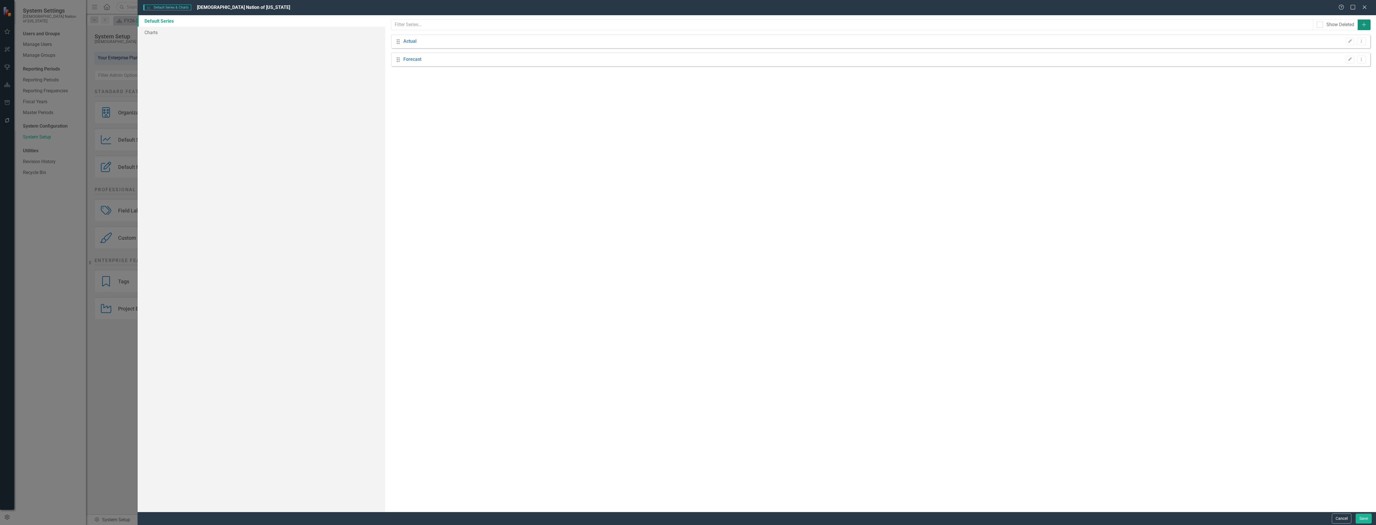
click at [1363, 28] on button "Add" at bounding box center [1364, 24] width 13 height 11
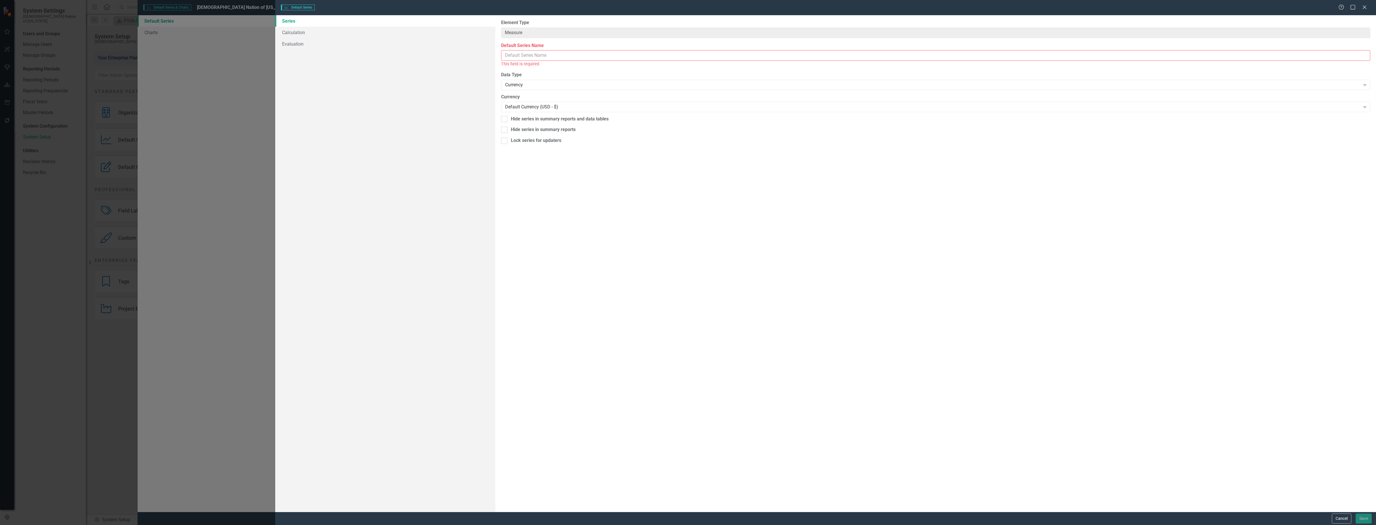
click at [565, 55] on input "Default Series Name" at bounding box center [935, 55] width 869 height 11
click at [1342, 519] on button "Cancel" at bounding box center [1341, 519] width 19 height 10
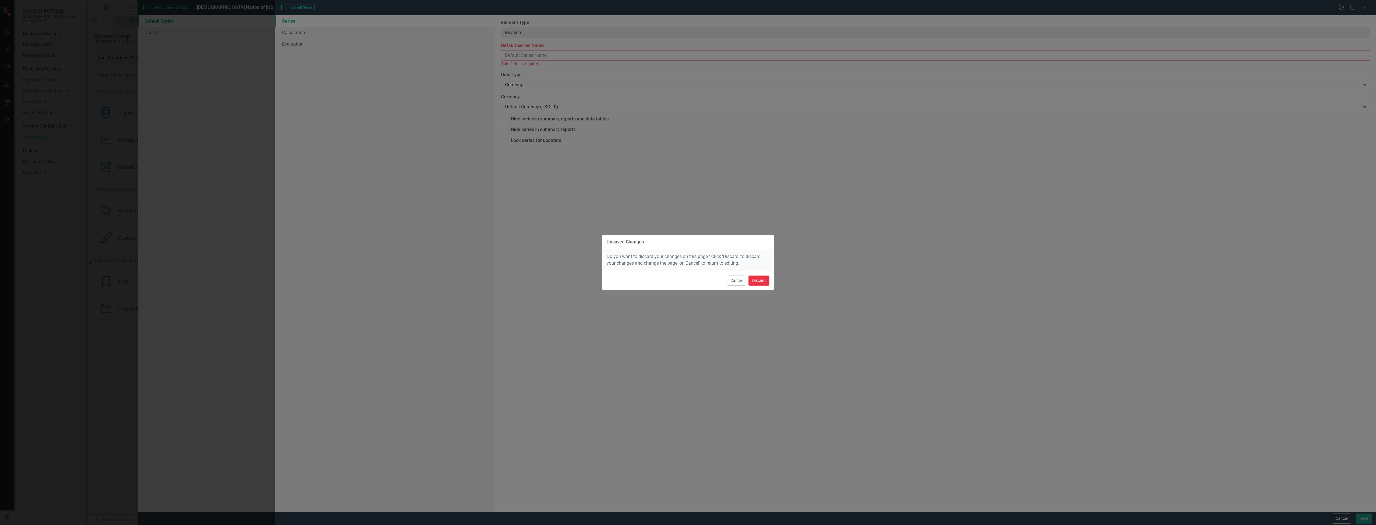
click at [759, 284] on button "Discard" at bounding box center [759, 281] width 21 height 10
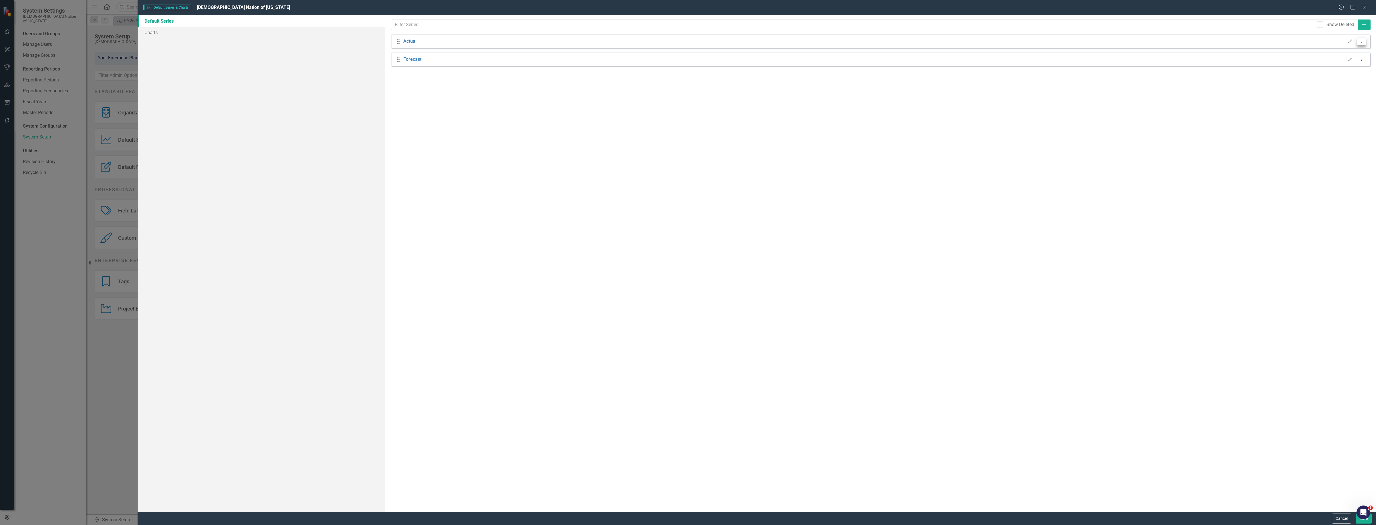
click at [1363, 41] on icon "Dropdown Menu" at bounding box center [1361, 41] width 5 height 4
click at [1287, 39] on div "Drag Actual Edit Dropdown Menu" at bounding box center [880, 41] width 979 height 14
click at [1358, 39] on button "Dropdown Menu" at bounding box center [1361, 42] width 9 height 8
click at [1247, 266] on div "The default series for this element are listed below. These series will be used…" at bounding box center [880, 263] width 991 height 497
click at [160, 32] on link "Charts" at bounding box center [262, 32] width 248 height 11
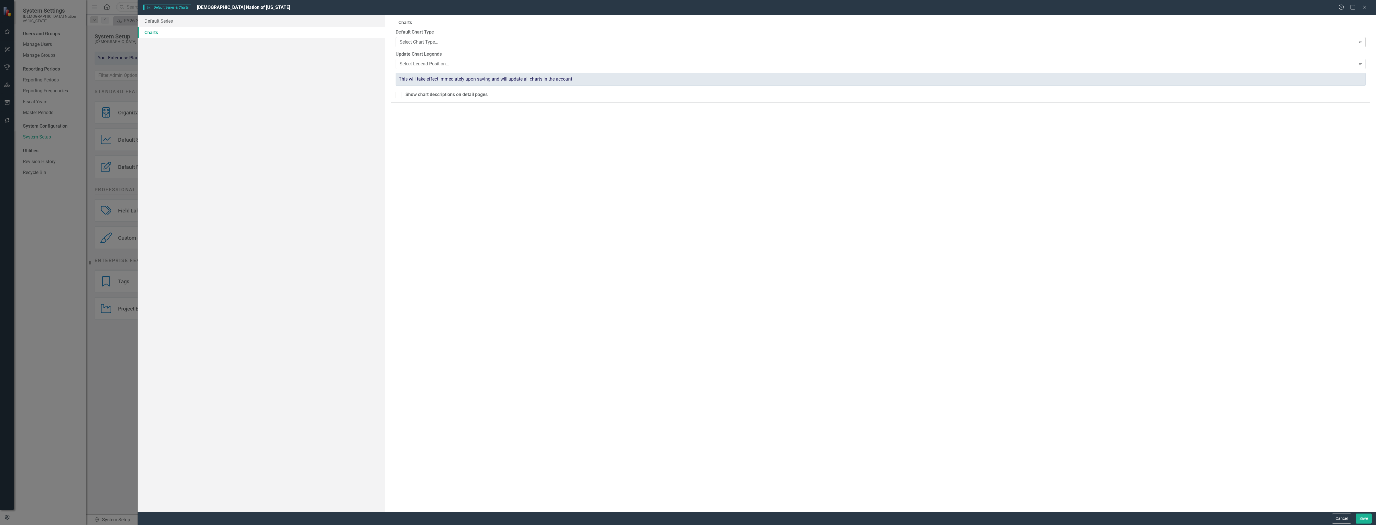
click at [423, 38] on div "Select Chart Type... Expand" at bounding box center [881, 42] width 970 height 10
click at [413, 62] on div "Select Legend Position..." at bounding box center [878, 64] width 956 height 7
click at [187, 21] on link "Default Series" at bounding box center [262, 20] width 248 height 11
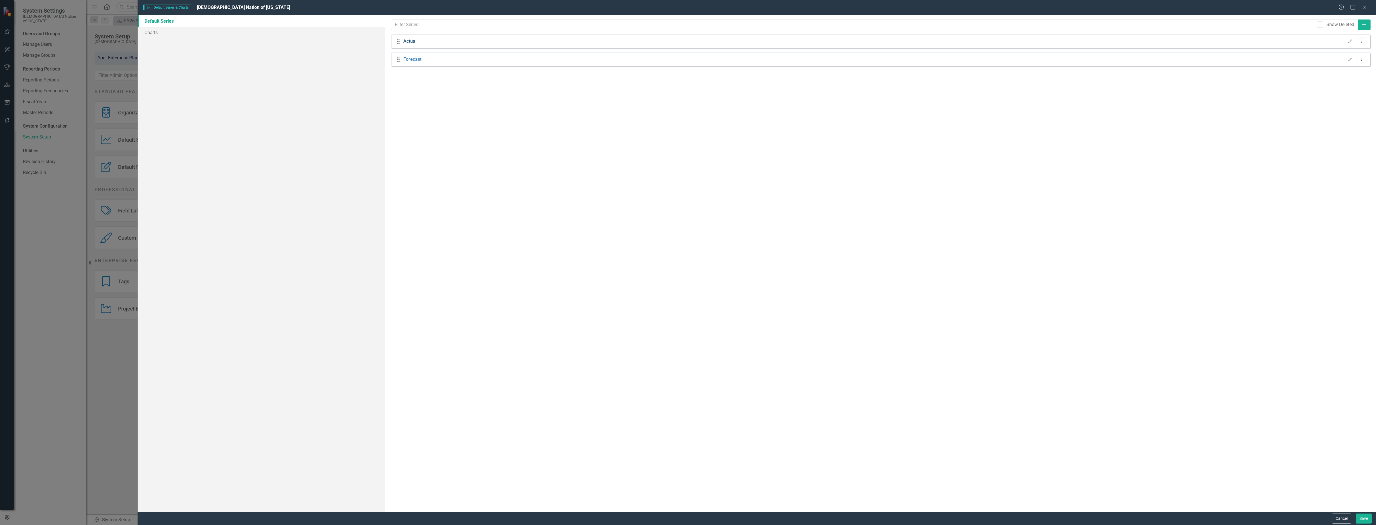
click at [406, 44] on link "Actual" at bounding box center [409, 41] width 13 height 7
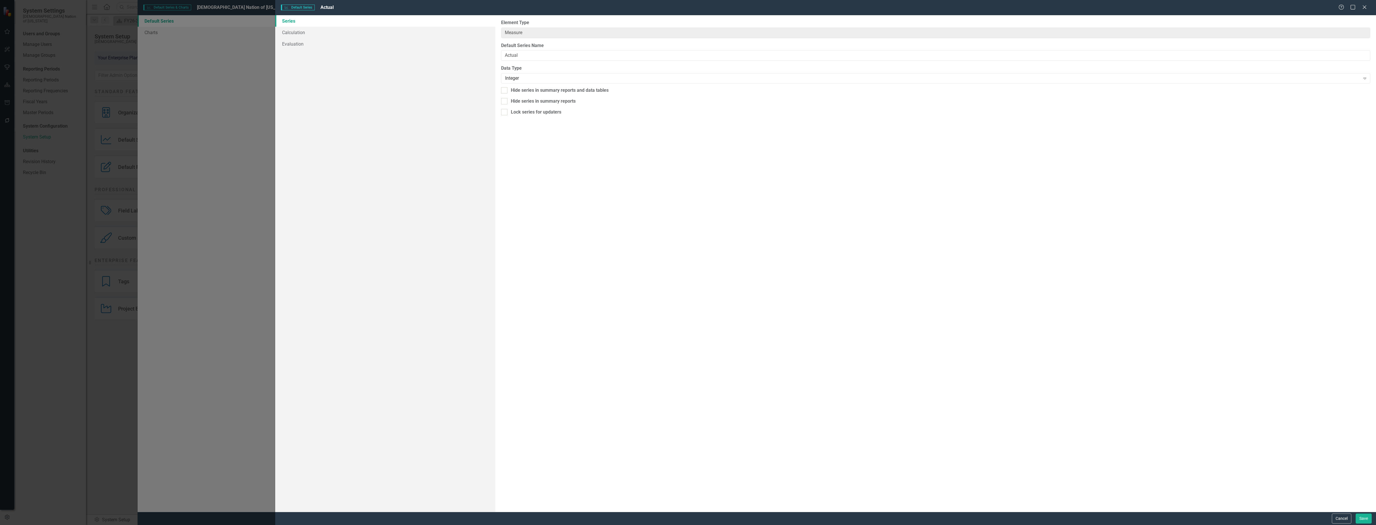
click at [545, 49] on div "Default Series Name Actual" at bounding box center [935, 51] width 869 height 19
click at [545, 51] on input "Actual" at bounding box center [935, 55] width 869 height 11
click at [536, 79] on div "Integer" at bounding box center [932, 78] width 855 height 7
click at [271, 17] on div "Default Series Default Series Actual Help Maximize Close Series Calculation Eva…" at bounding box center [688, 262] width 1376 height 525
click at [279, 28] on link "Calculation" at bounding box center [385, 32] width 220 height 11
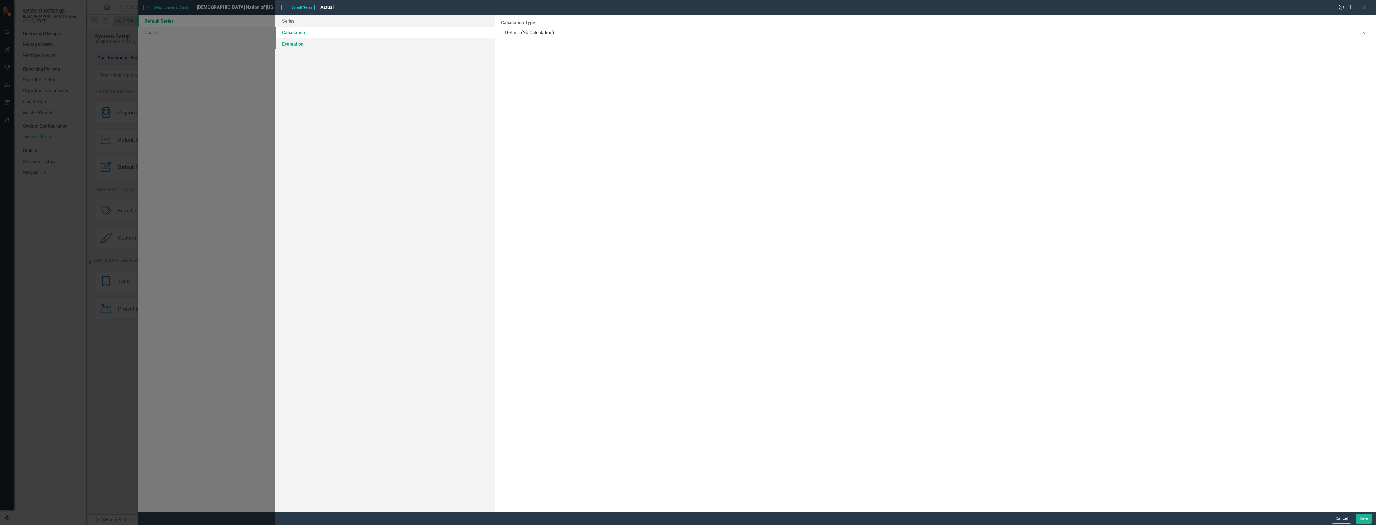
click at [302, 44] on link "Evaluation" at bounding box center [385, 43] width 220 height 11
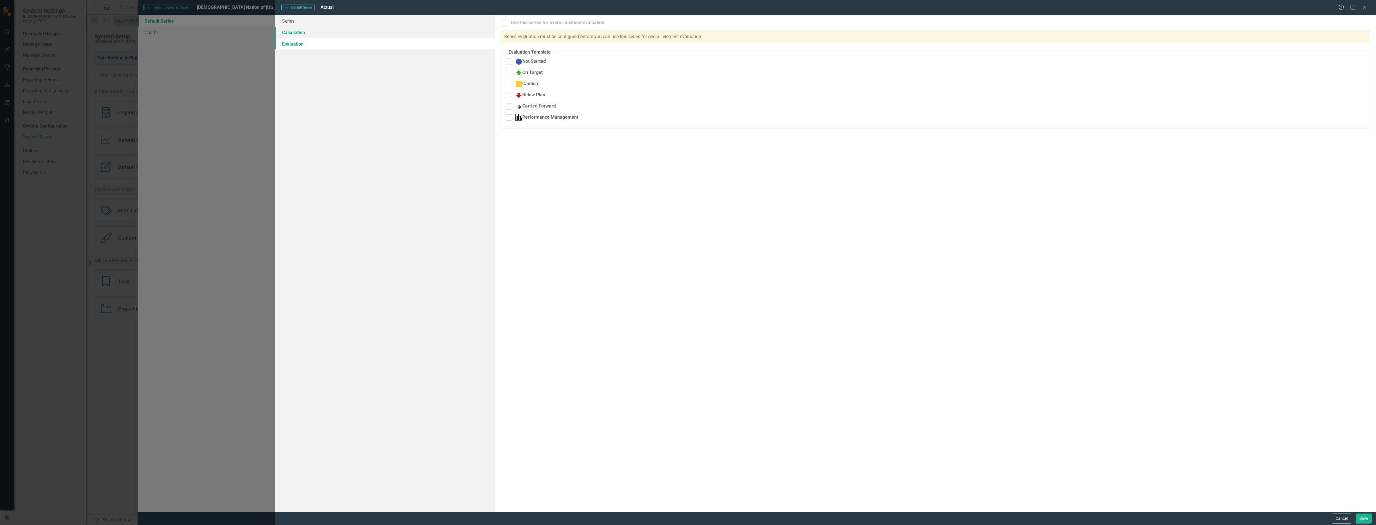
click at [305, 31] on link "Calculation" at bounding box center [385, 32] width 220 height 11
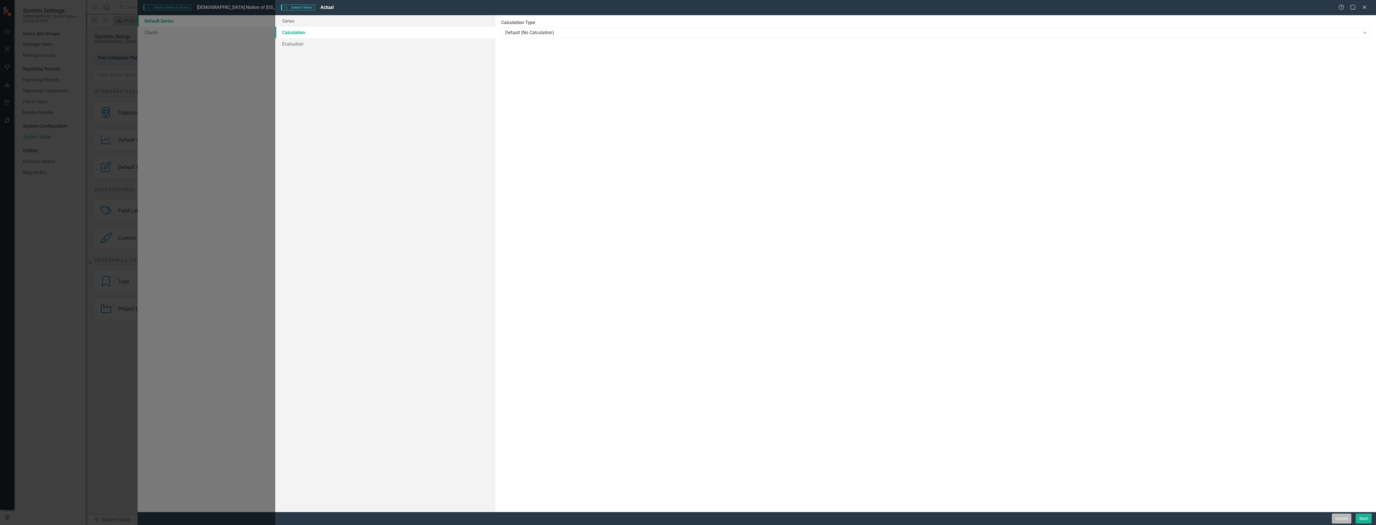
click at [1334, 520] on button "Cancel" at bounding box center [1341, 519] width 19 height 10
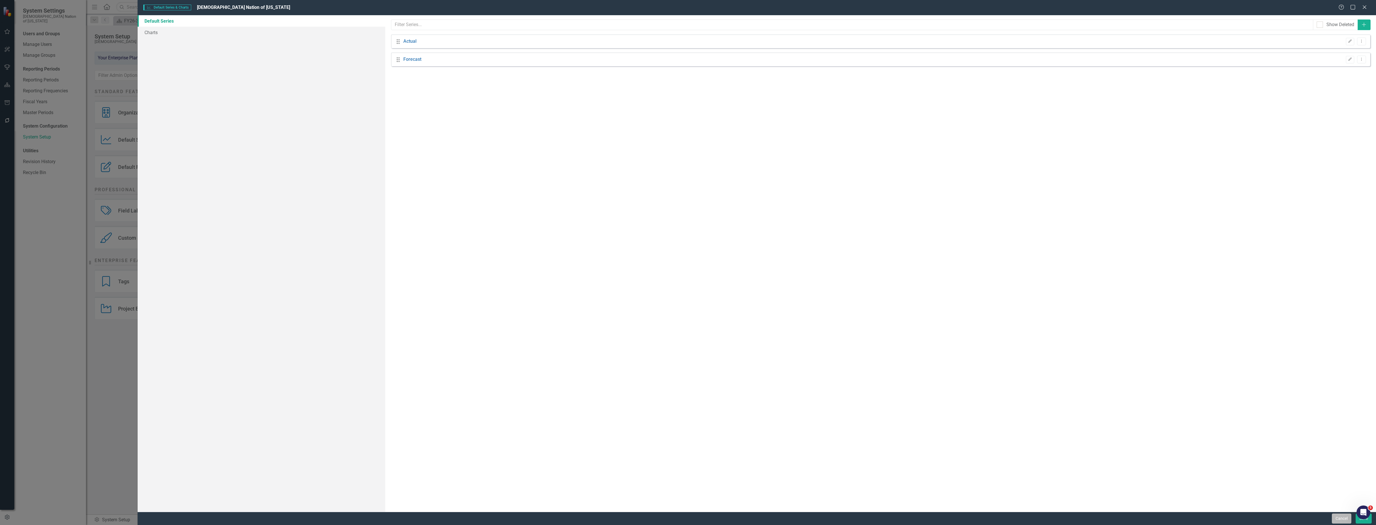
click at [1338, 516] on button "Cancel" at bounding box center [1341, 519] width 19 height 10
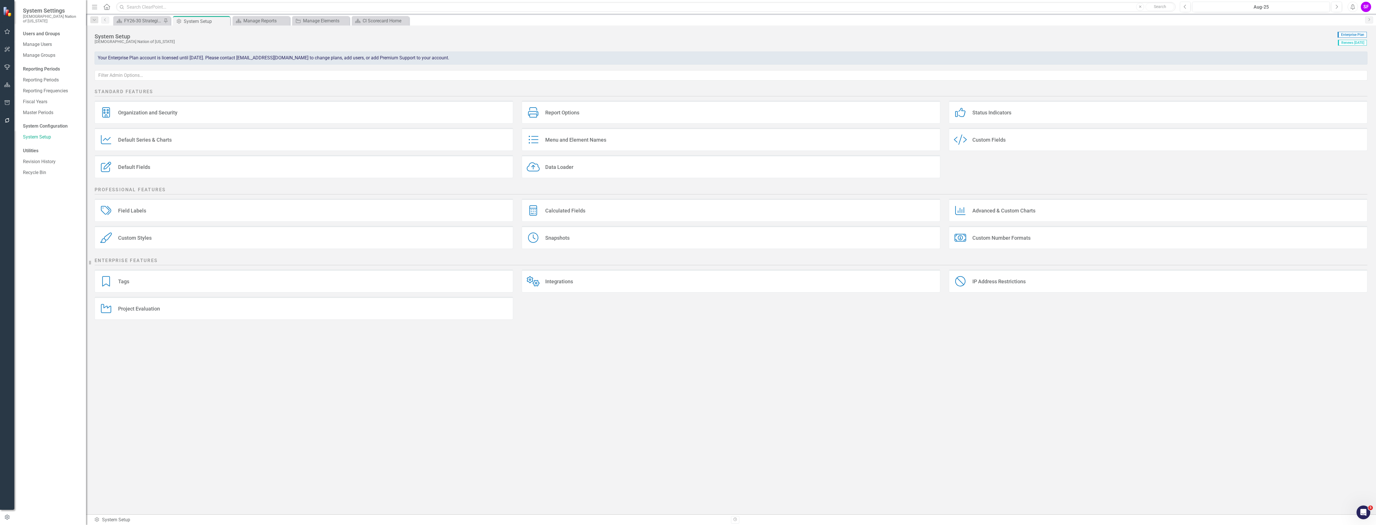
click at [561, 166] on div "Data Loader" at bounding box center [559, 167] width 28 height 7
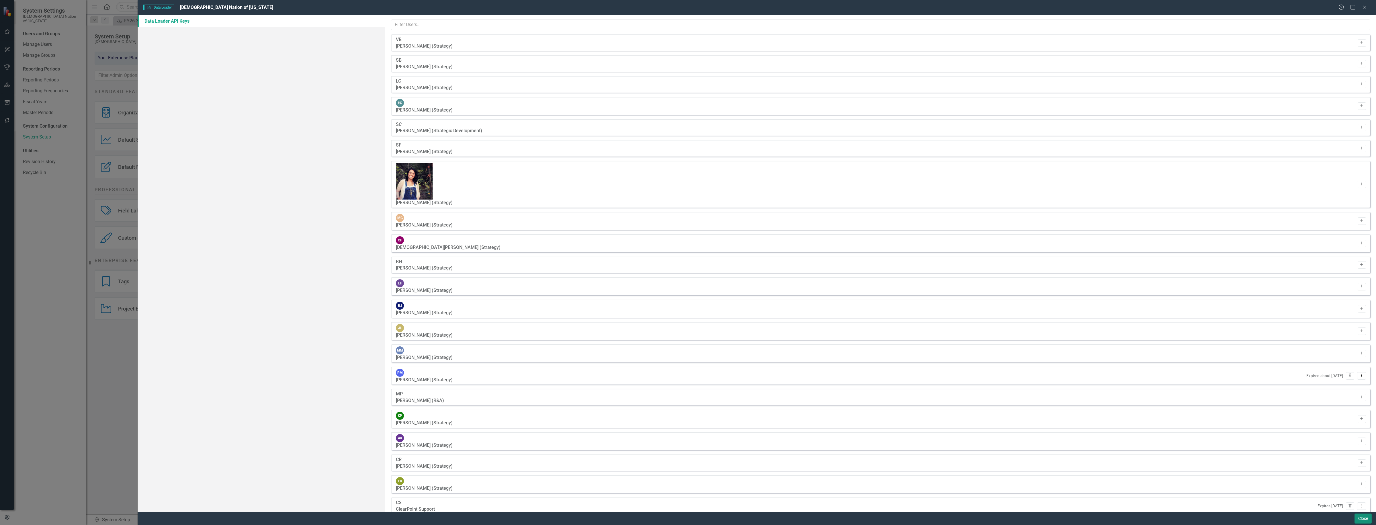
click at [1356, 516] on button "Close" at bounding box center [1363, 519] width 17 height 10
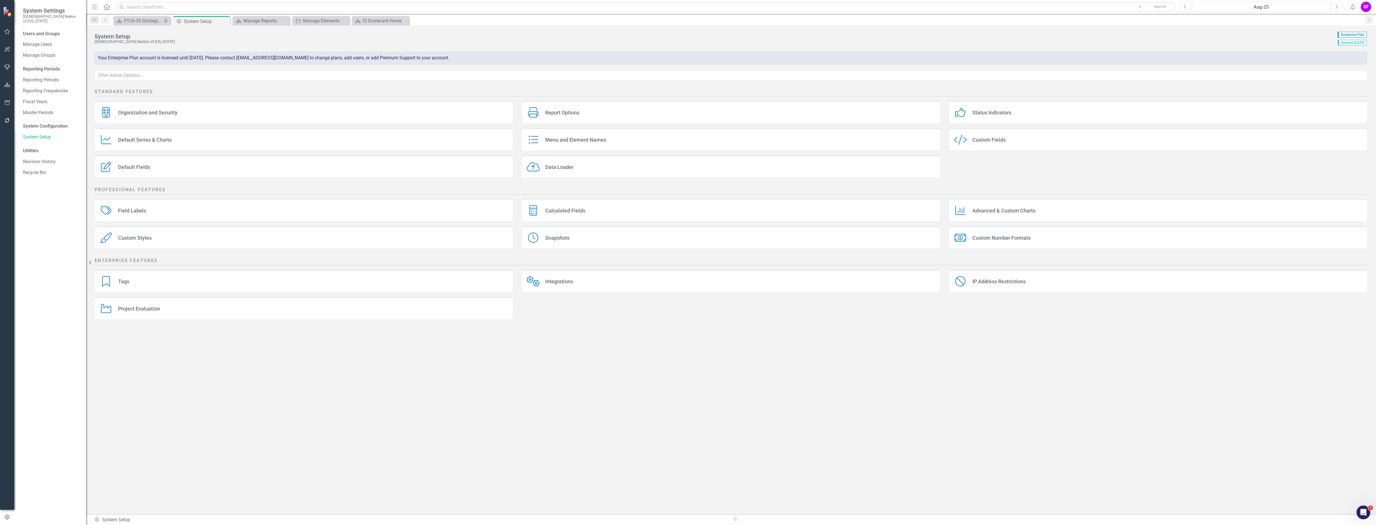
click at [567, 210] on div "Calculated Fields" at bounding box center [565, 210] width 40 height 7
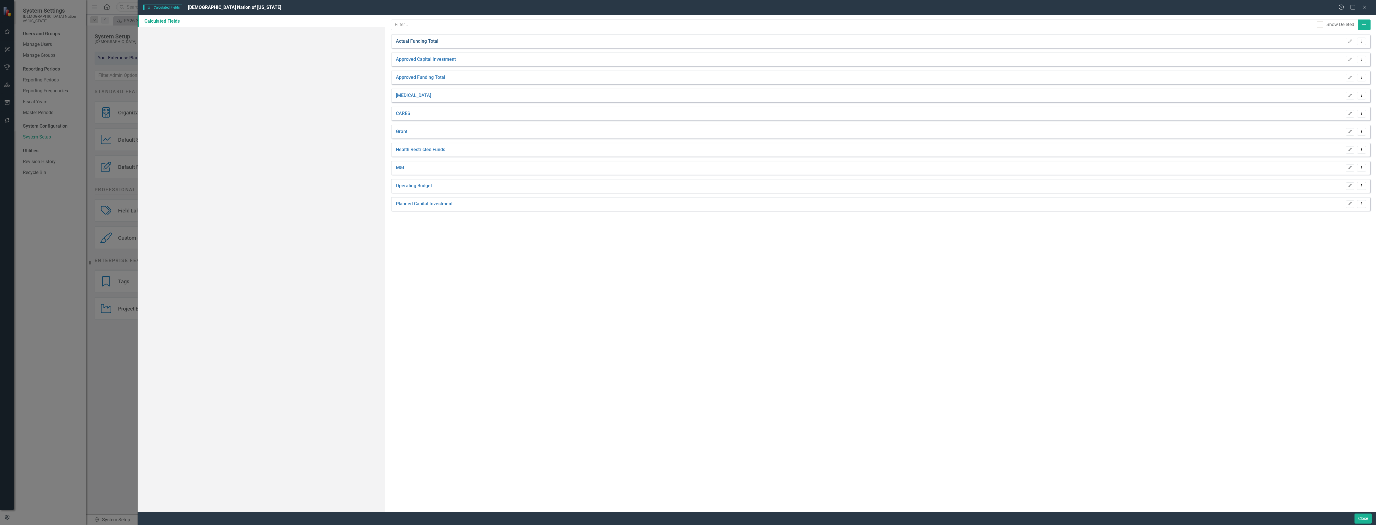
click at [434, 42] on link "Actual Funding Total" at bounding box center [417, 40] width 42 height 5
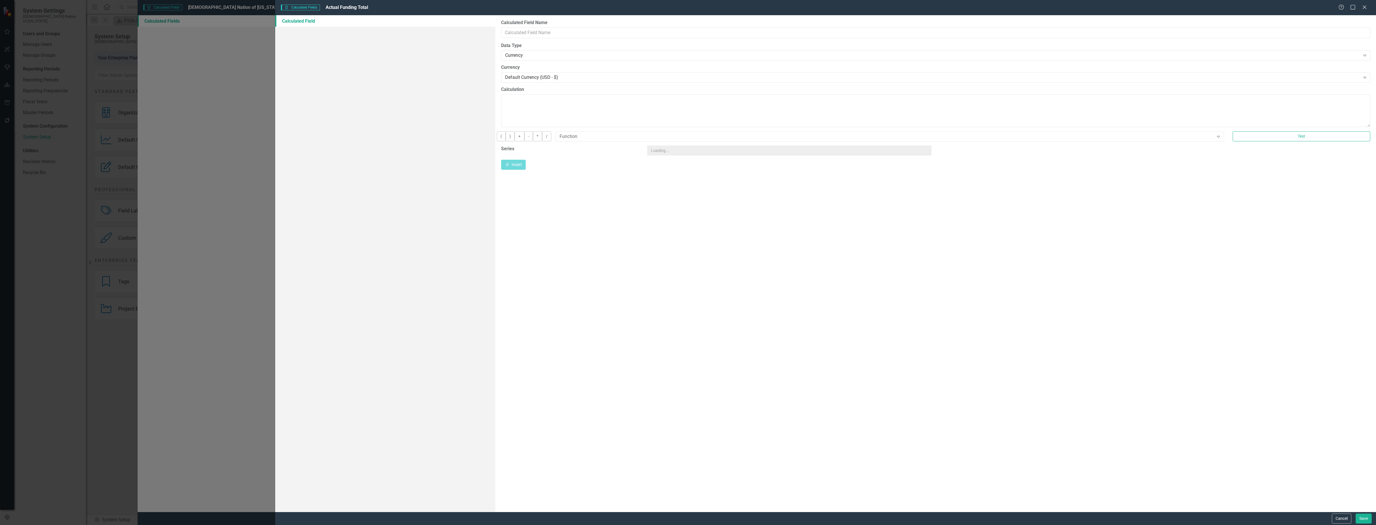
type input "Actual Funding Total"
type textarea "[Actual Funding Total][CurrentPeriod]"
click at [1341, 519] on button "Cancel" at bounding box center [1341, 519] width 19 height 10
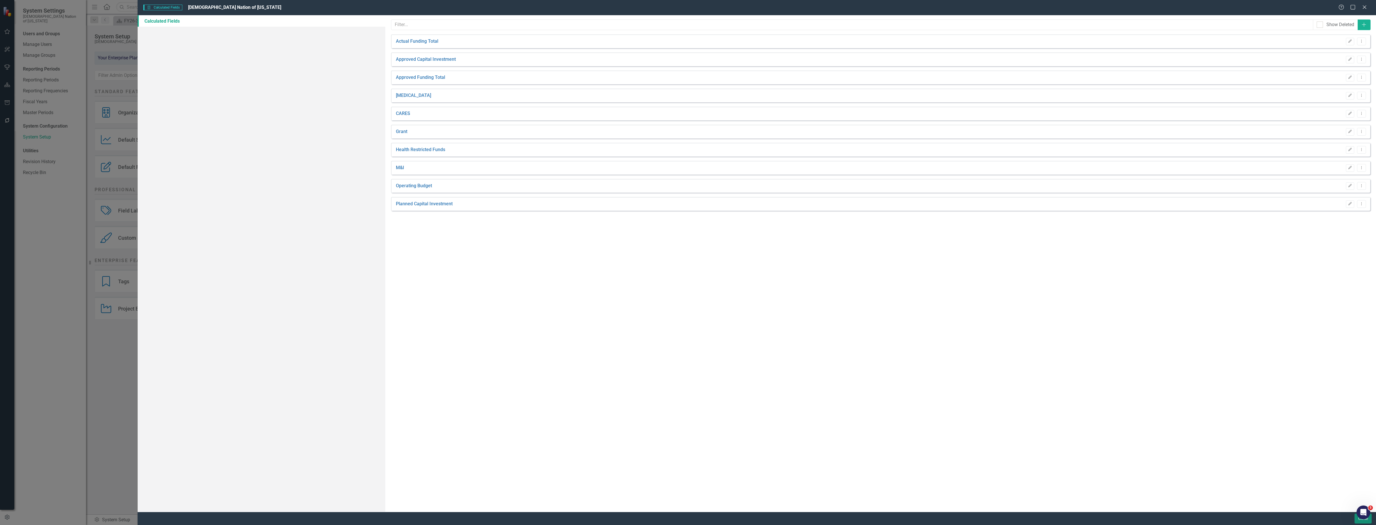
click at [1359, 523] on button "Close" at bounding box center [1363, 519] width 17 height 10
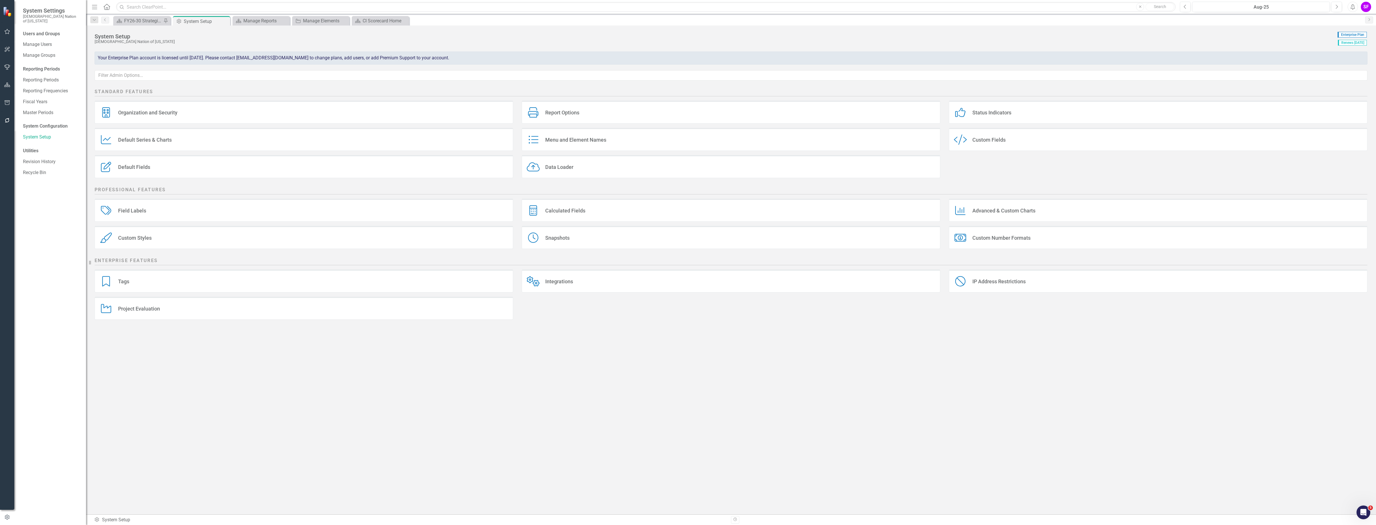
click at [219, 145] on div "Default Series Default Series & Charts" at bounding box center [304, 139] width 419 height 23
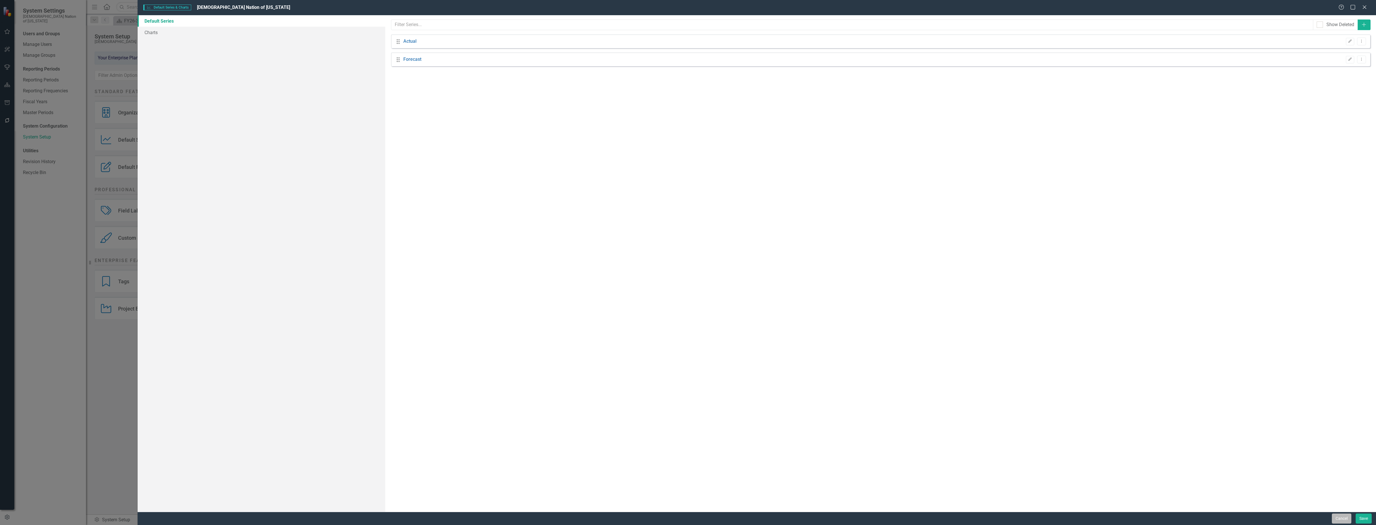
click at [1341, 519] on button "Cancel" at bounding box center [1341, 519] width 19 height 10
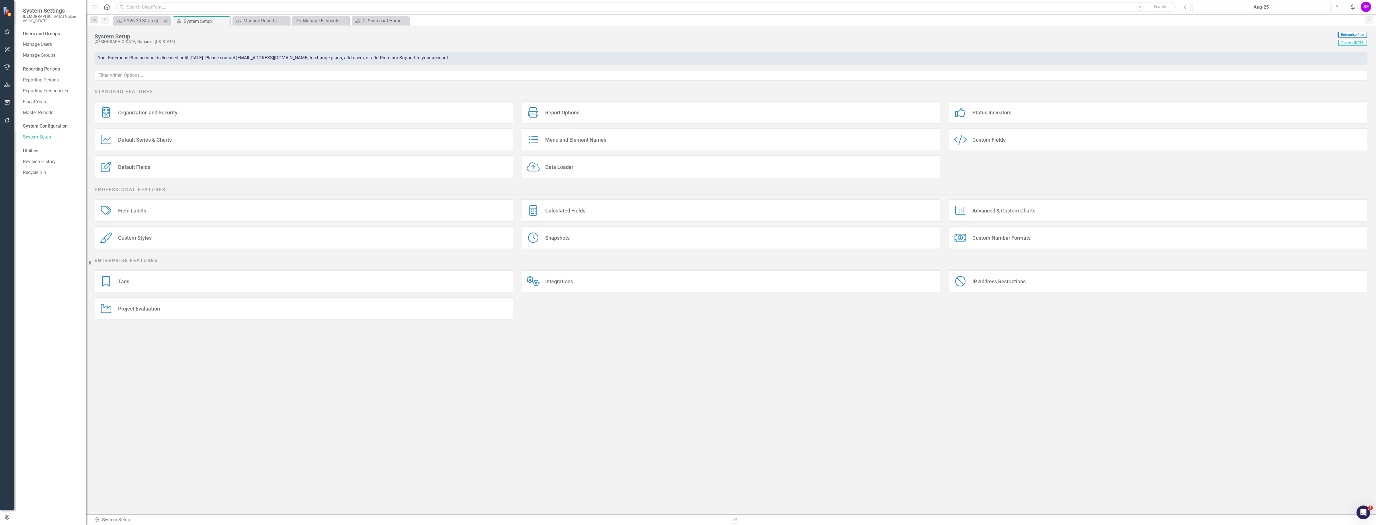
click at [1025, 208] on div "Advanced & Custom Charts" at bounding box center [1004, 210] width 63 height 7
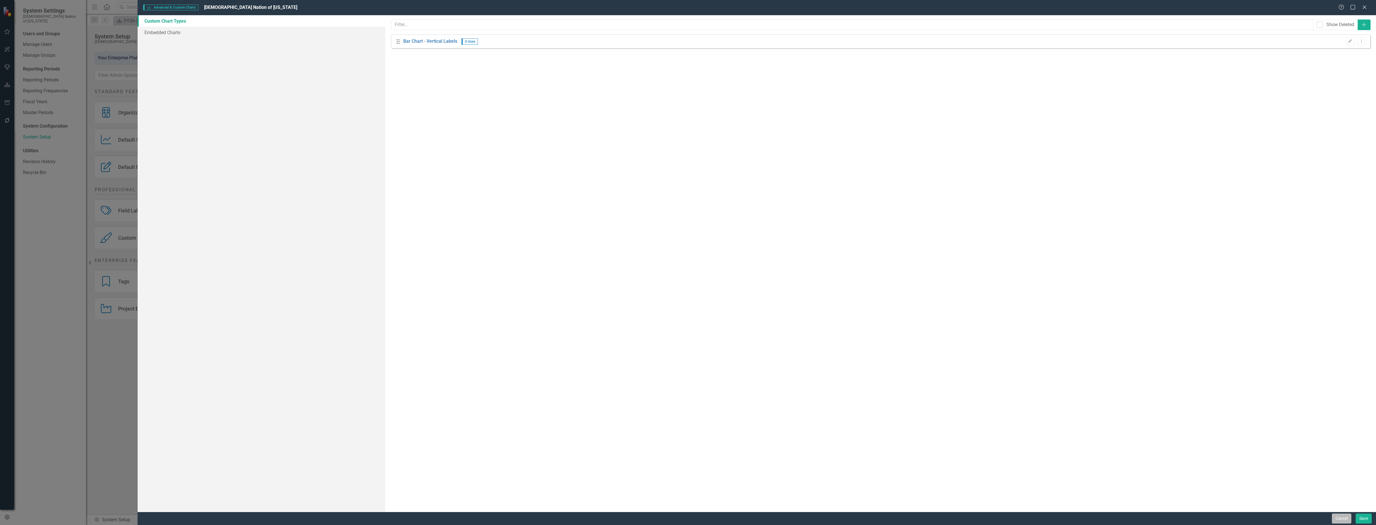
click at [1344, 518] on button "Cancel" at bounding box center [1341, 519] width 19 height 10
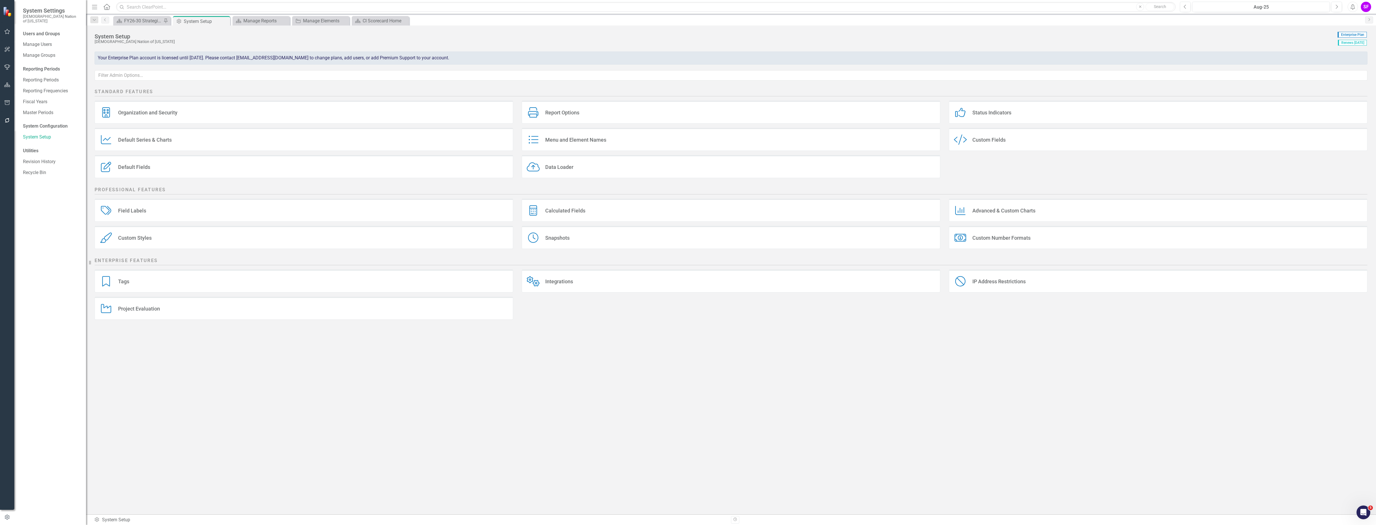
click at [227, 206] on div "Field Labels Field Labels" at bounding box center [304, 210] width 419 height 23
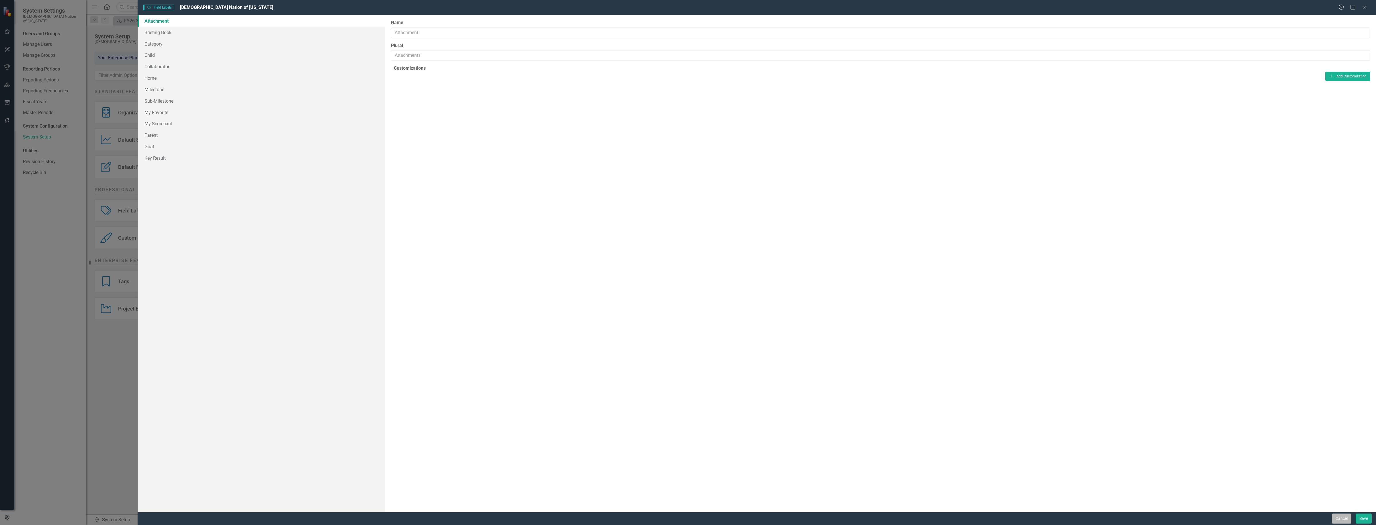
click at [1341, 520] on button "Cancel" at bounding box center [1341, 519] width 19 height 10
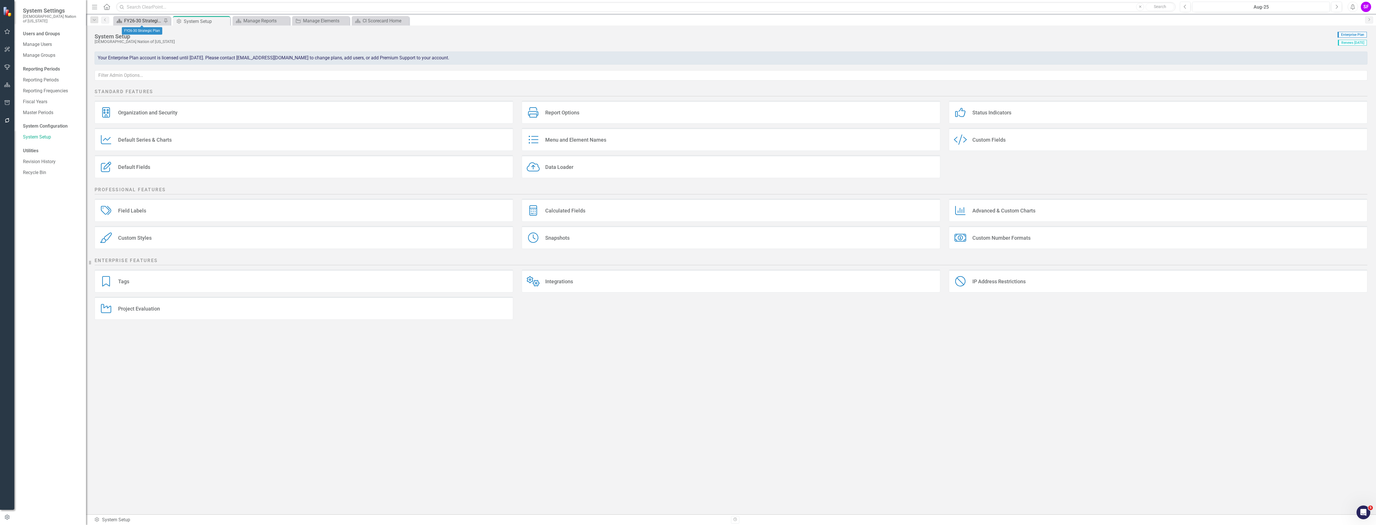
click at [124, 20] on link "Scorecard FY26-30 Strategic Plan" at bounding box center [138, 20] width 47 height 7
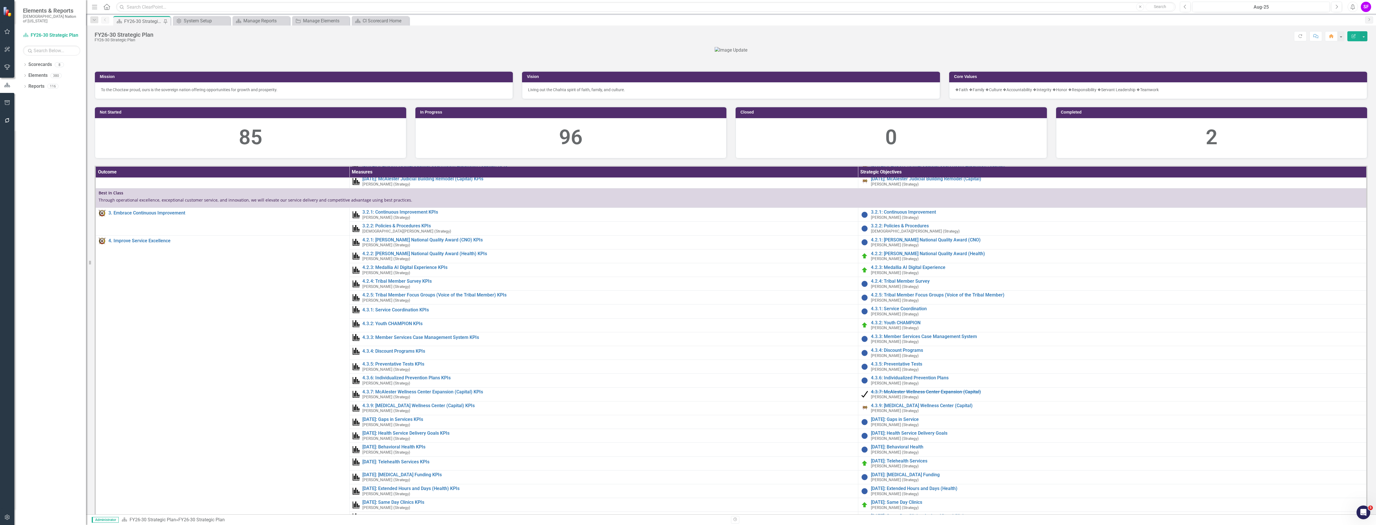
scroll to position [358, 0]
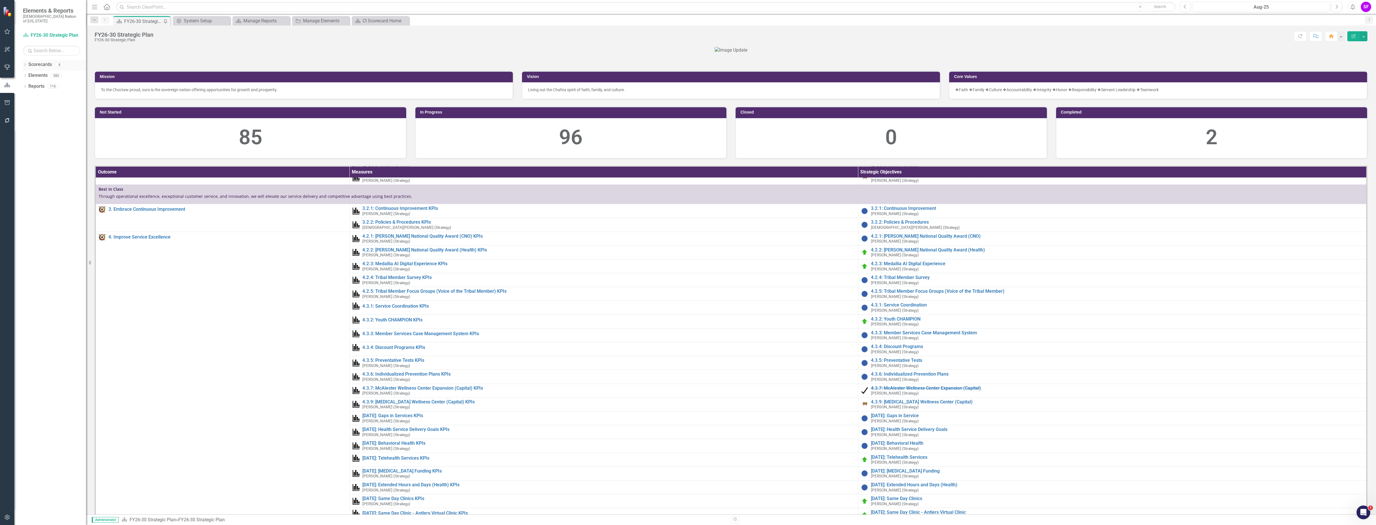
click at [35, 61] on link "Scorecards" at bounding box center [40, 64] width 24 height 7
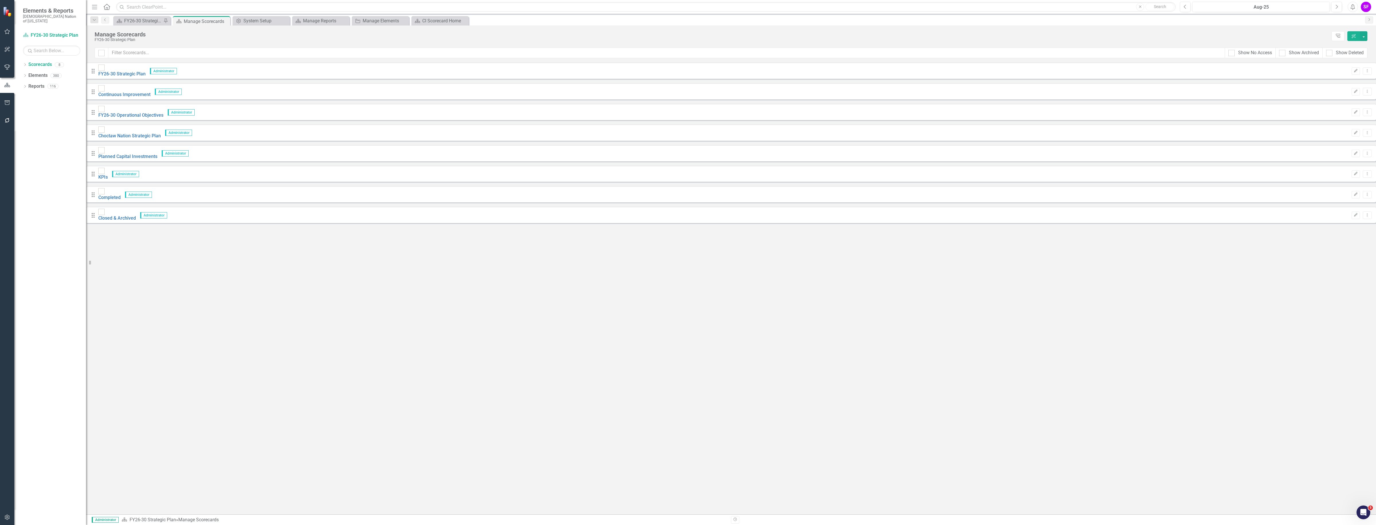
click at [138, 84] on div "Drag Continuous Improvement Administrator Edit Dropdown Menu" at bounding box center [731, 91] width 1290 height 16
click at [138, 92] on link "Continuous Improvement" at bounding box center [124, 94] width 52 height 5
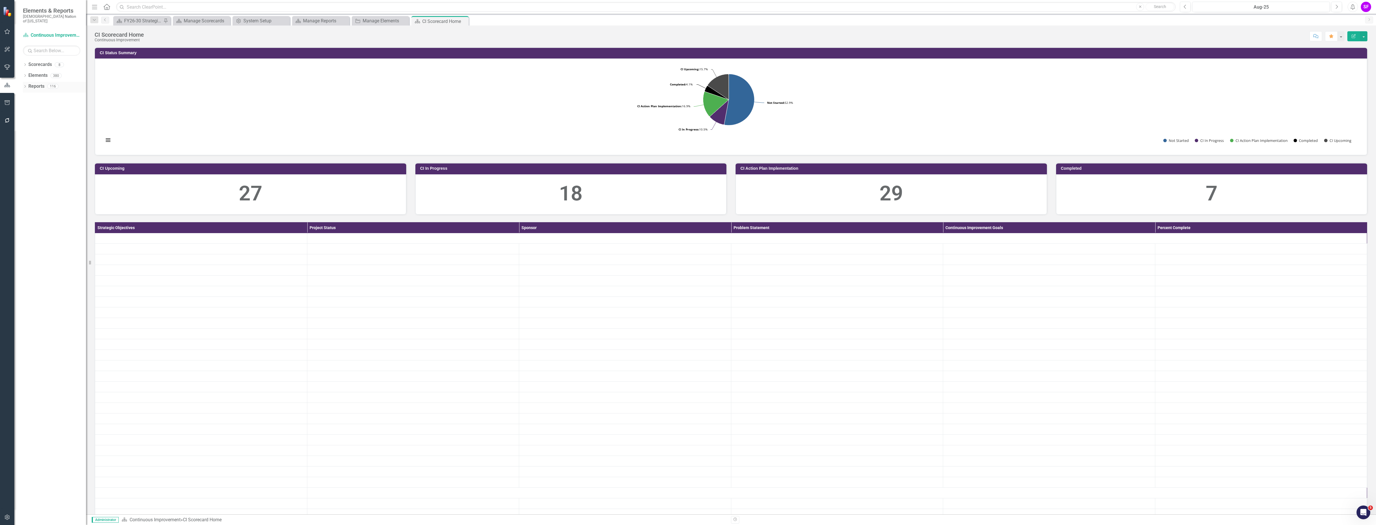
click at [29, 83] on link "Reports" at bounding box center [36, 86] width 16 height 7
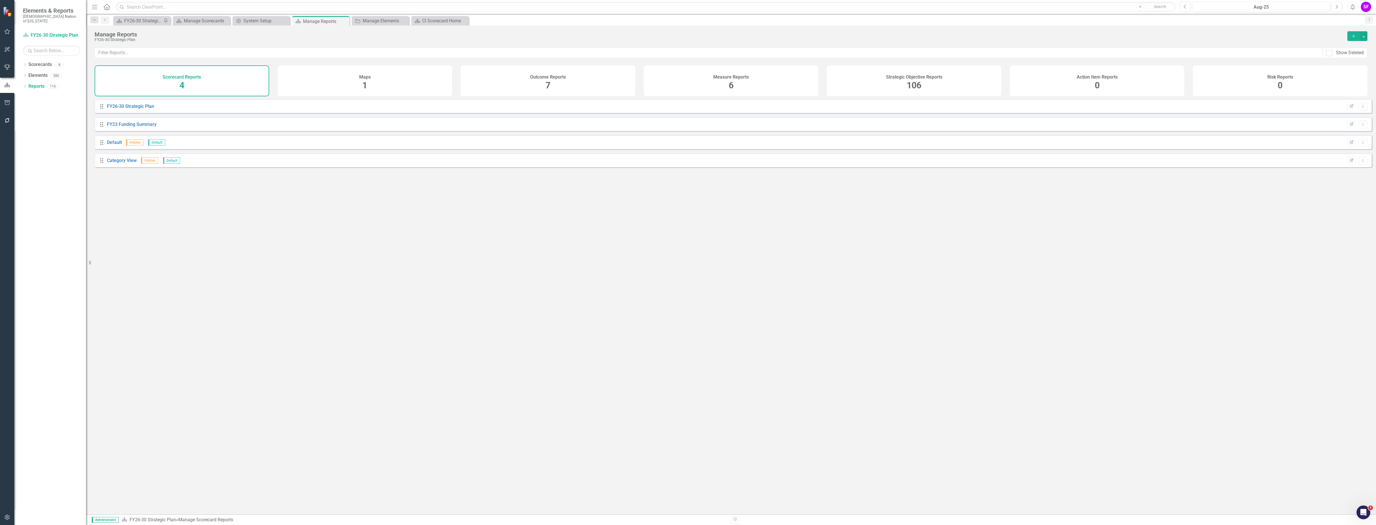
click at [877, 72] on div "Strategic Objective Reports 106" at bounding box center [914, 80] width 175 height 31
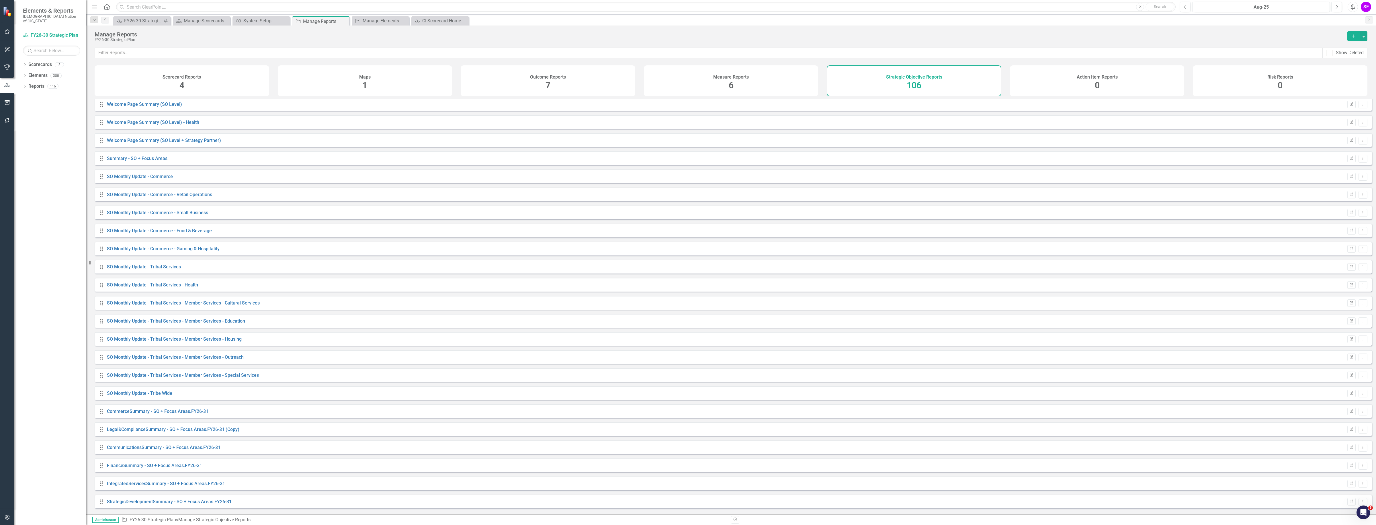
scroll to position [1110, 0]
click at [154, 192] on link "SO Monthly Update - Commerce" at bounding box center [140, 188] width 66 height 5
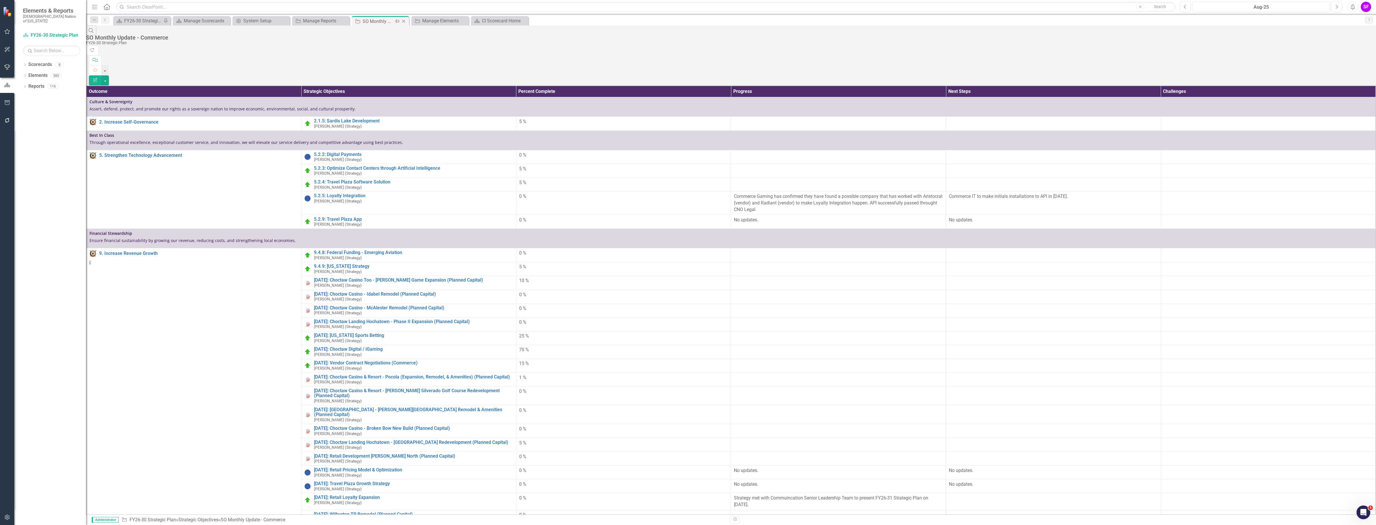
click at [405, 22] on icon at bounding box center [403, 21] width 3 height 3
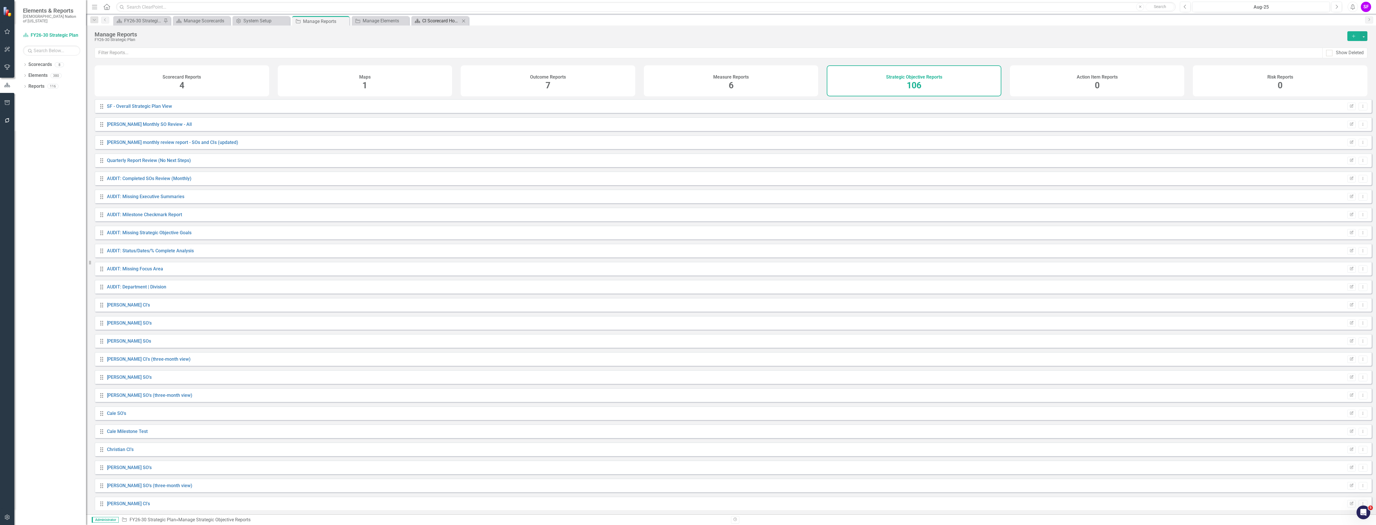
click at [439, 19] on div "CI Scorecard Home" at bounding box center [441, 20] width 38 height 7
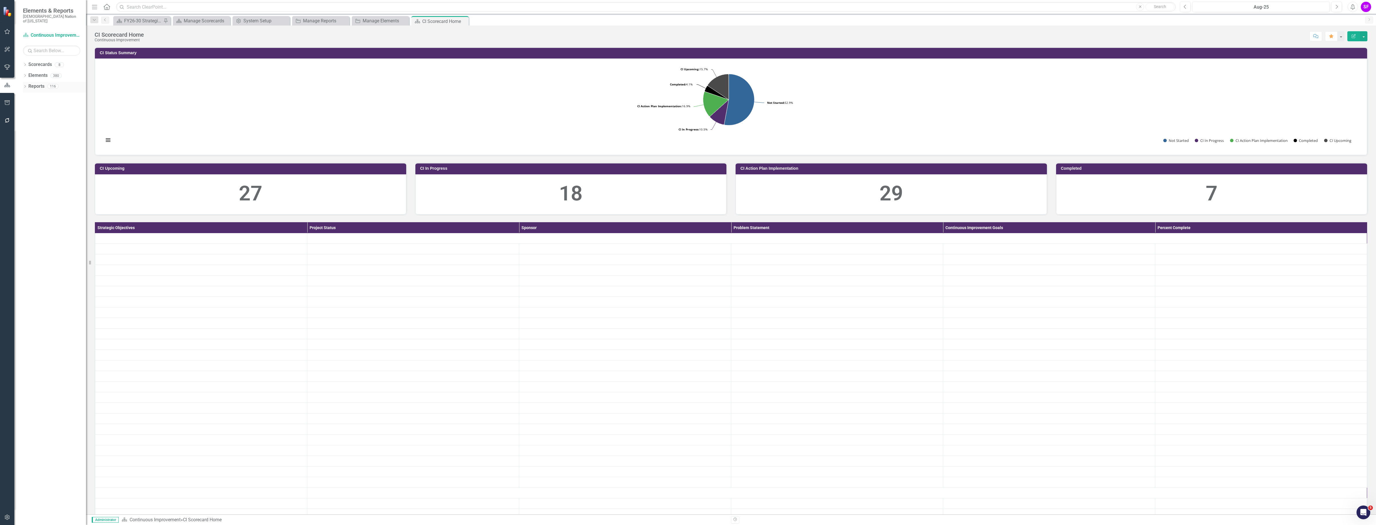
click at [32, 84] on link "Reports" at bounding box center [36, 86] width 16 height 7
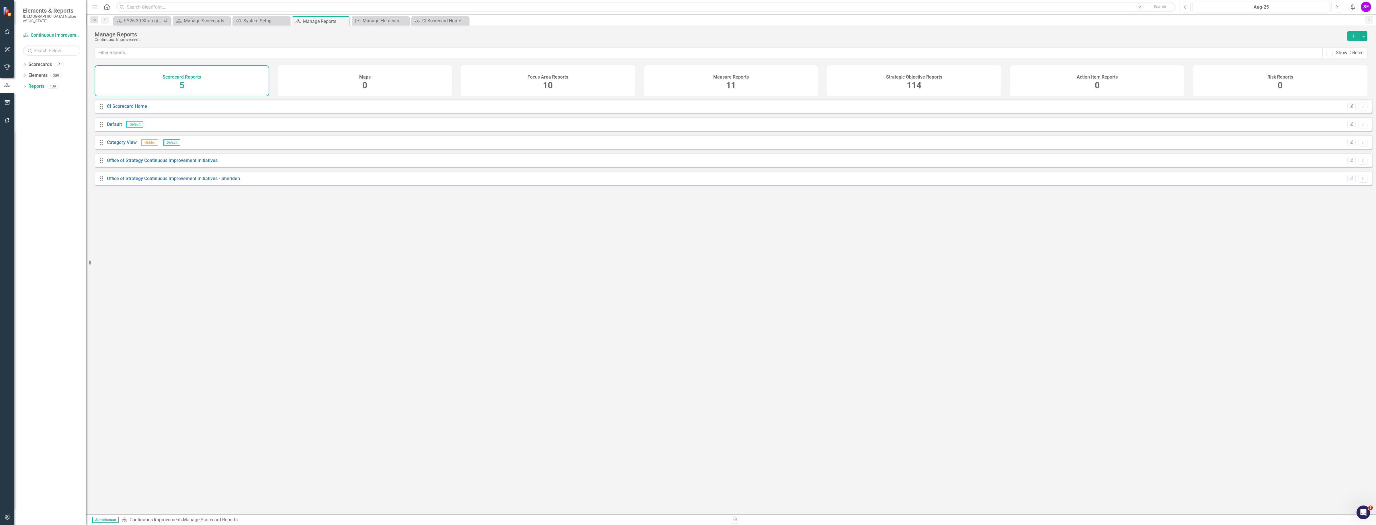
click at [908, 80] on div "114" at bounding box center [914, 85] width 15 height 12
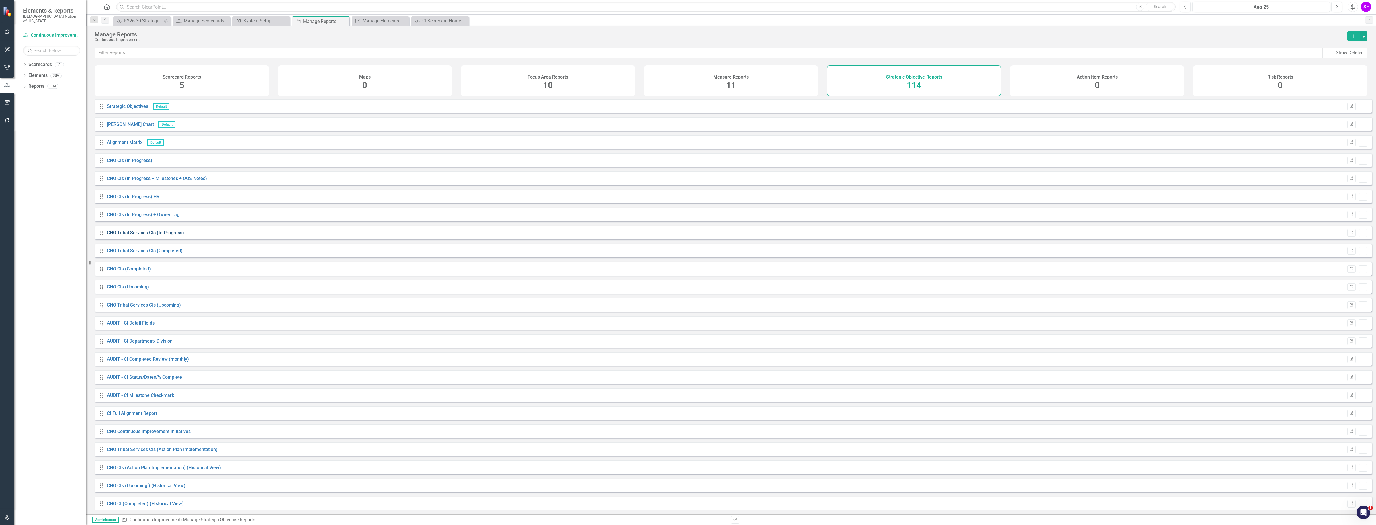
click at [154, 235] on link "CNO Tribal Services CIs (In Progress)" at bounding box center [145, 232] width 77 height 5
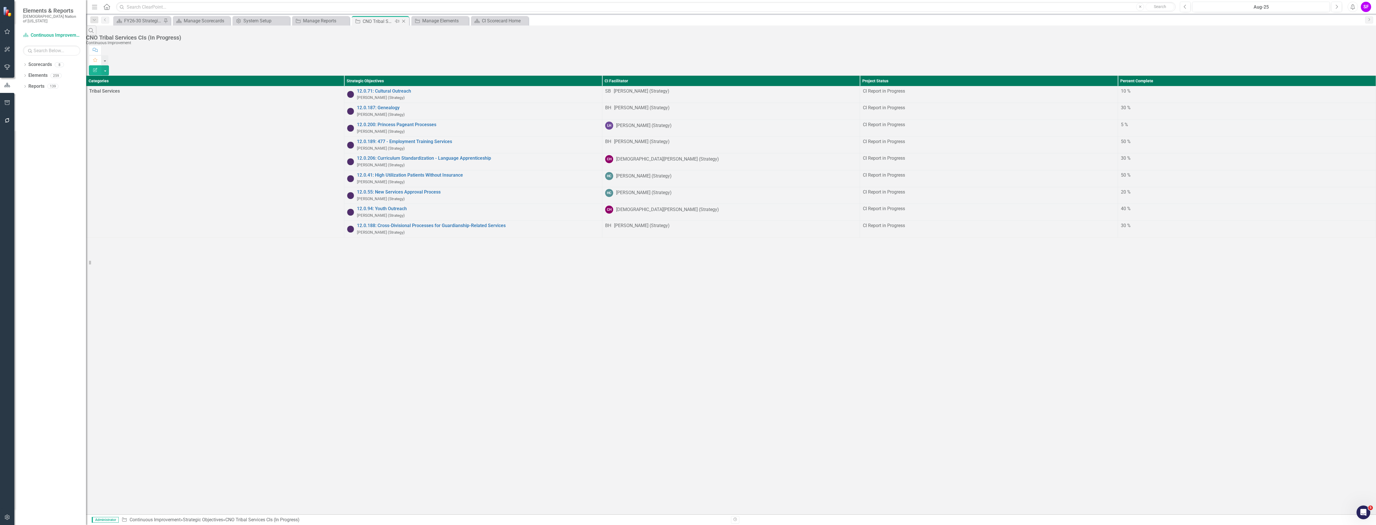
click at [403, 20] on icon "Close" at bounding box center [404, 21] width 6 height 5
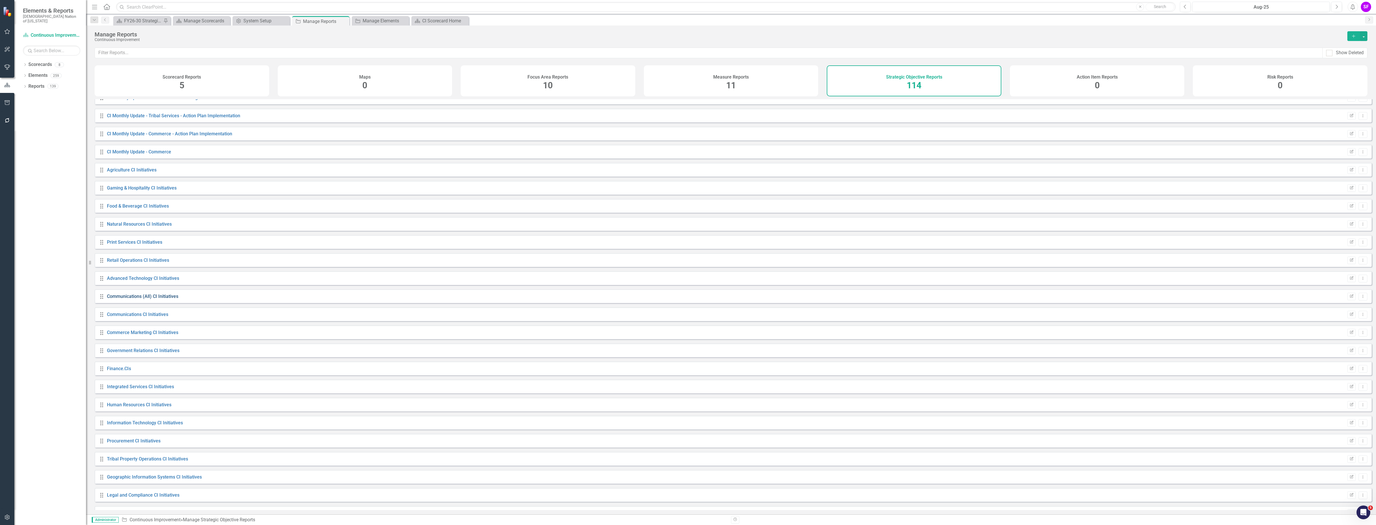
scroll to position [753, 0]
click at [124, 259] on link "Retail Operations CI Initiatives" at bounding box center [138, 256] width 62 height 5
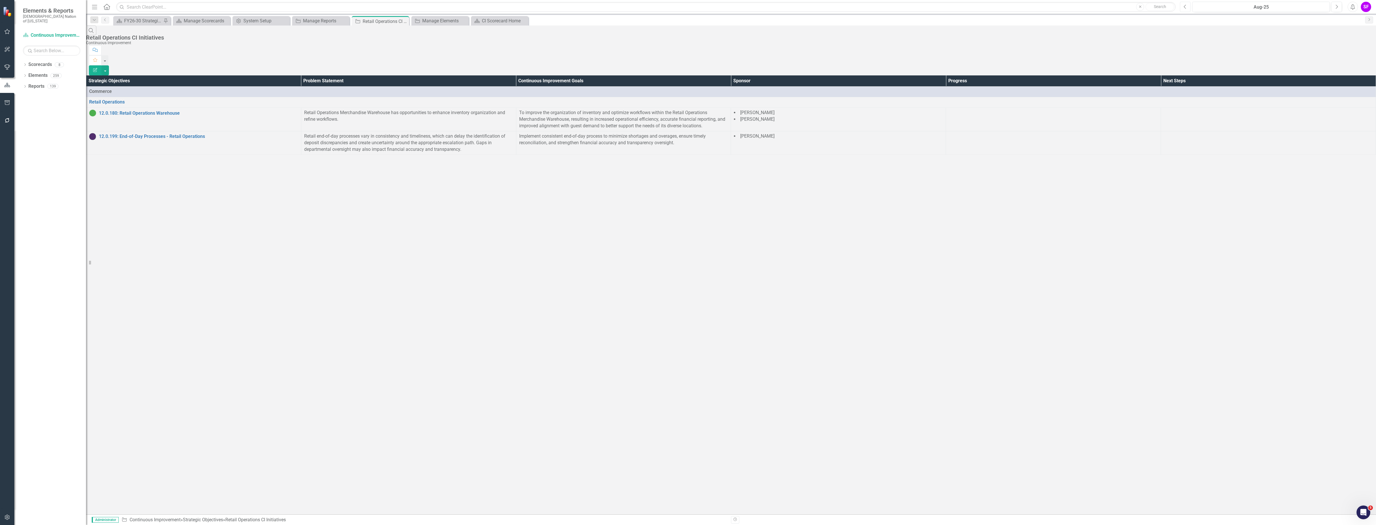
click at [1187, 10] on button "Previous" at bounding box center [1185, 7] width 11 height 10
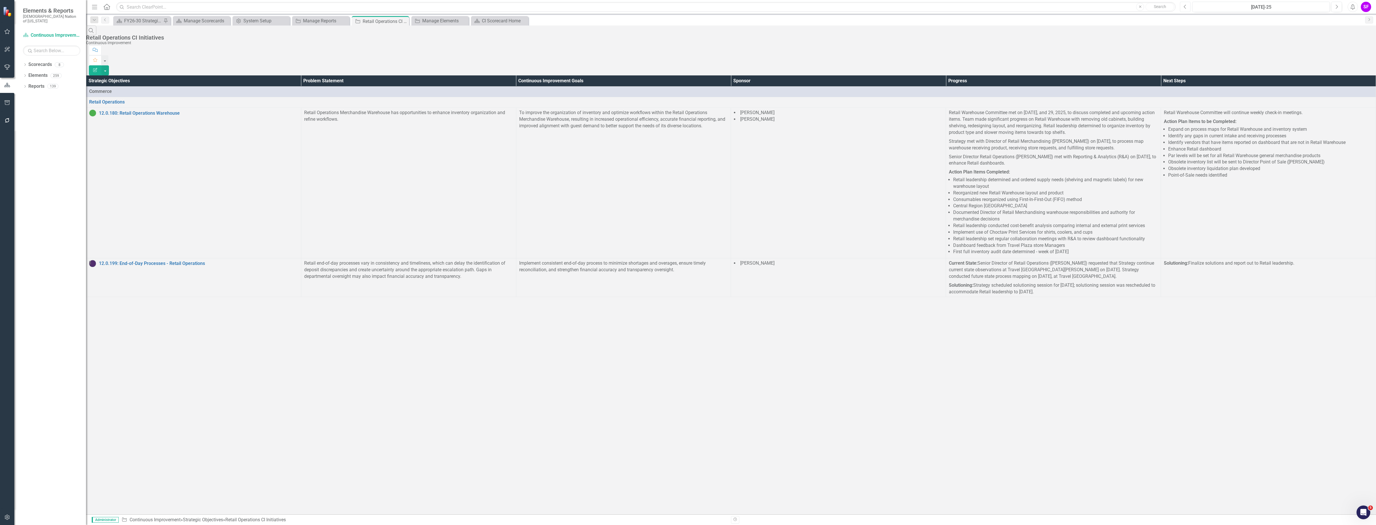
click at [1183, 5] on button "Previous" at bounding box center [1185, 7] width 11 height 10
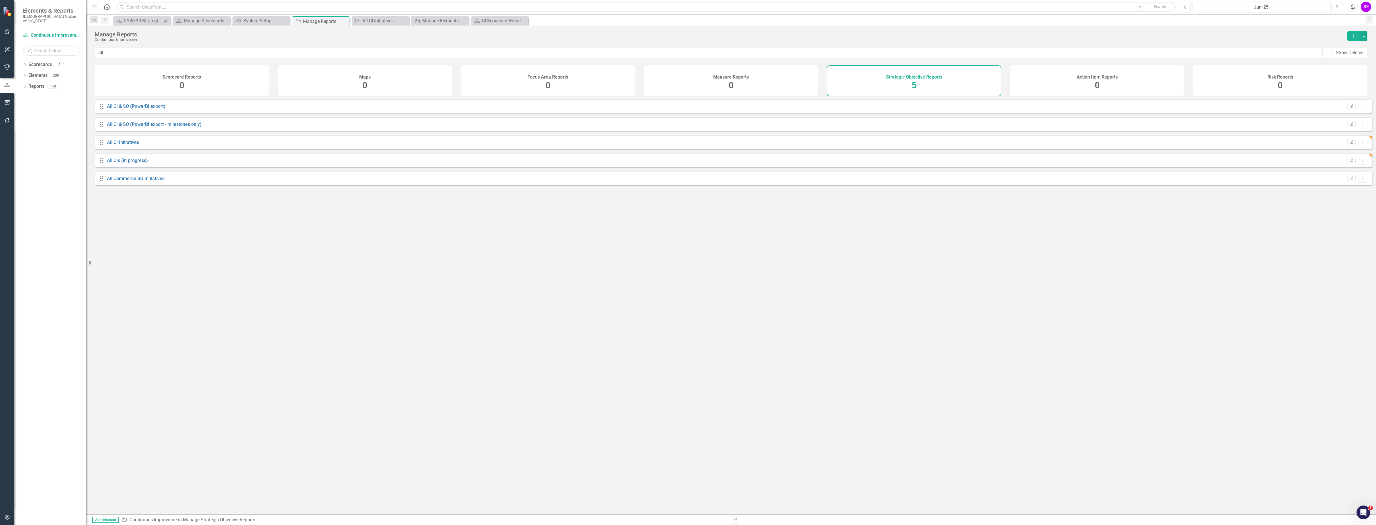
click at [127, 161] on div "Drag All CIs (in progress) Edit Report Dropdown Menu" at bounding box center [733, 160] width 1277 height 14
click at [125, 163] on link "All CIs (in progress)" at bounding box center [127, 160] width 41 height 5
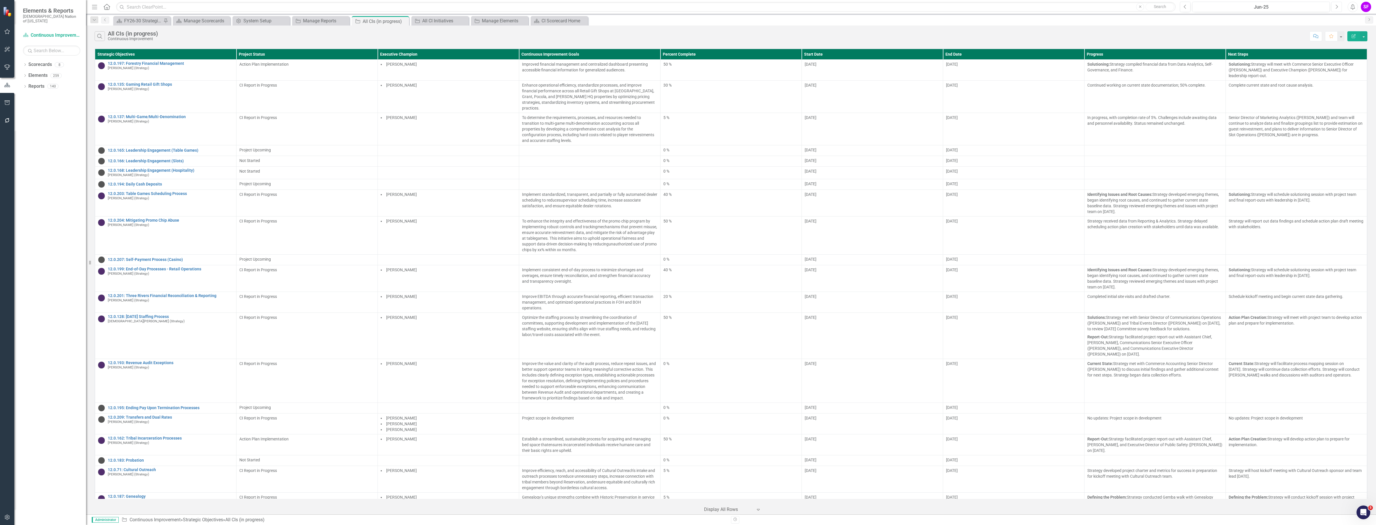
click at [1332, 6] on button "Next" at bounding box center [1337, 7] width 11 height 10
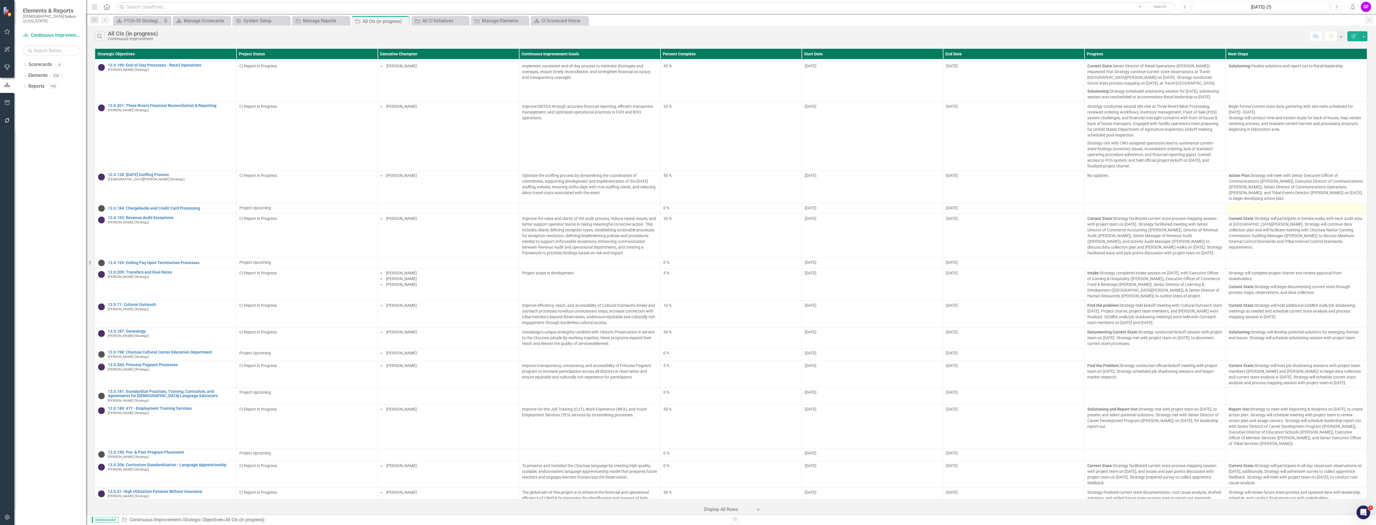
scroll to position [287, 0]
